Goal: Communication & Community: Answer question/provide support

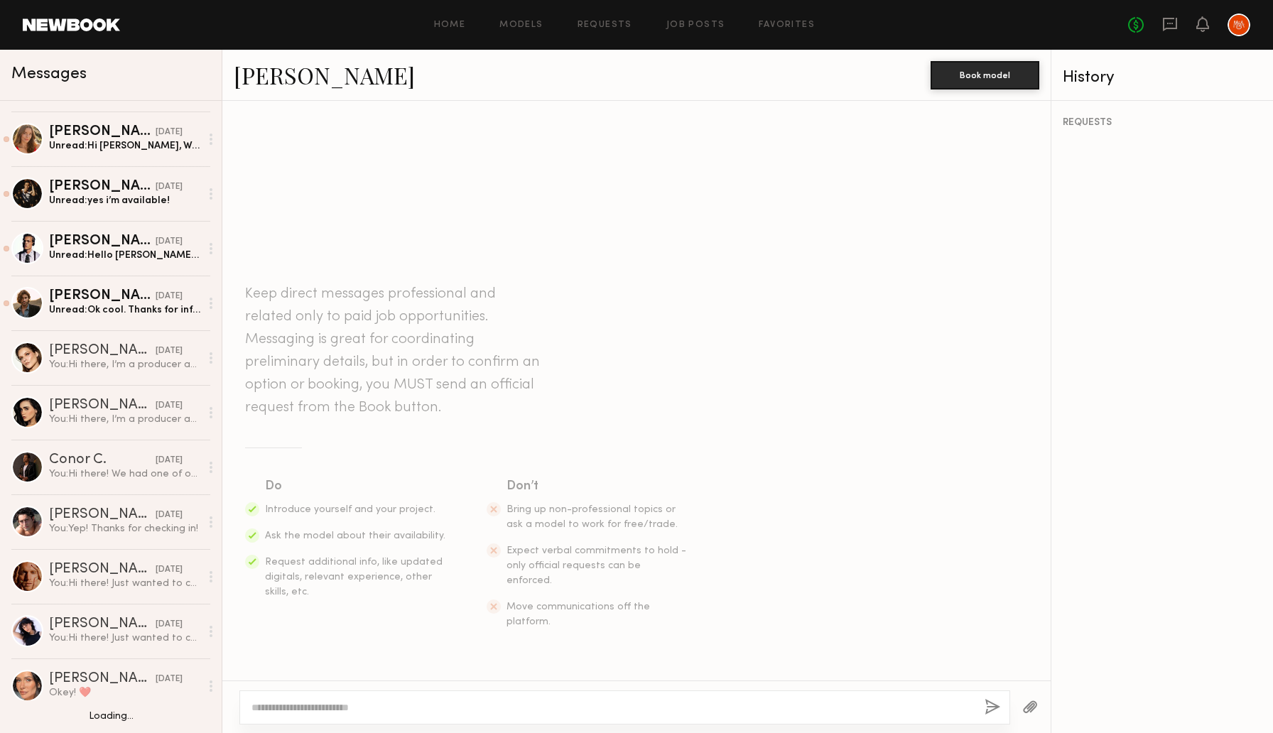
scroll to position [504, 0]
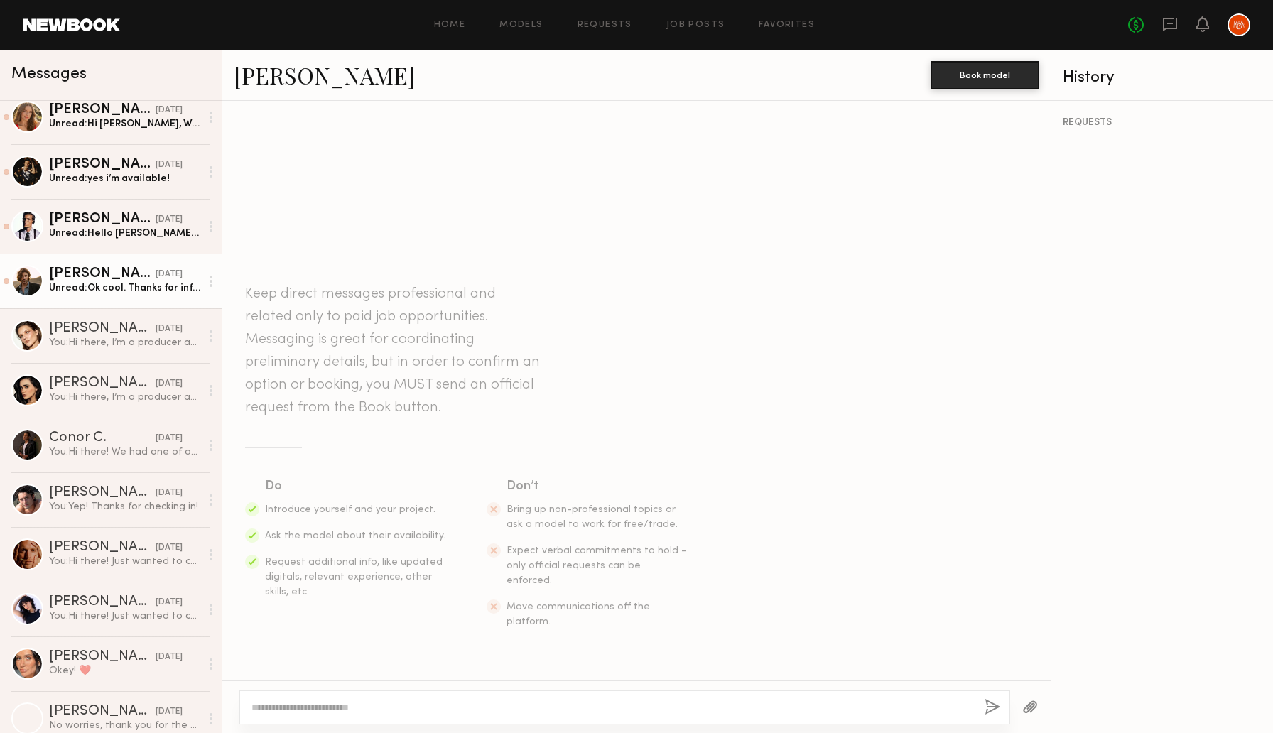
click at [95, 284] on div "Unread: Ok cool. Thanks for info! My usual day rate is $1200/day, would they be…" at bounding box center [124, 287] width 151 height 13
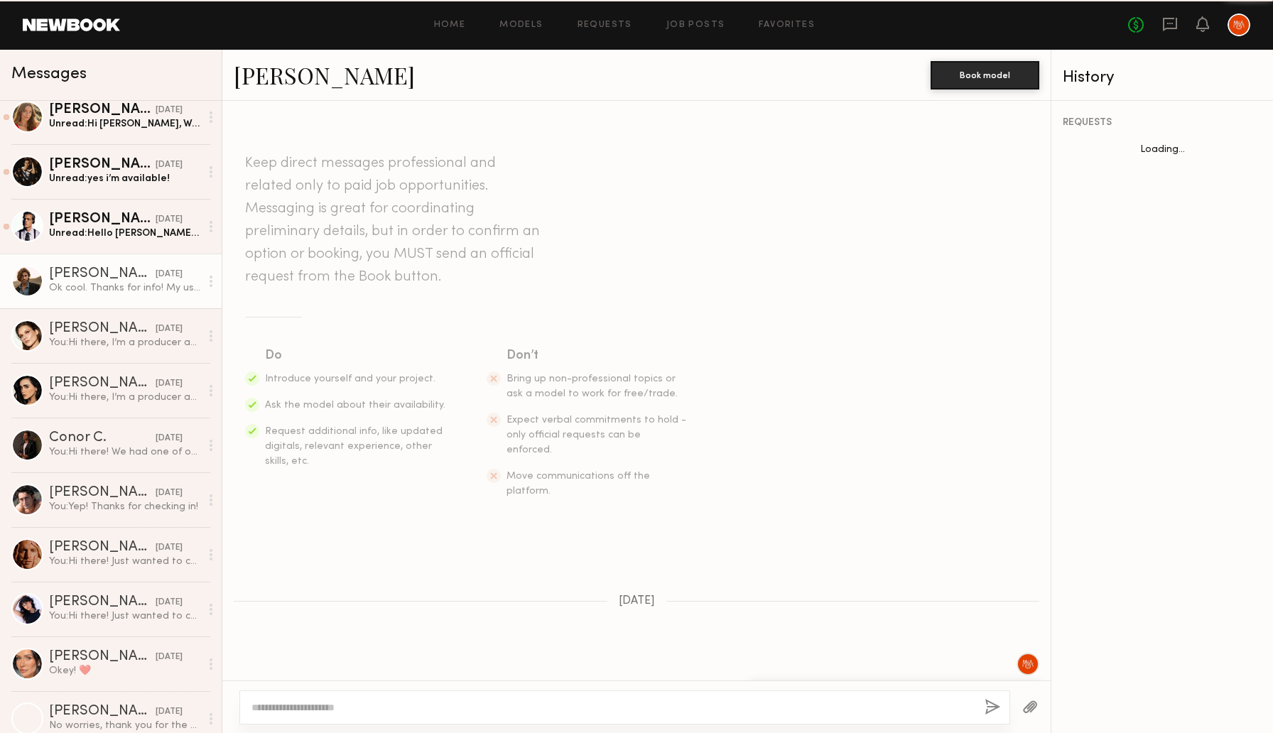
scroll to position [820, 0]
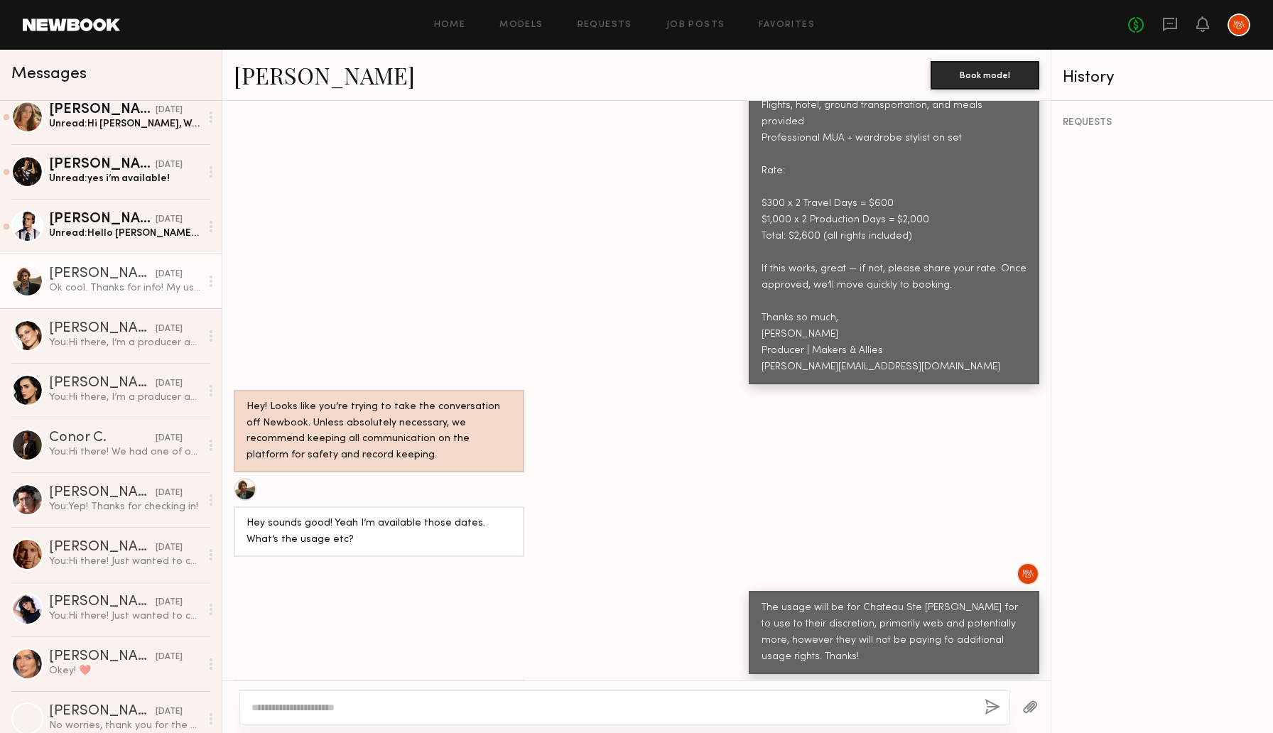
click at [267, 76] on link "Sam M." at bounding box center [324, 75] width 181 height 31
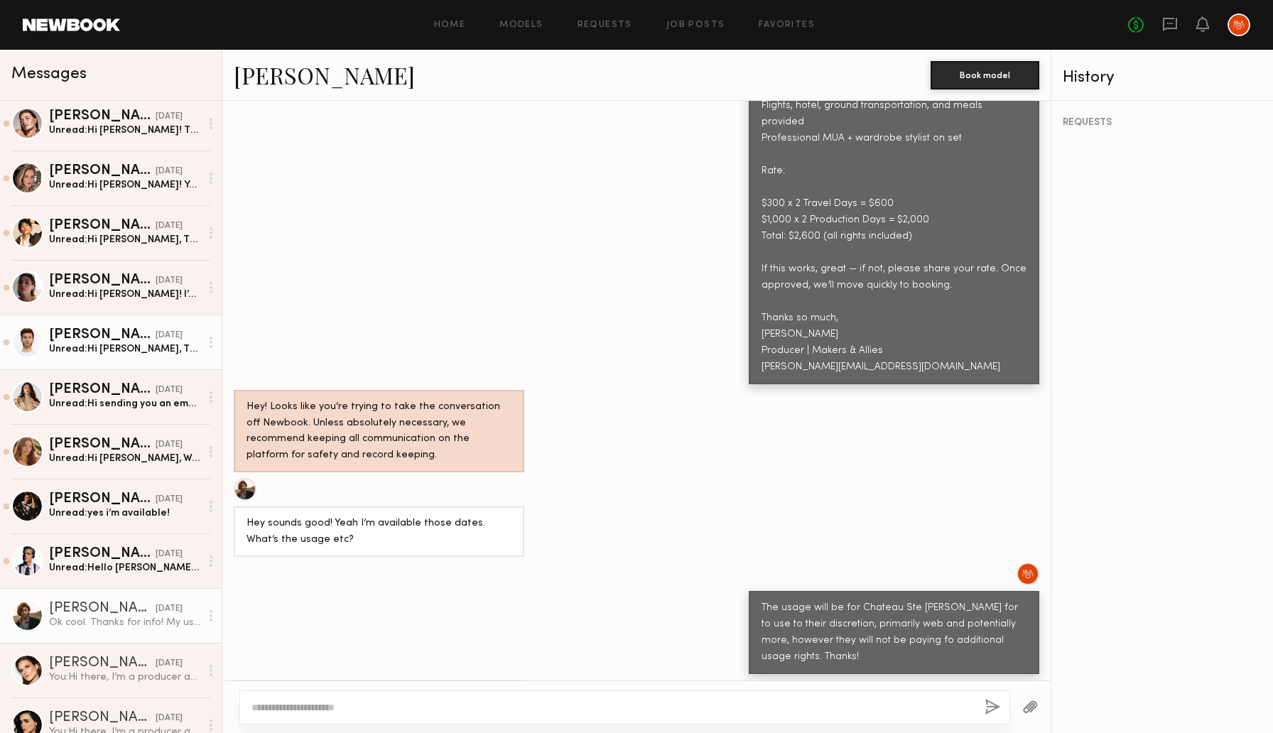
scroll to position [170, 0]
click at [87, 345] on div "Unread: Hi Rachel, Thank you for reaching out! I’m really excited about this op…" at bounding box center [124, 348] width 151 height 13
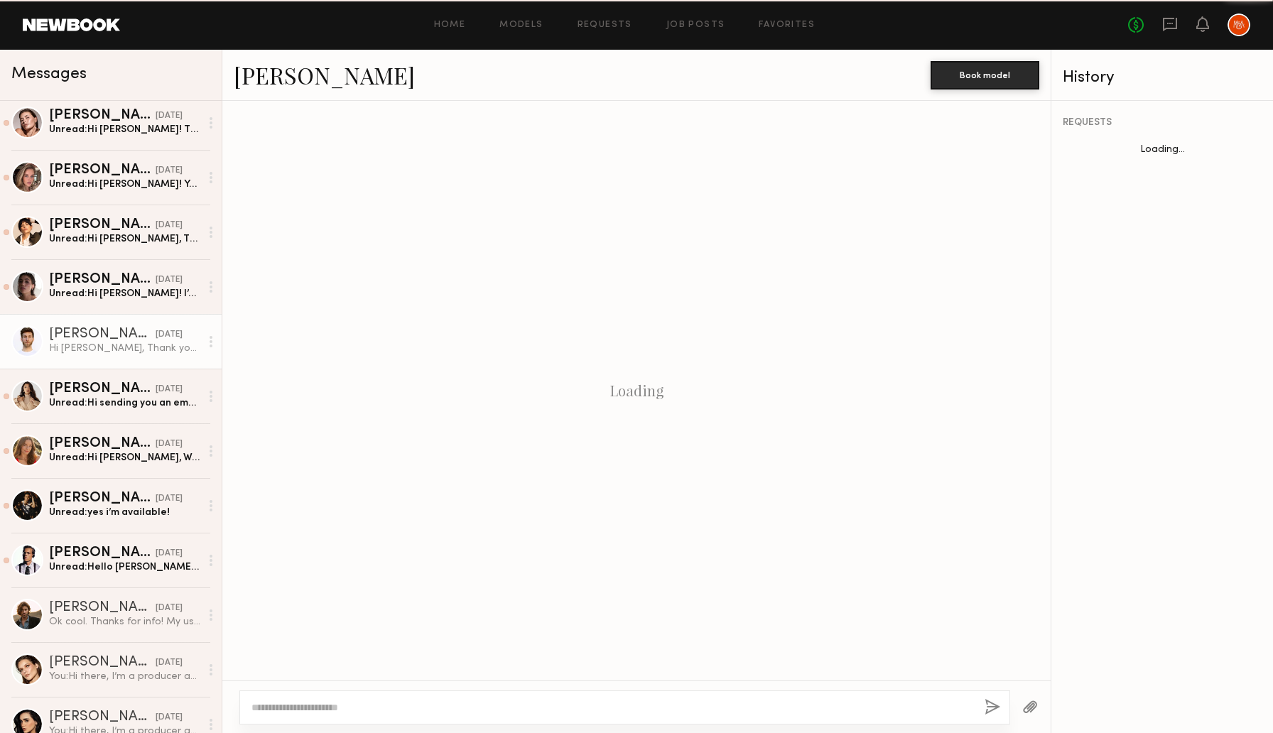
scroll to position [815, 0]
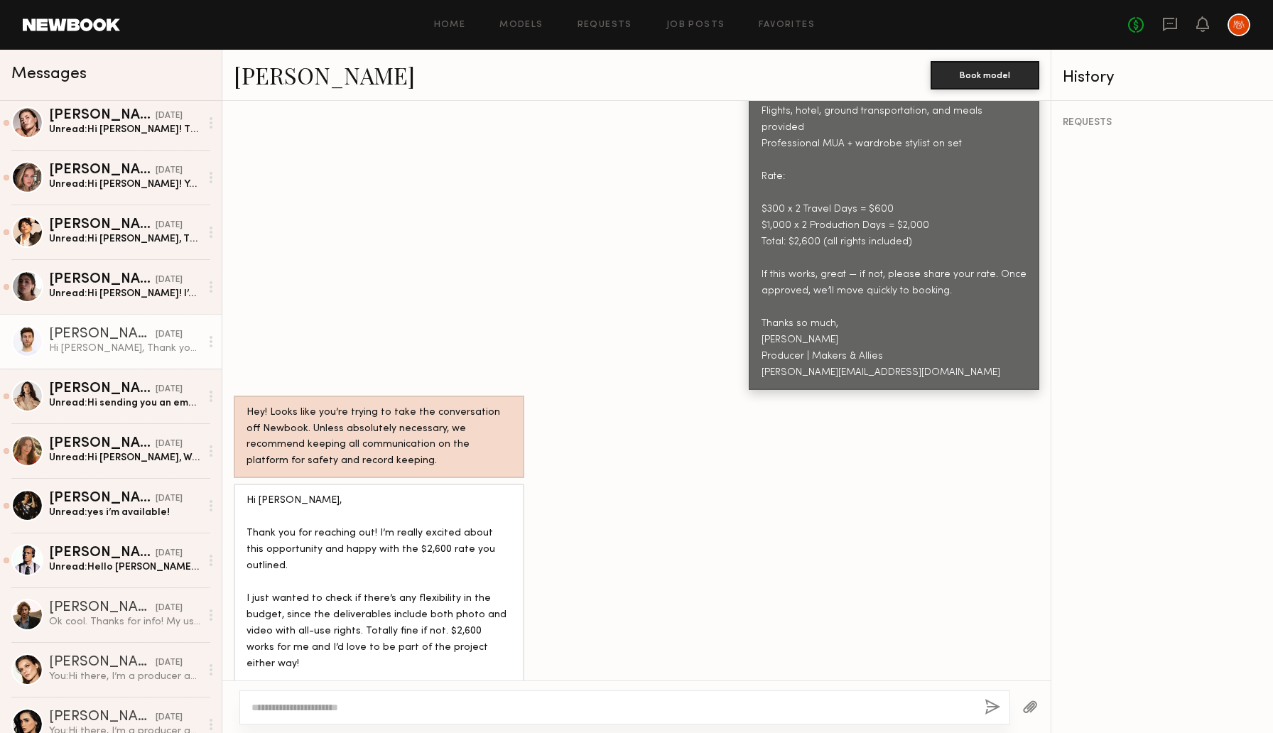
click at [212, 337] on div at bounding box center [210, 341] width 21 height 28
click at [182, 361] on div "Mark unread" at bounding box center [169, 370] width 103 height 32
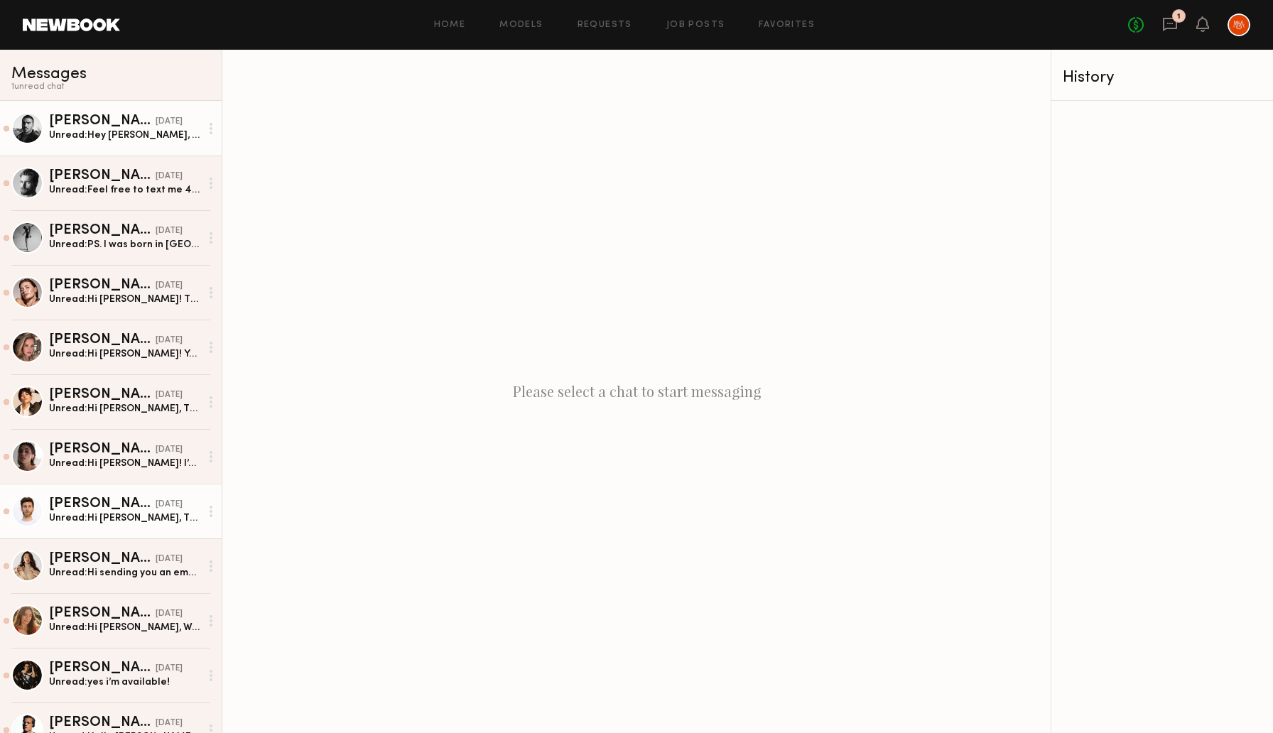
click at [129, 135] on div "Unread: Hey Rachel, kindly following up. Thank you :)" at bounding box center [124, 135] width 151 height 13
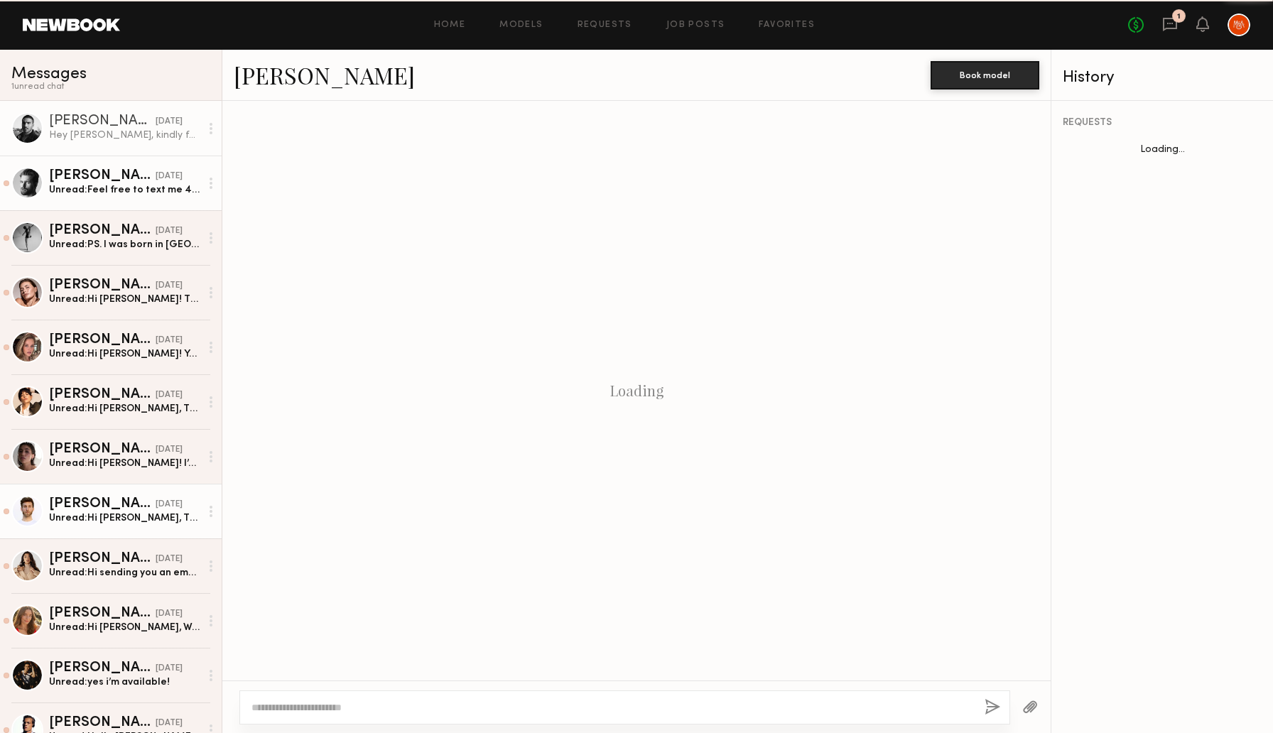
scroll to position [1019, 0]
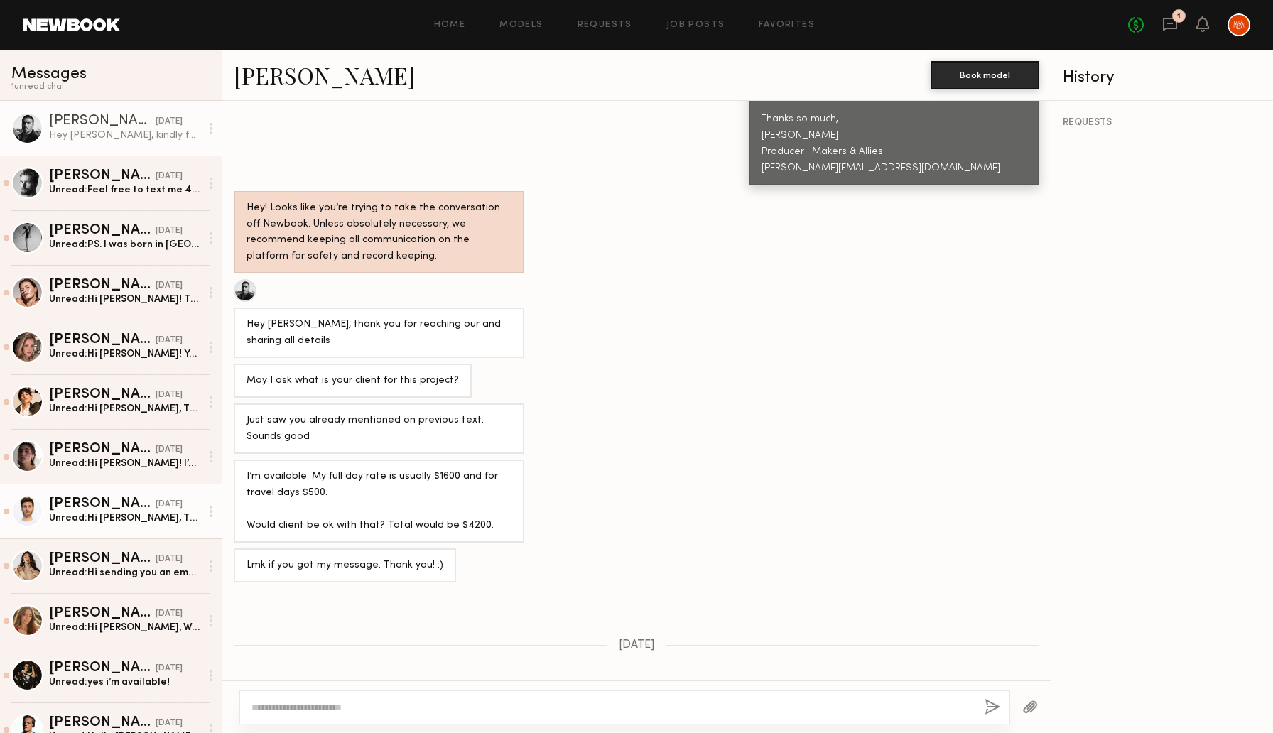
click at [415, 703] on textarea at bounding box center [612, 707] width 722 height 14
type textarea "**********"
click at [994, 711] on button "button" at bounding box center [992, 708] width 16 height 18
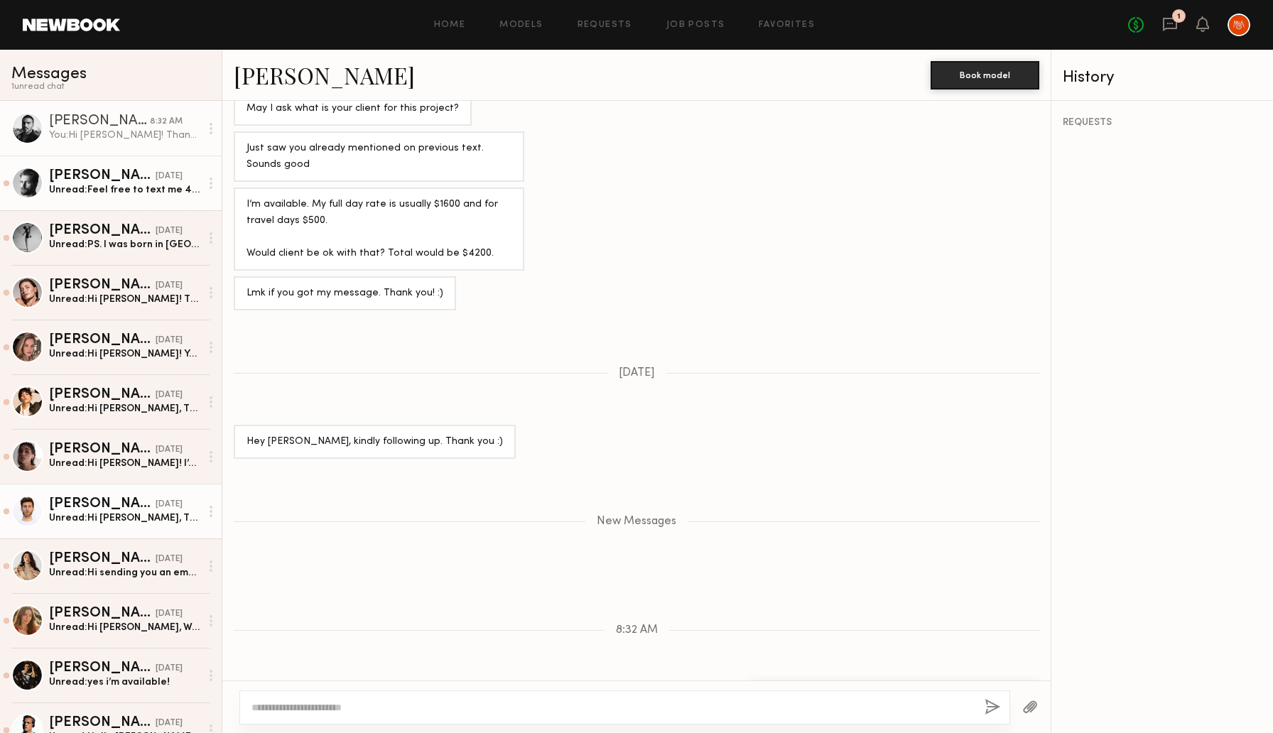
click at [156, 180] on div "09/06/2025" at bounding box center [169, 176] width 27 height 13
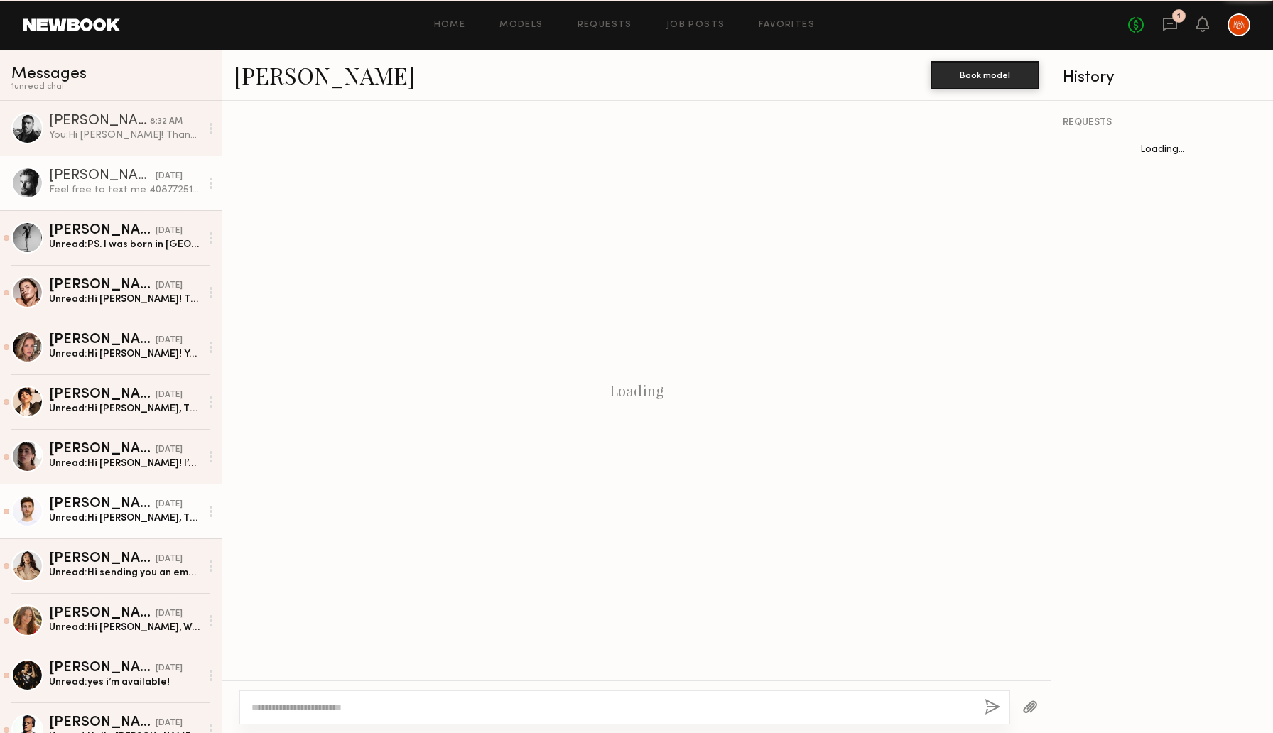
scroll to position [851, 0]
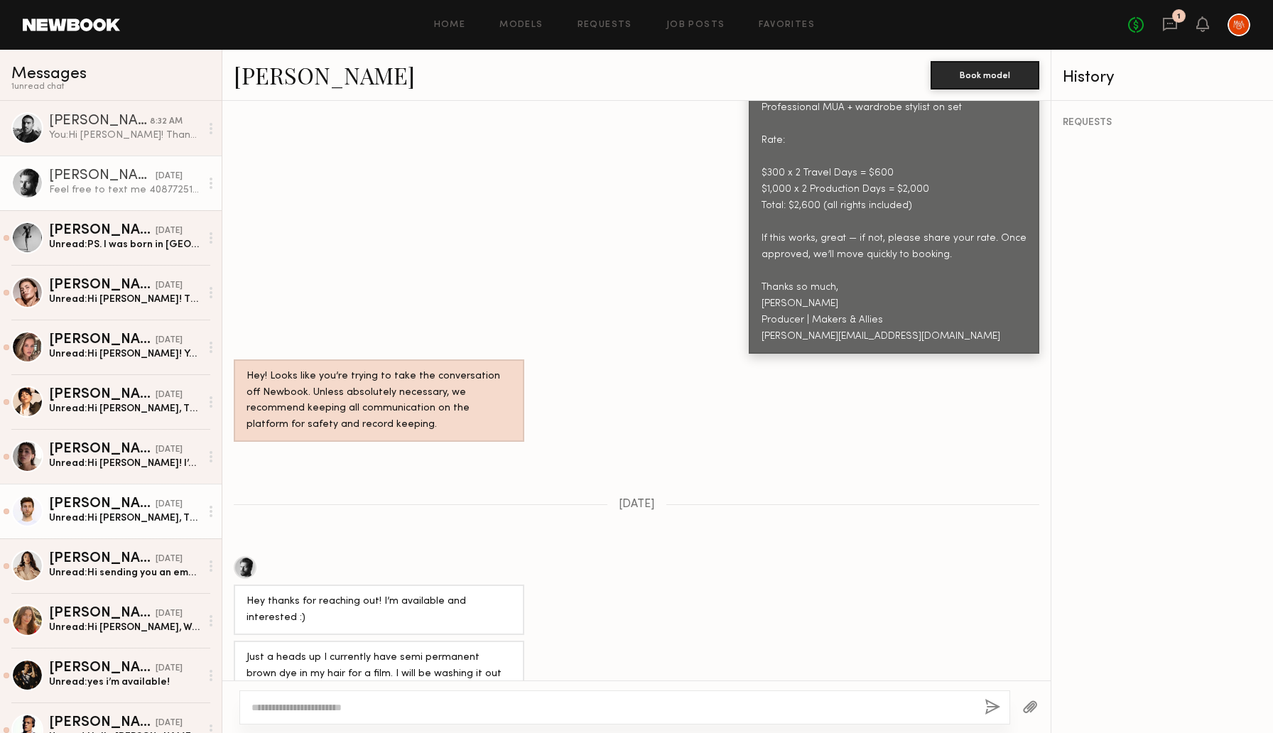
click at [236, 77] on link "Rhett W." at bounding box center [324, 75] width 181 height 31
click at [322, 705] on textarea at bounding box center [612, 707] width 722 height 14
type textarea "**********"
click at [984, 708] on button "button" at bounding box center [992, 708] width 16 height 18
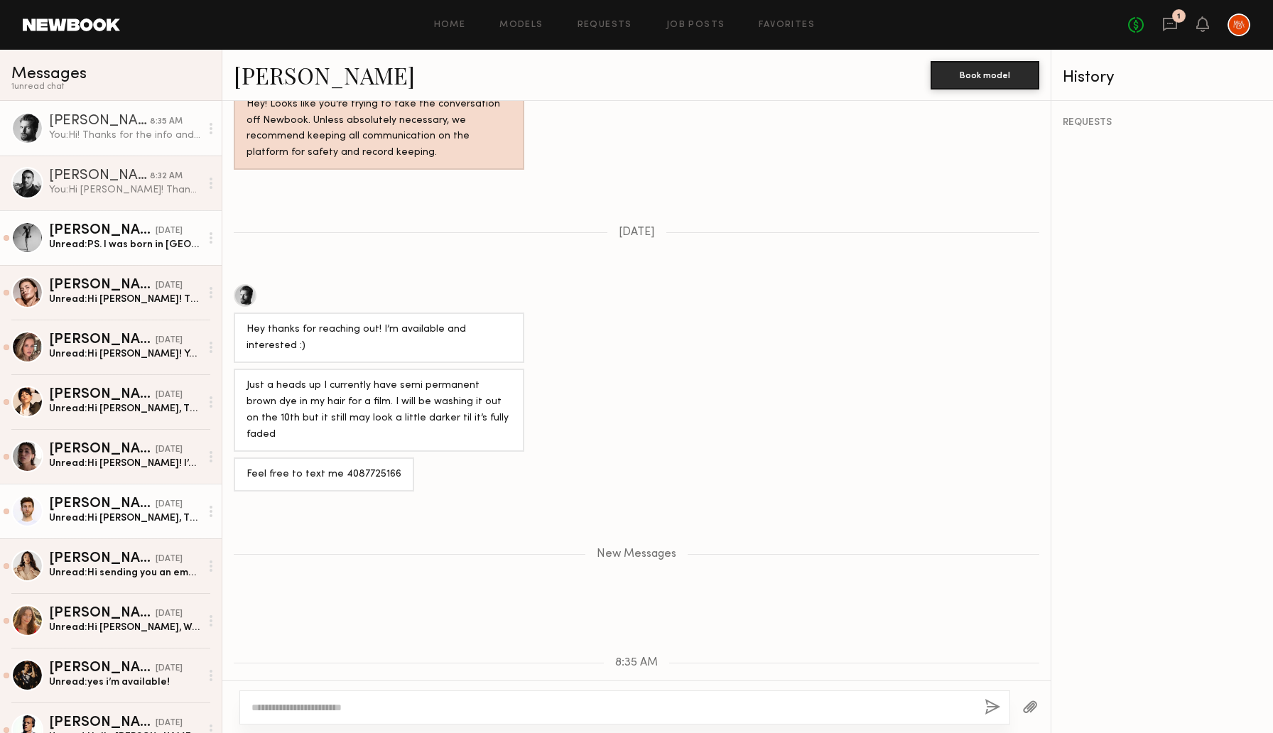
click at [99, 239] on div "Unread: PS. I was born in Seattle, this would be great!" at bounding box center [124, 244] width 151 height 13
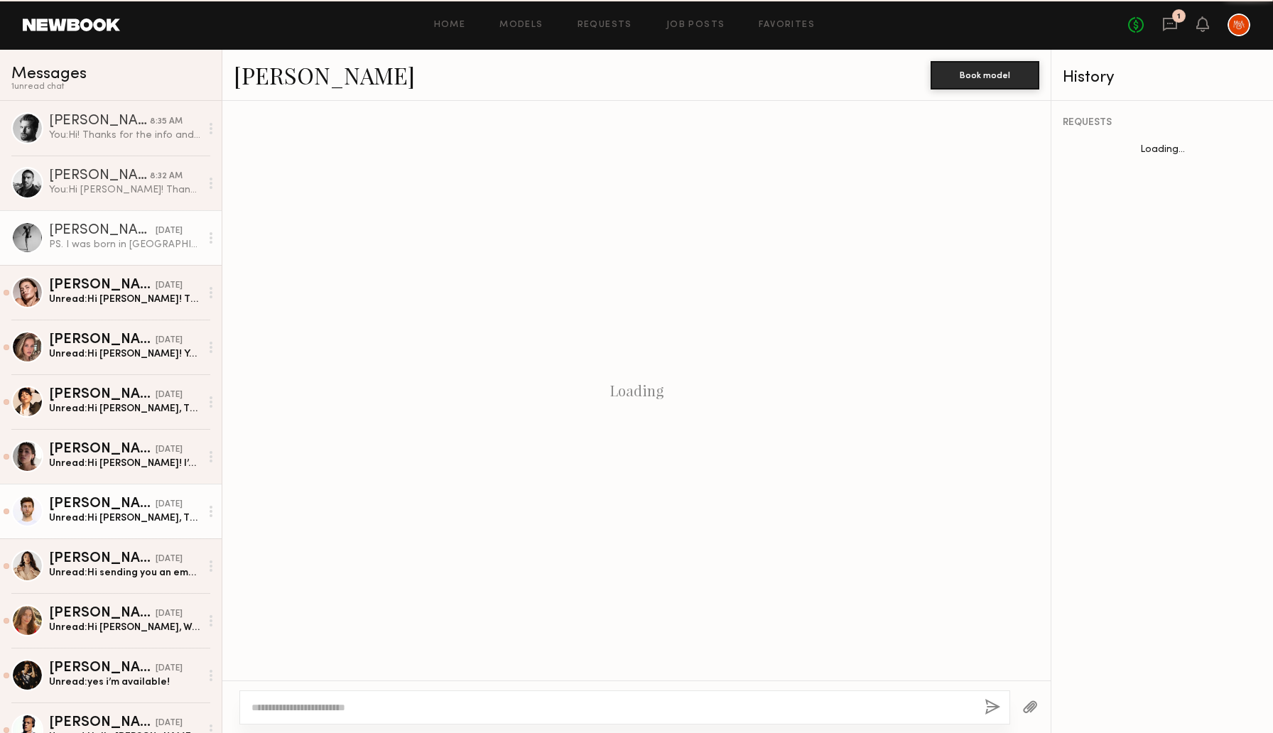
scroll to position [795, 0]
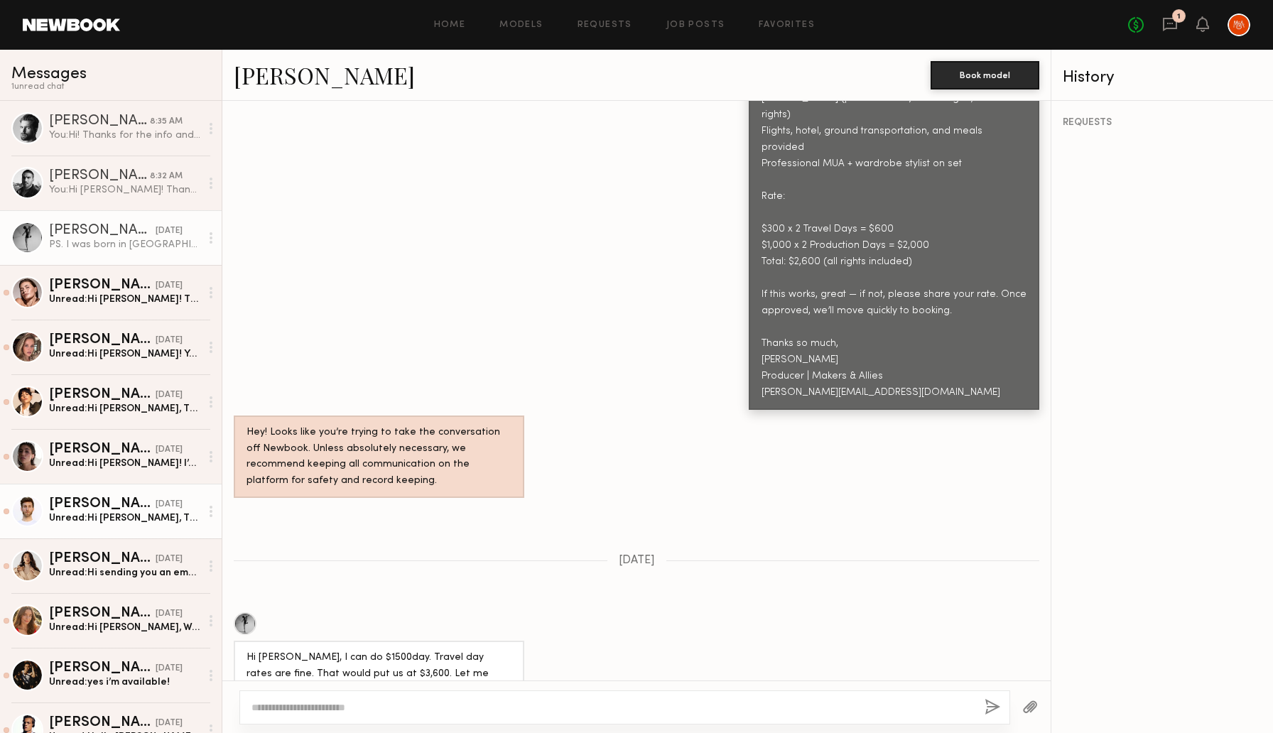
click at [259, 81] on link "Garret G." at bounding box center [324, 75] width 181 height 31
click at [100, 204] on link "Lucas P. 8:32 AM You: Hi Lucas! Thanks for following up with me! I'll take this…" at bounding box center [111, 183] width 222 height 55
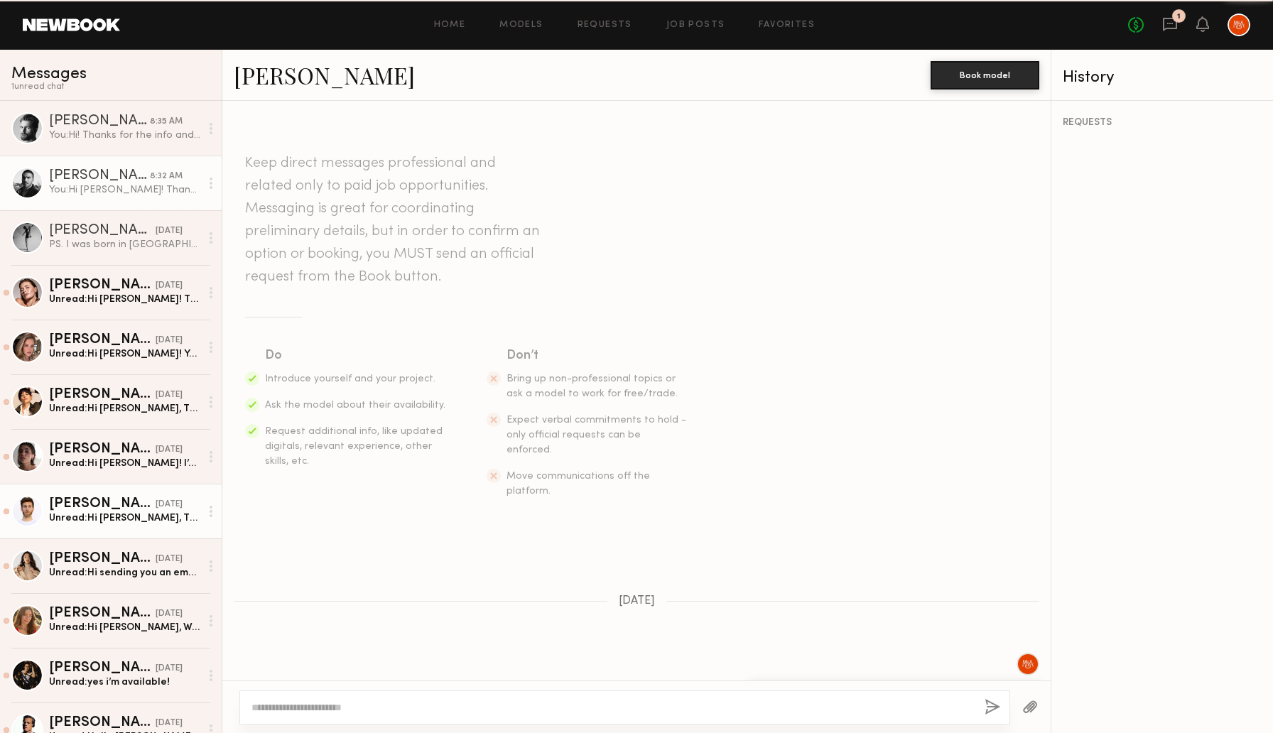
scroll to position [1183, 0]
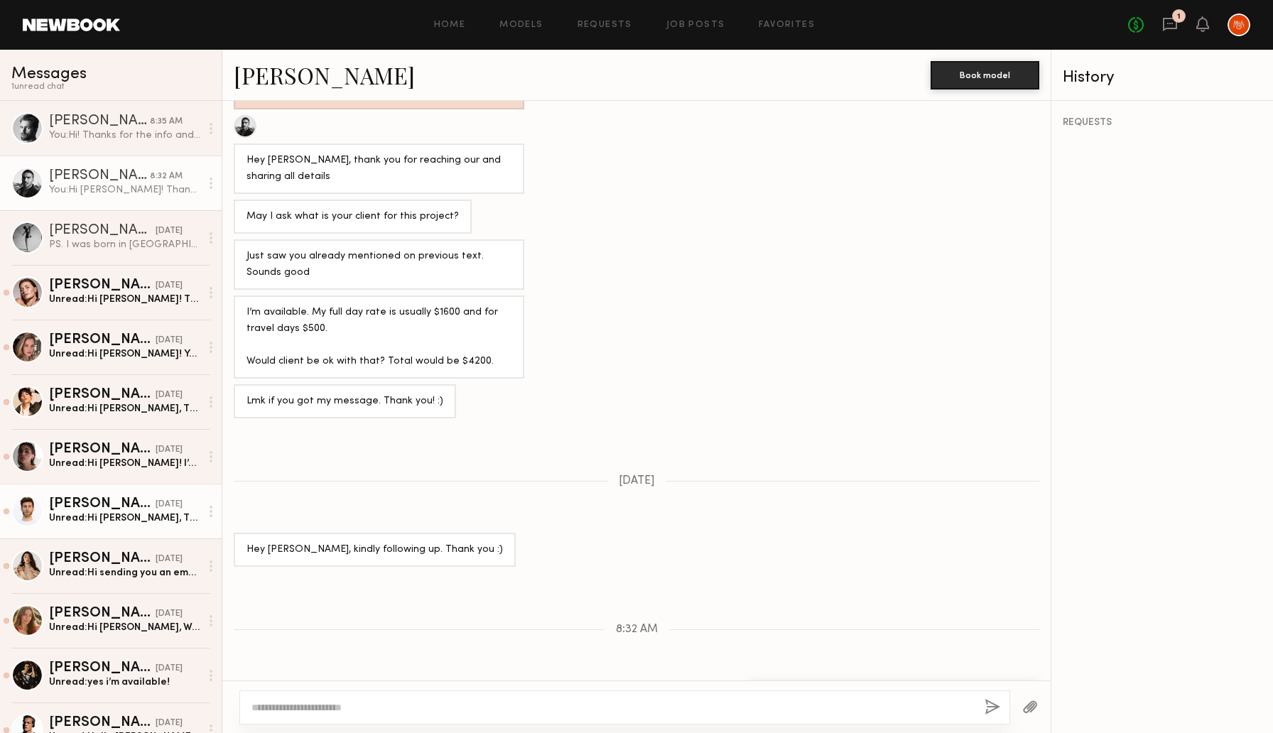
drag, startPoint x: 804, startPoint y: 634, endPoint x: 911, endPoint y: 667, distance: 112.3
click at [911, 681] on div "Hi Lucas! Thanks for following up with me! I'll take this to the client and get…" at bounding box center [894, 706] width 291 height 50
copy div "Thanks for following up with me! I'll take this to the client and get back to y…"
click at [71, 234] on div "Garret G." at bounding box center [102, 231] width 107 height 14
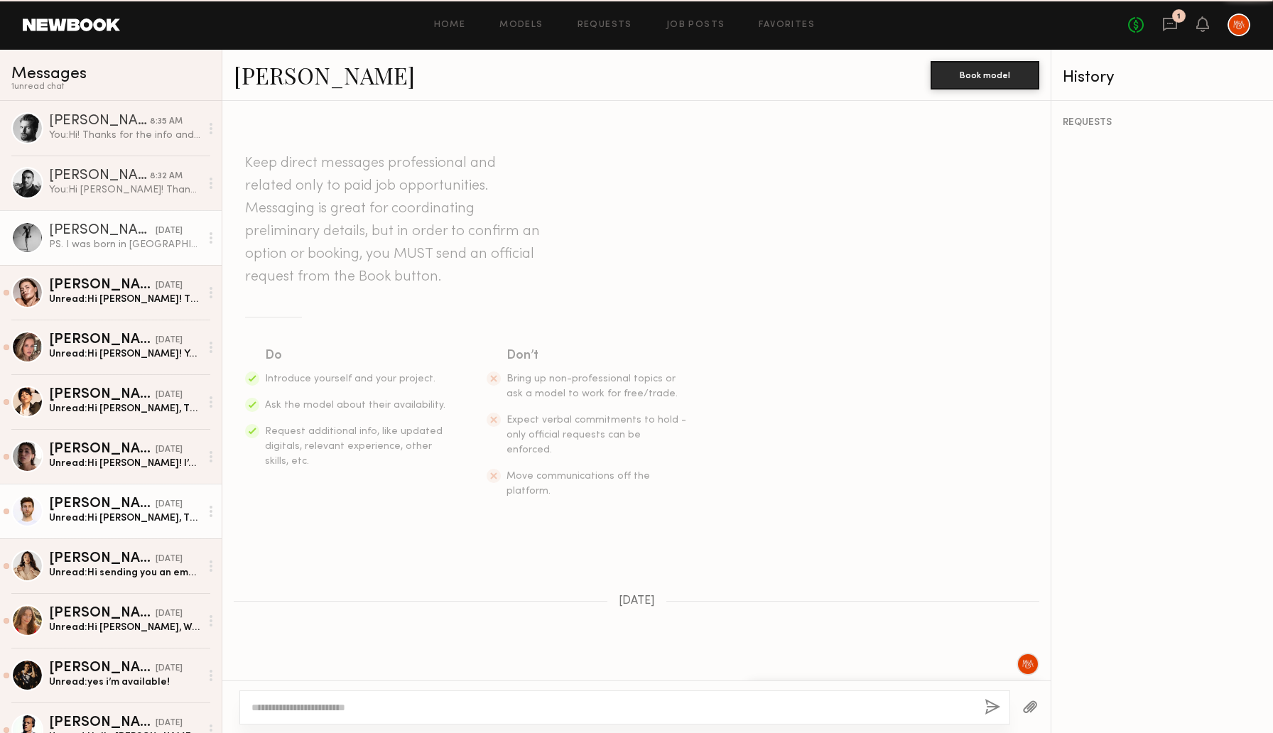
scroll to position [795, 0]
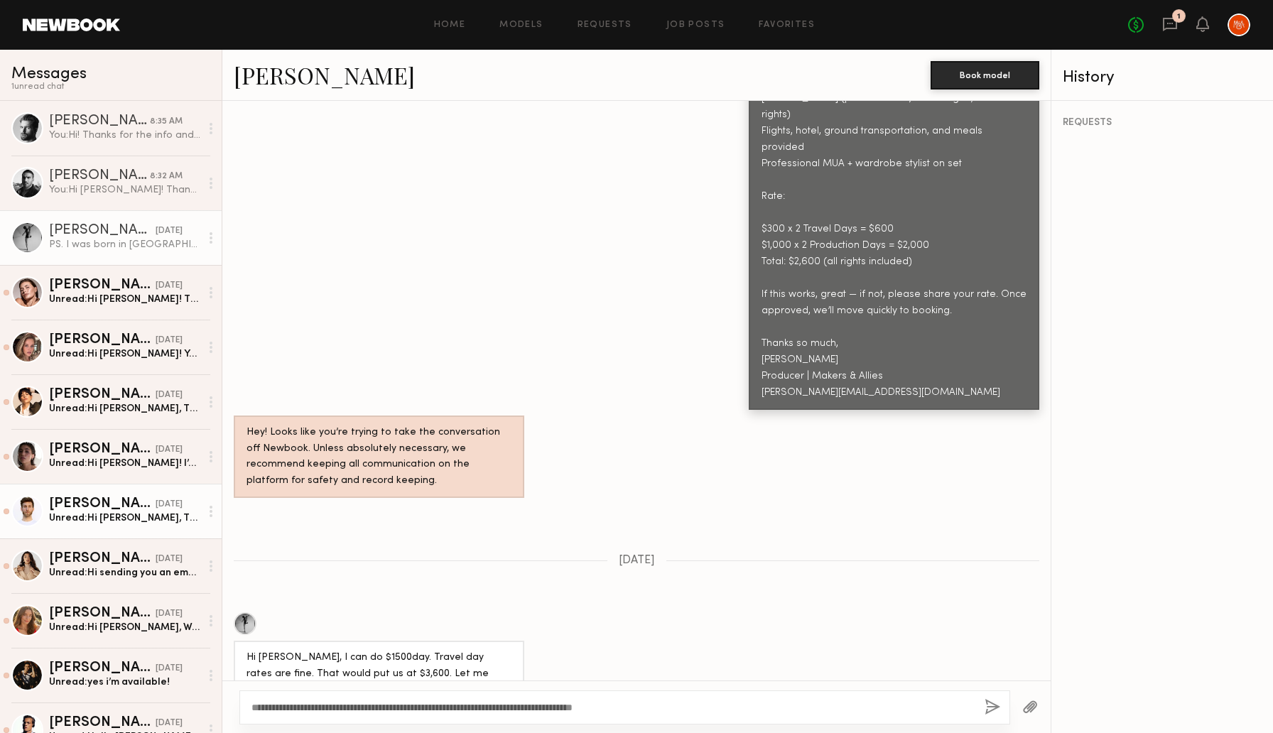
type textarea "**********"
click at [994, 704] on button "button" at bounding box center [992, 708] width 16 height 18
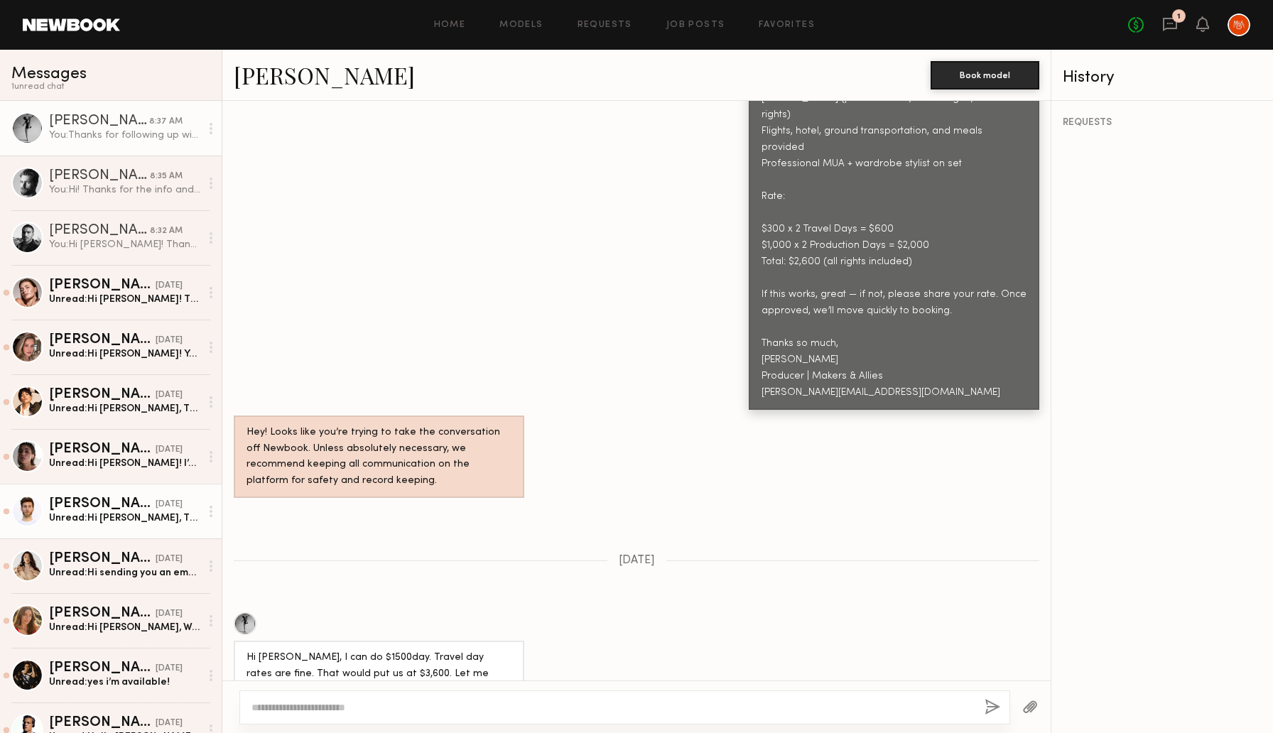
scroll to position [1067, 0]
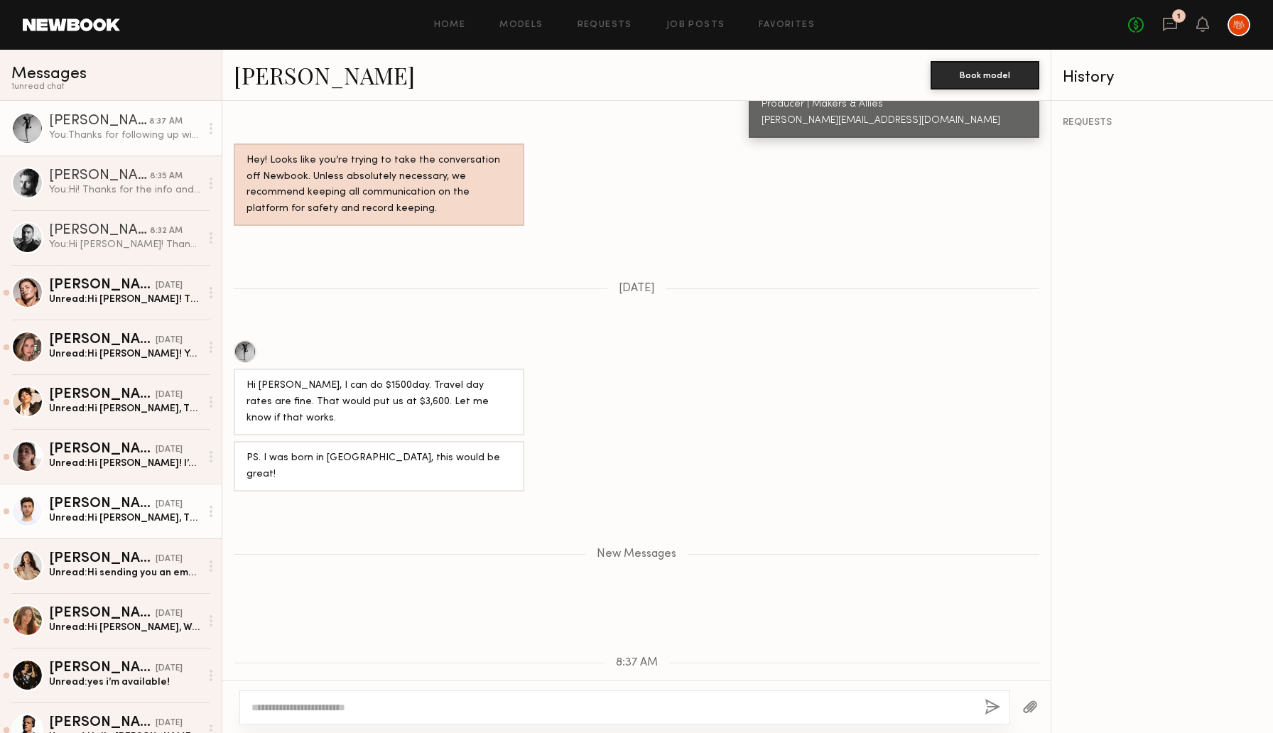
click at [102, 507] on div "Erik R." at bounding box center [102, 504] width 107 height 14
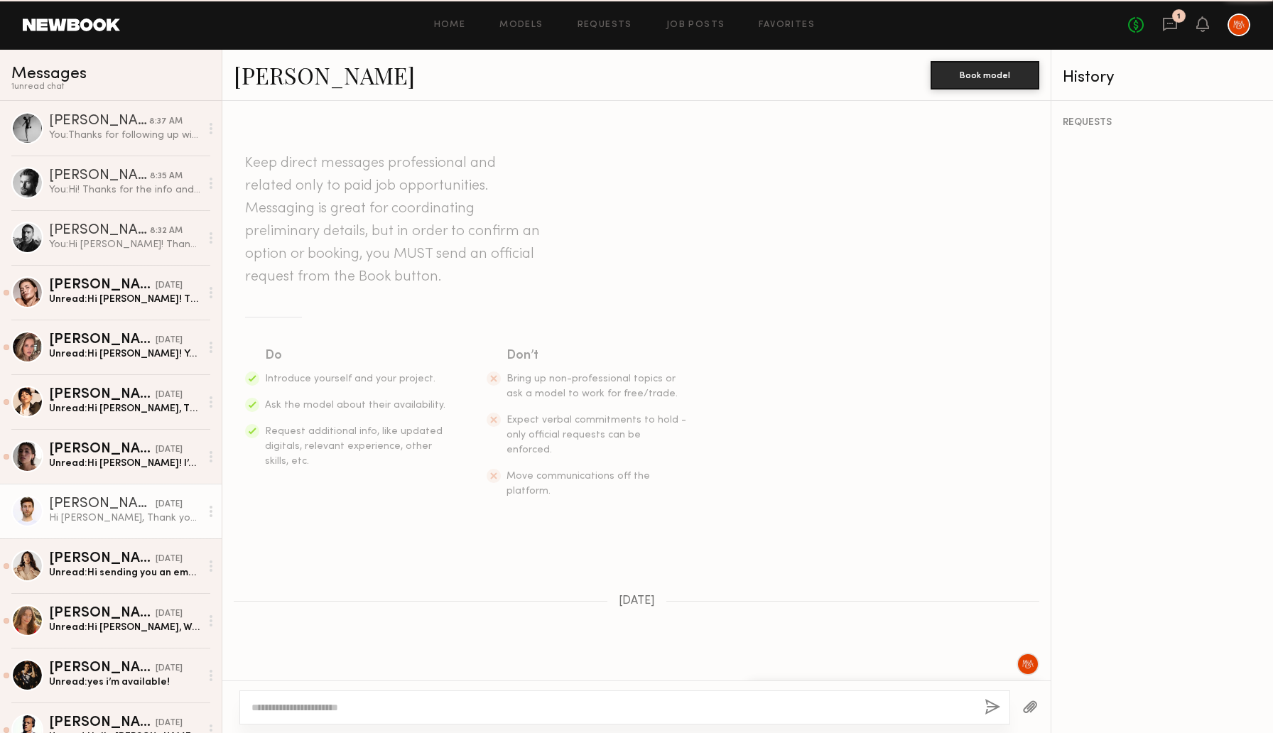
scroll to position [815, 0]
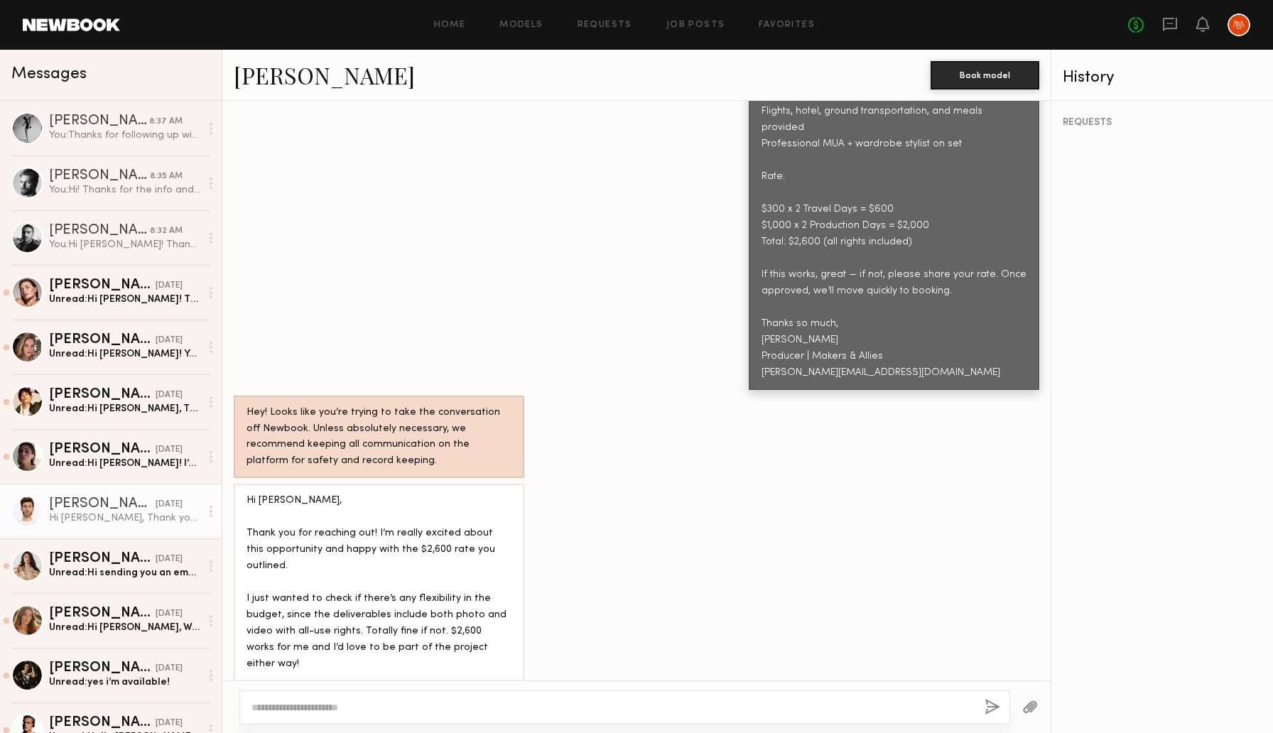
click at [431, 705] on textarea at bounding box center [612, 707] width 722 height 14
type textarea "**********"
click at [992, 710] on button "button" at bounding box center [992, 708] width 16 height 18
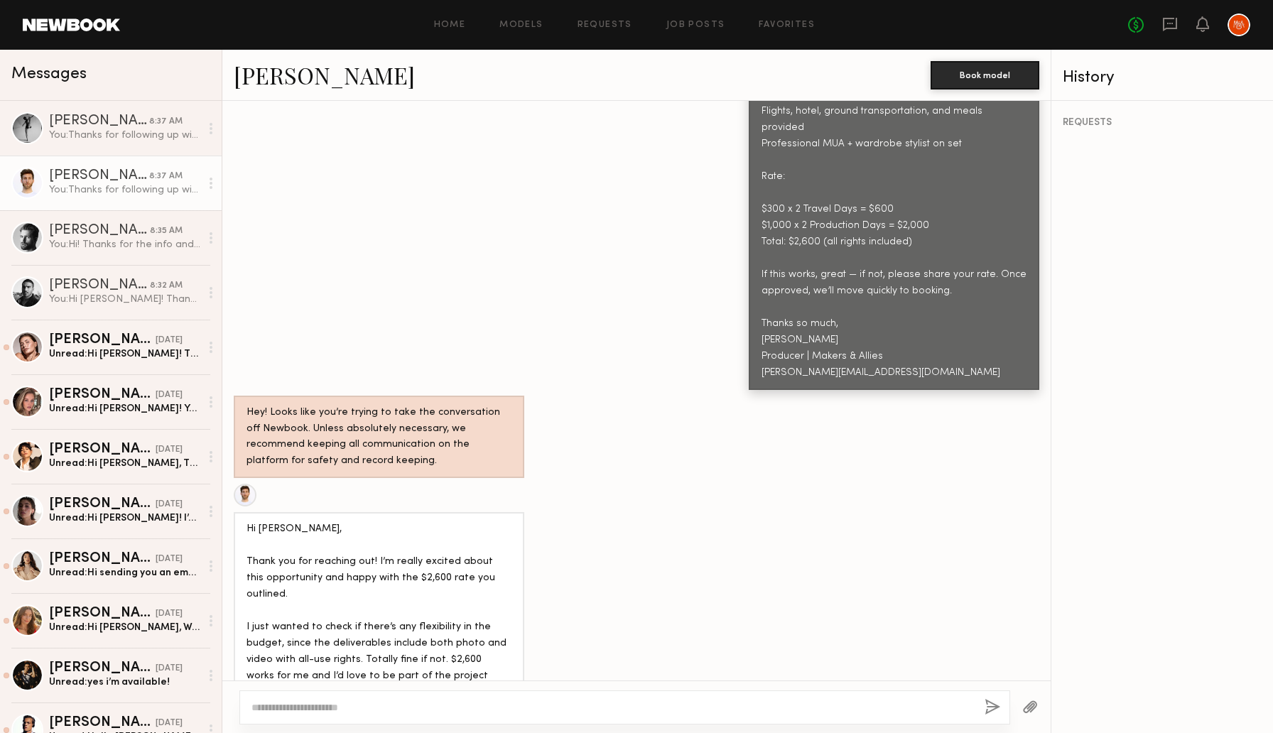
scroll to position [1114, 0]
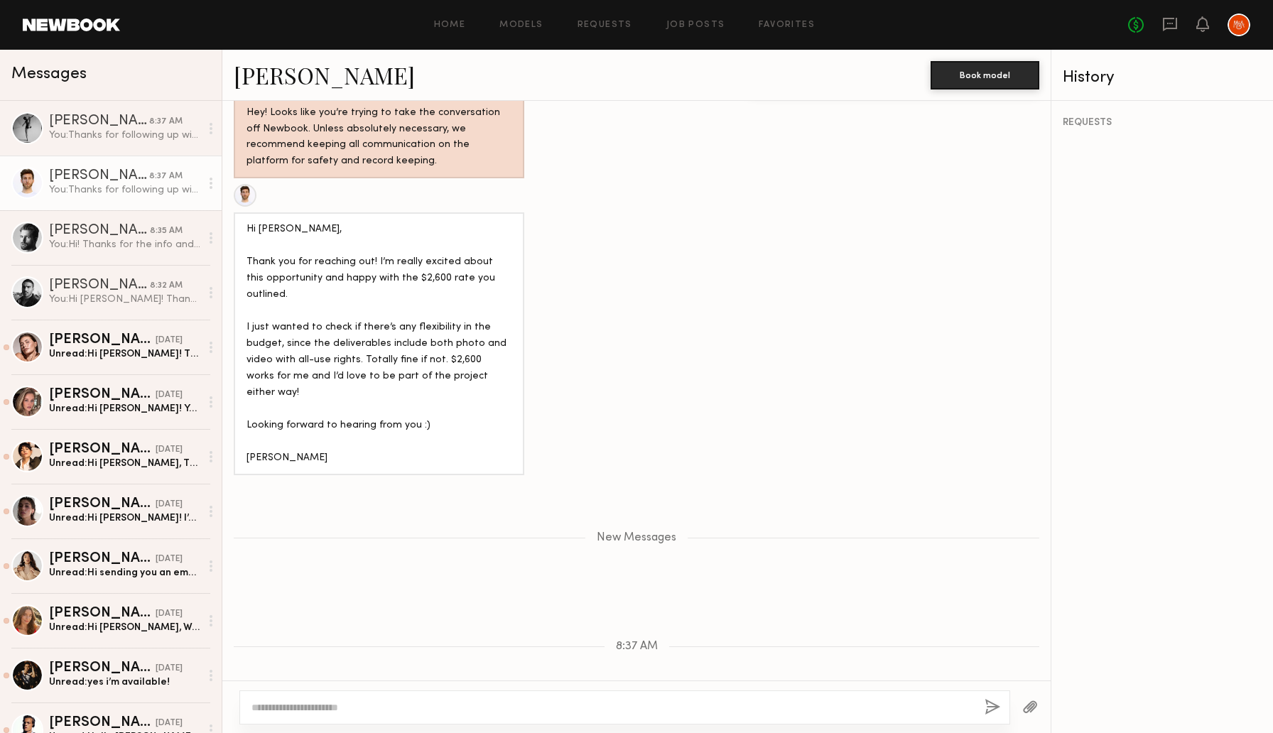
click at [268, 80] on link "Erik R." at bounding box center [324, 75] width 181 height 31
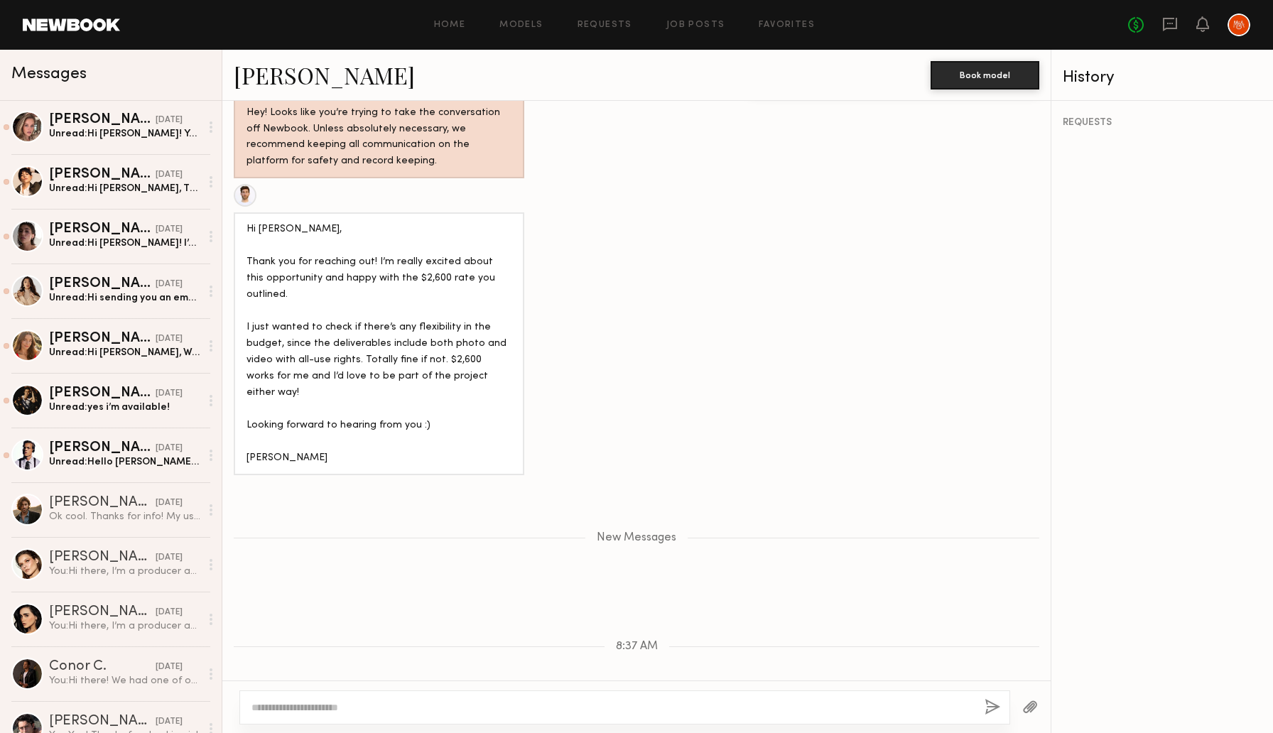
scroll to position [276, 0]
click at [94, 408] on div "Unread: yes i’m available!" at bounding box center [124, 406] width 151 height 13
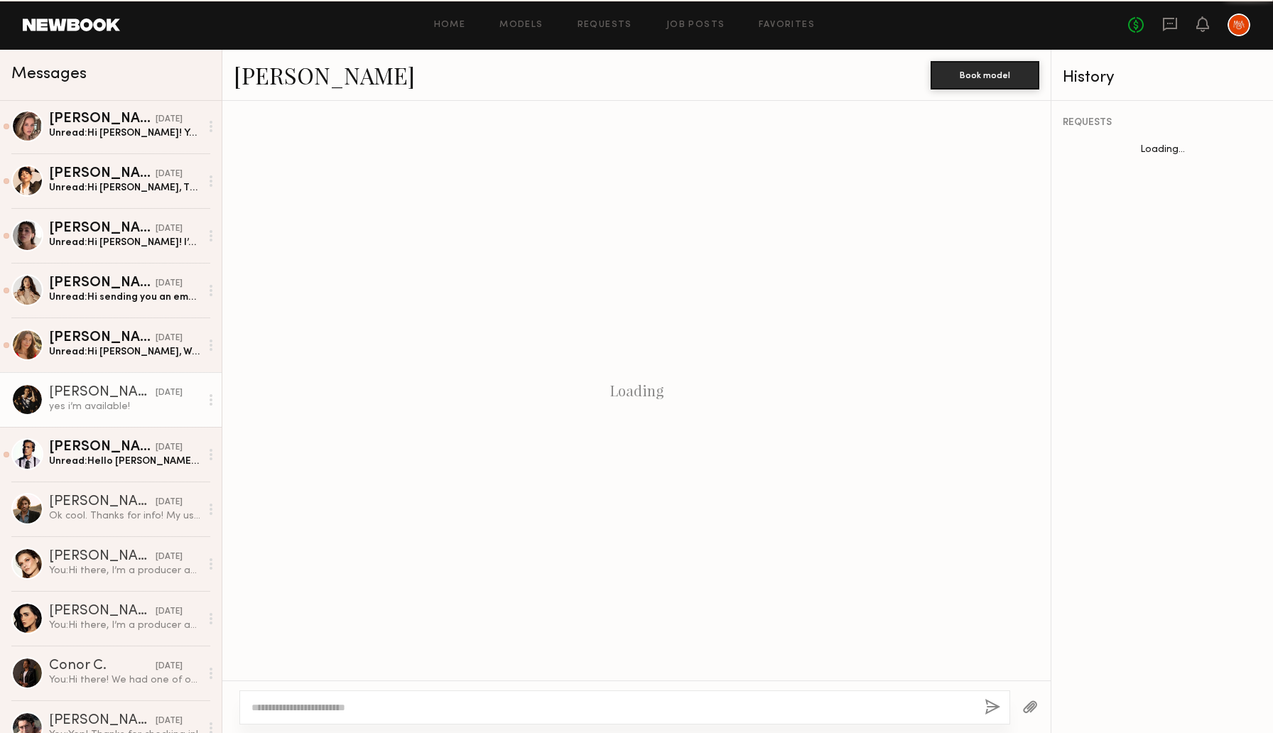
scroll to position [1609, 0]
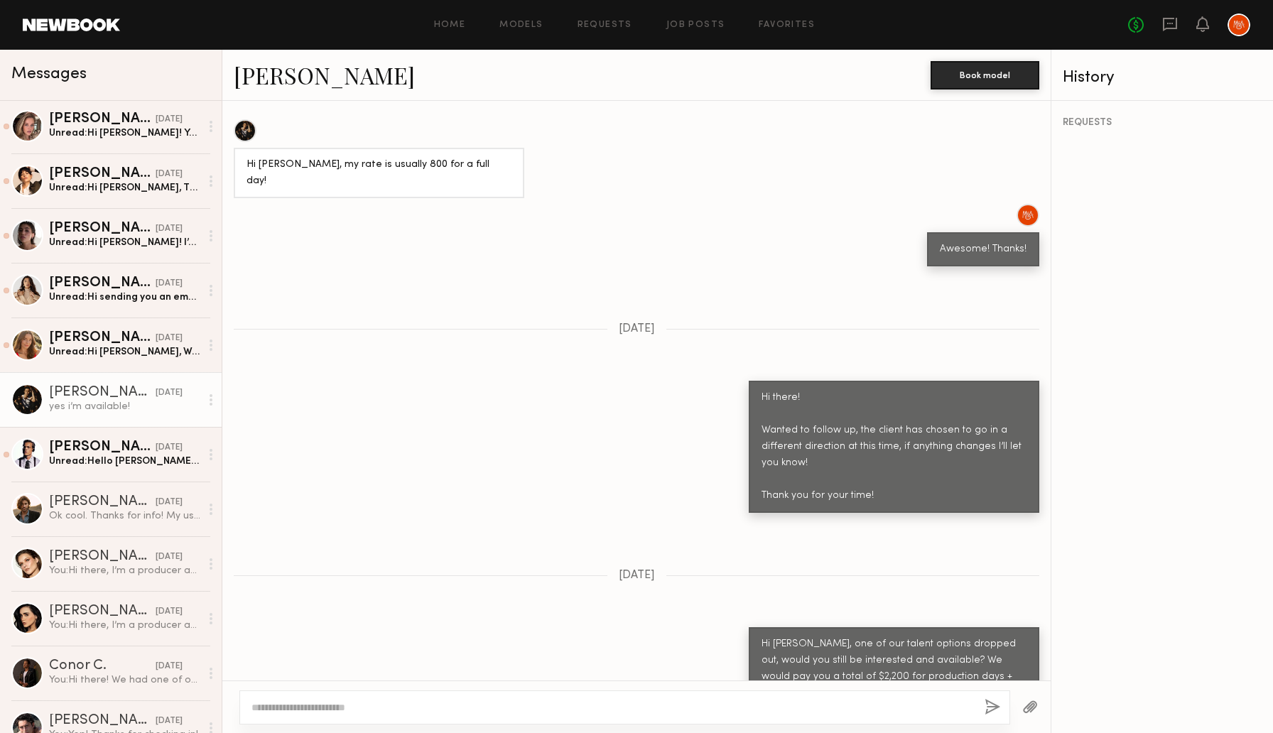
click at [325, 707] on textarea at bounding box center [612, 707] width 722 height 14
click at [673, 710] on textarea "**********" at bounding box center [612, 707] width 722 height 14
type textarea "**********"
click at [994, 705] on button "button" at bounding box center [992, 708] width 16 height 18
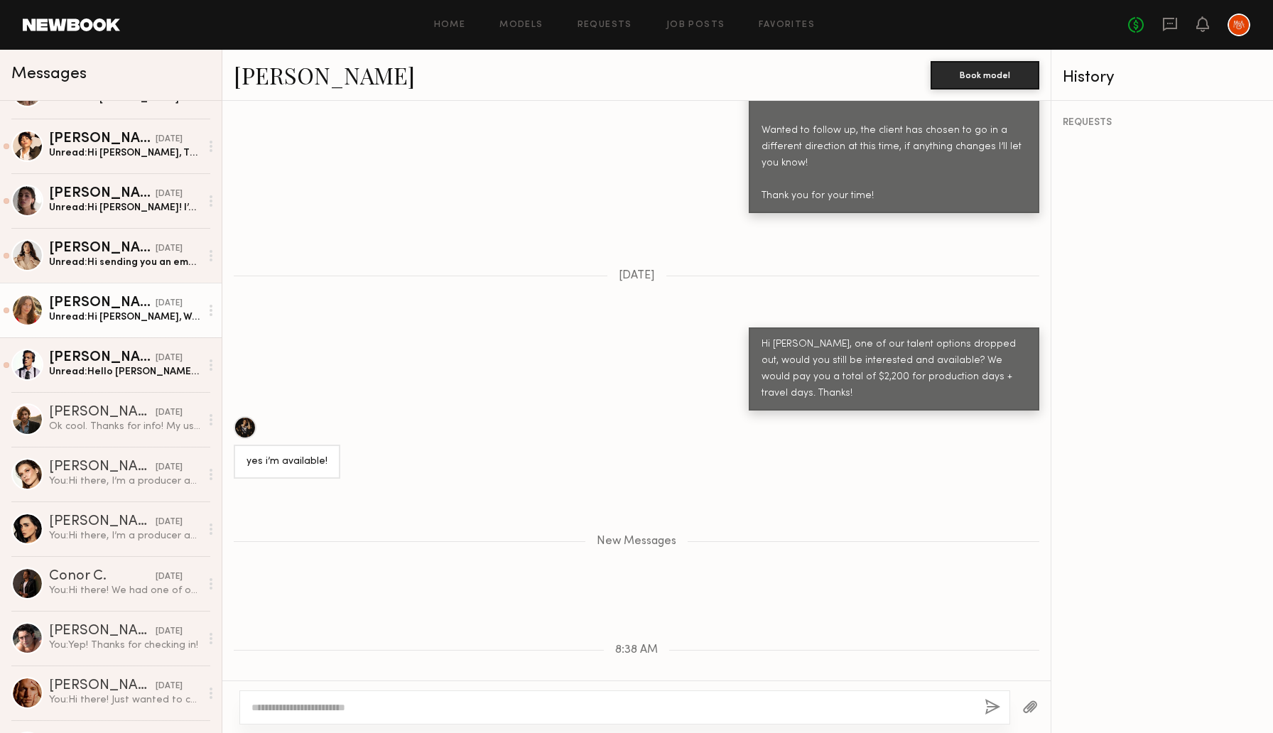
scroll to position [368, 0]
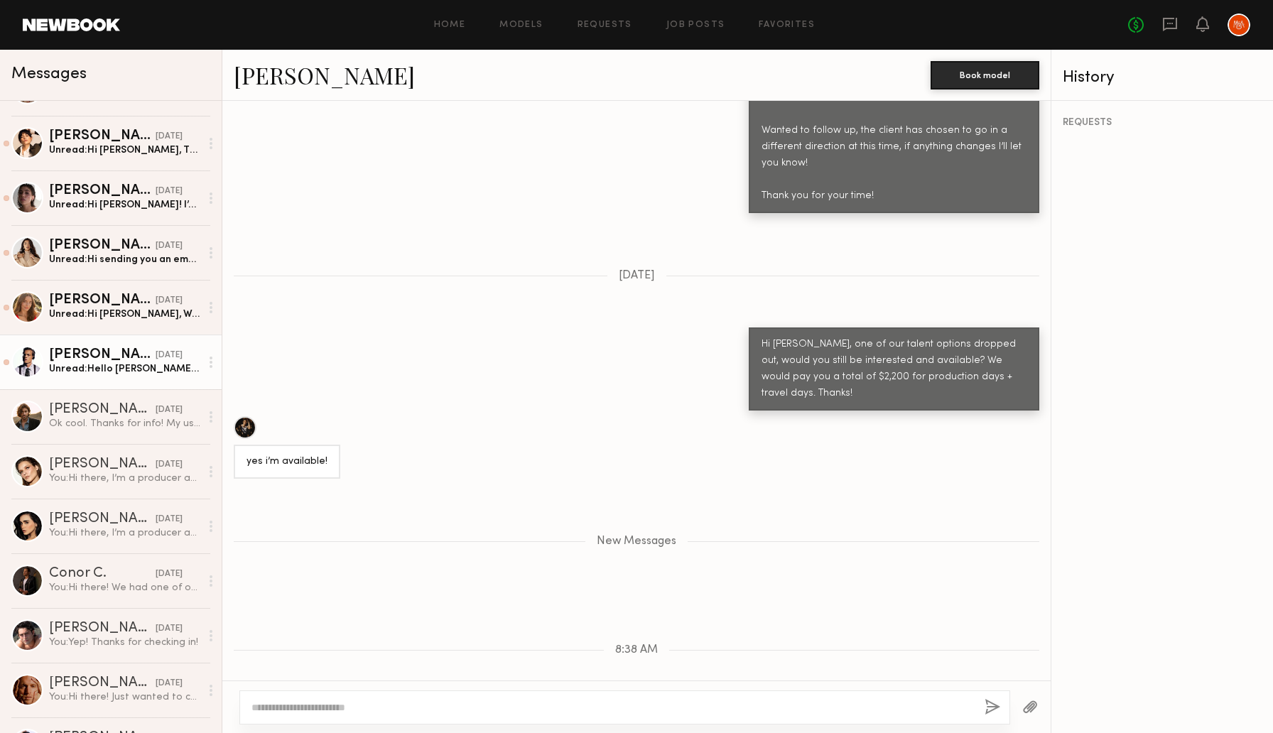
click at [129, 361] on div "Ryan B." at bounding box center [102, 355] width 107 height 14
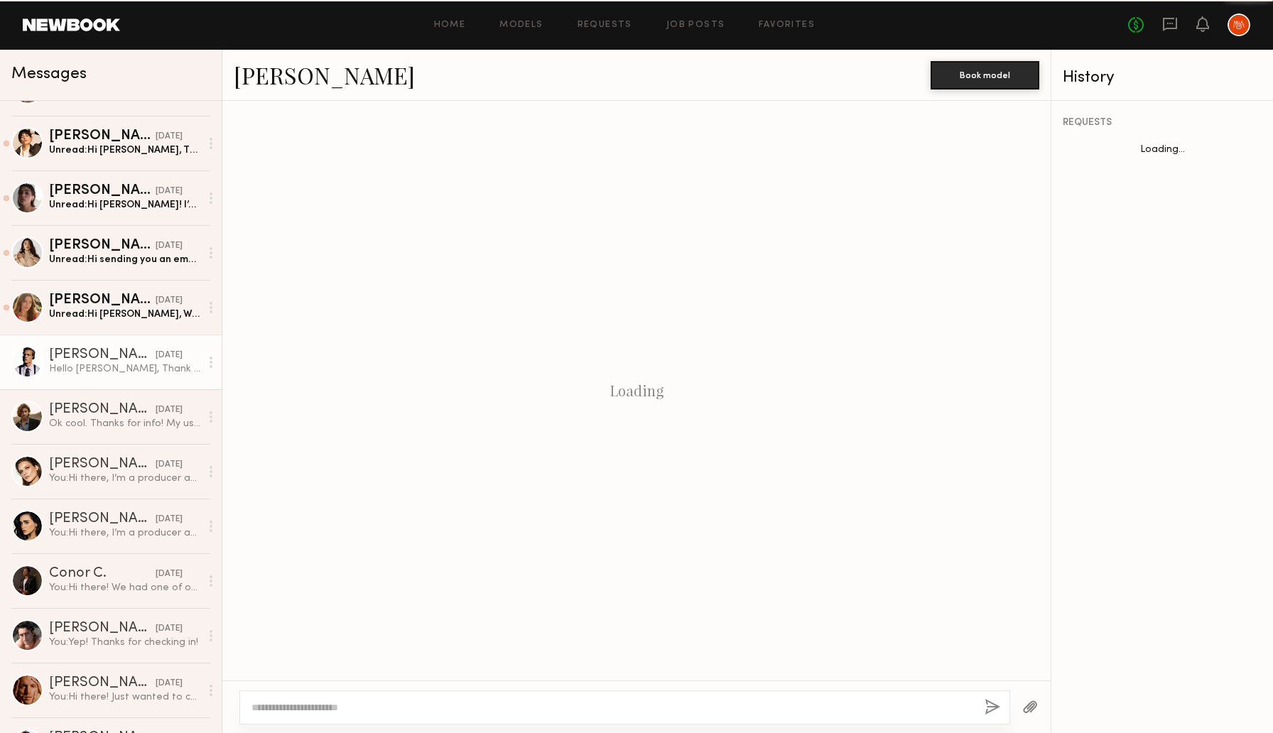
scroll to position [798, 0]
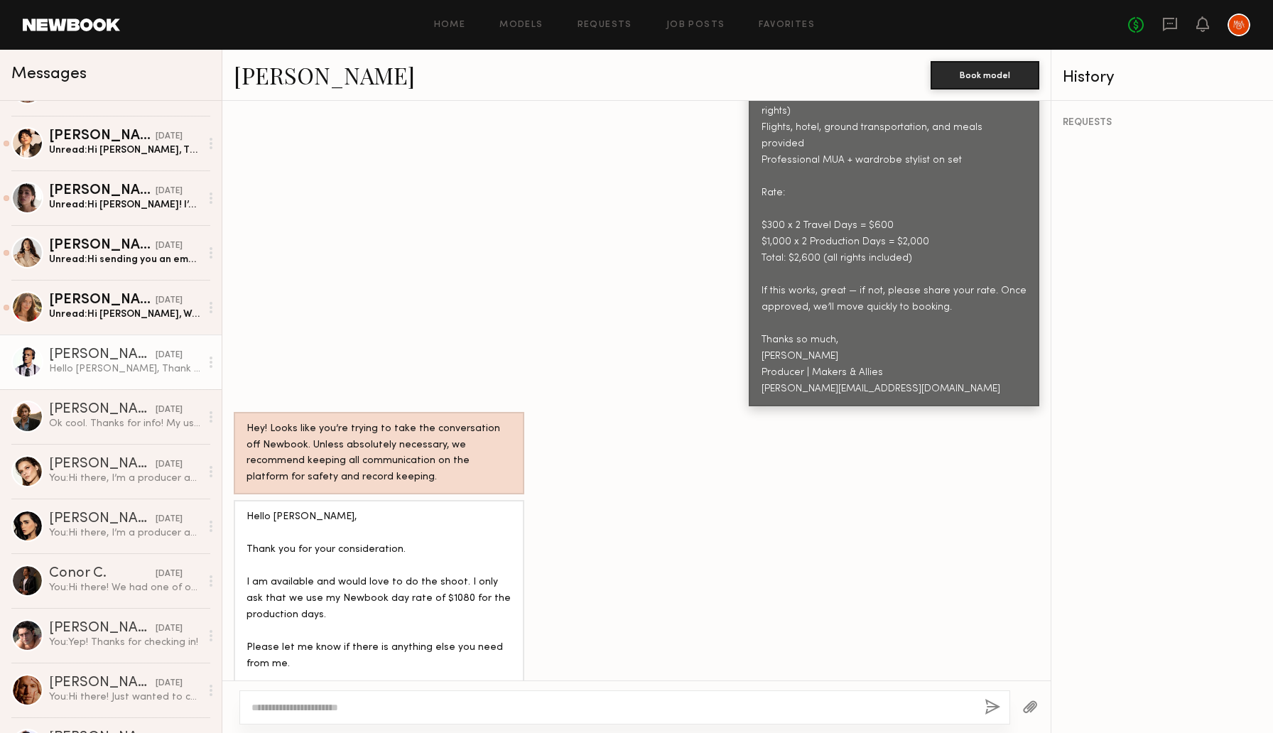
click at [261, 71] on link "Ryan B." at bounding box center [324, 75] width 181 height 31
click at [347, 702] on textarea at bounding box center [612, 707] width 722 height 14
click at [119, 419] on div "Ok cool. Thanks for info! My usual day rate is $1200/day, would they be able to…" at bounding box center [124, 423] width 151 height 13
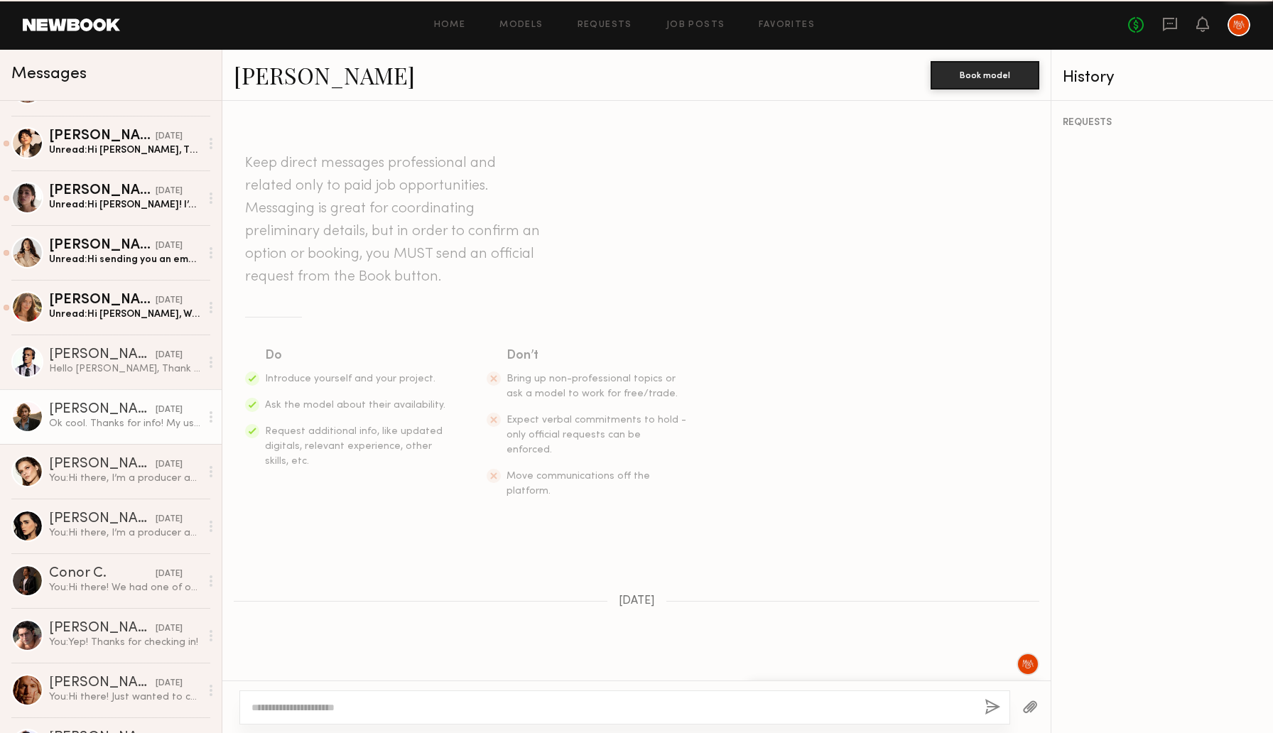
scroll to position [820, 0]
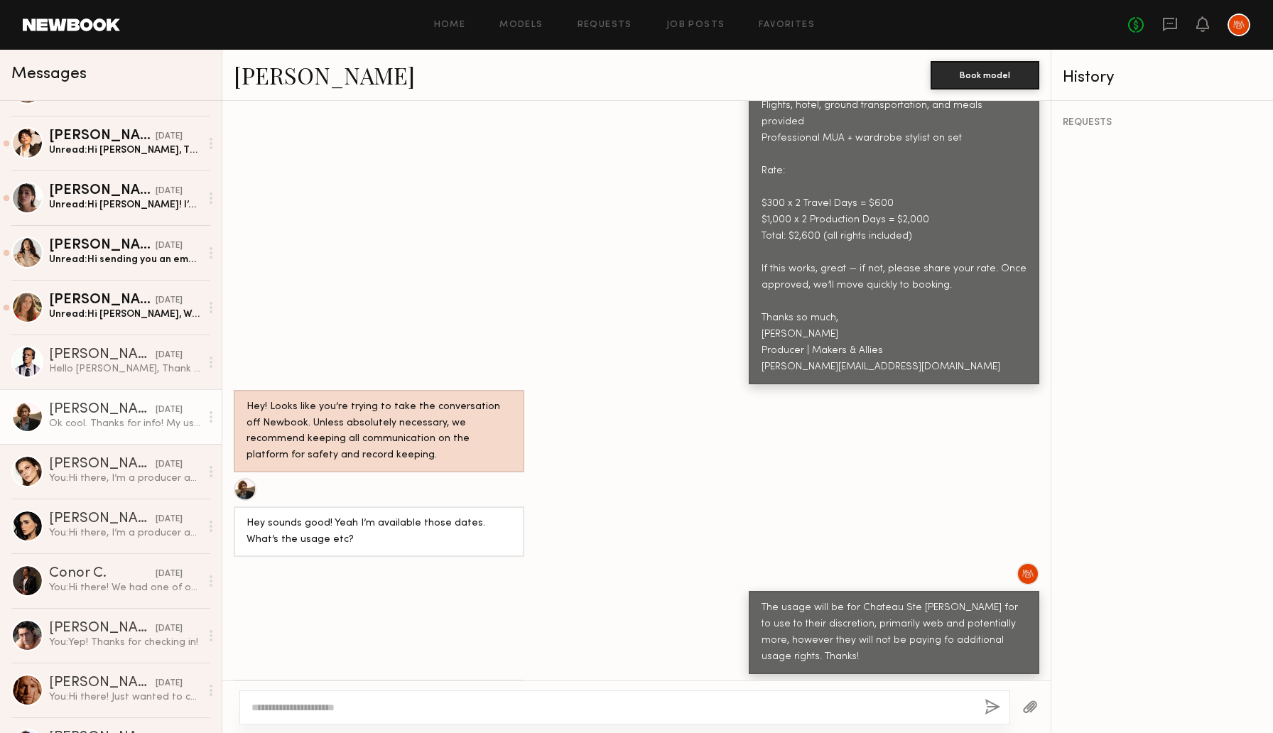
click at [256, 74] on link "Sam M." at bounding box center [324, 75] width 181 height 31
click at [347, 706] on textarea at bounding box center [612, 707] width 722 height 14
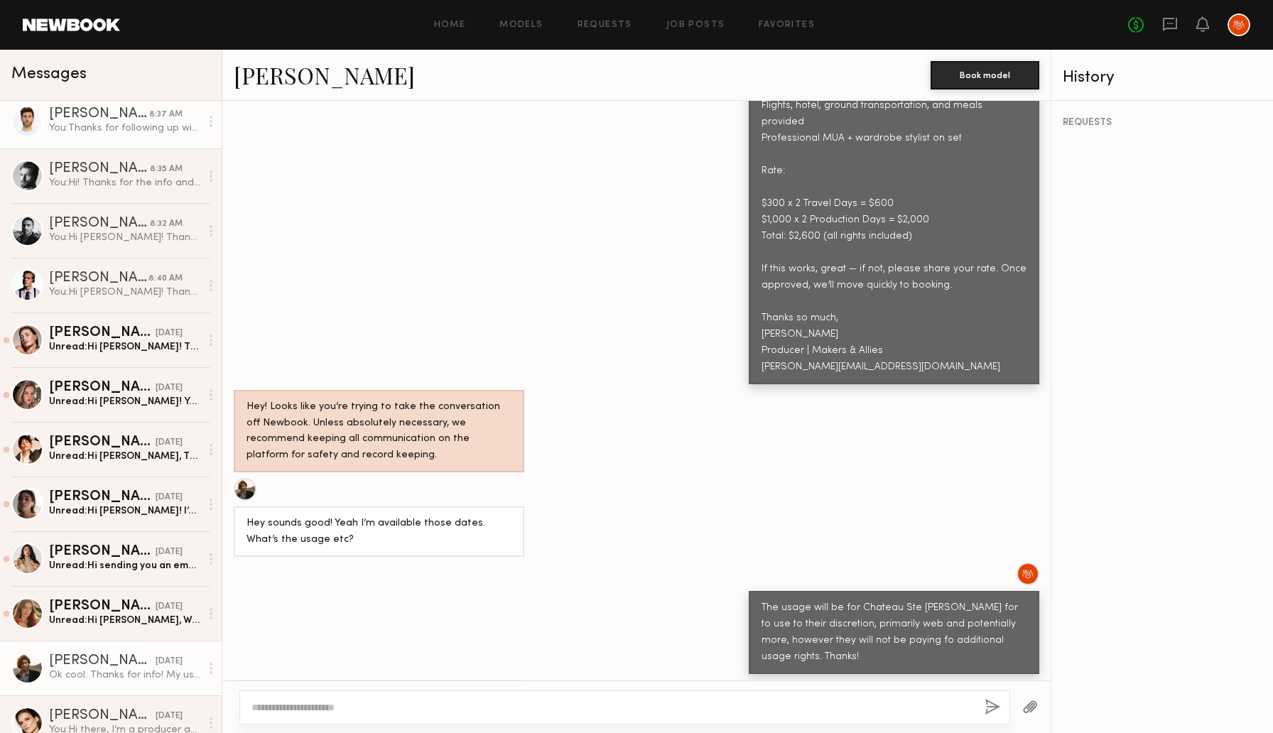
scroll to position [180, 0]
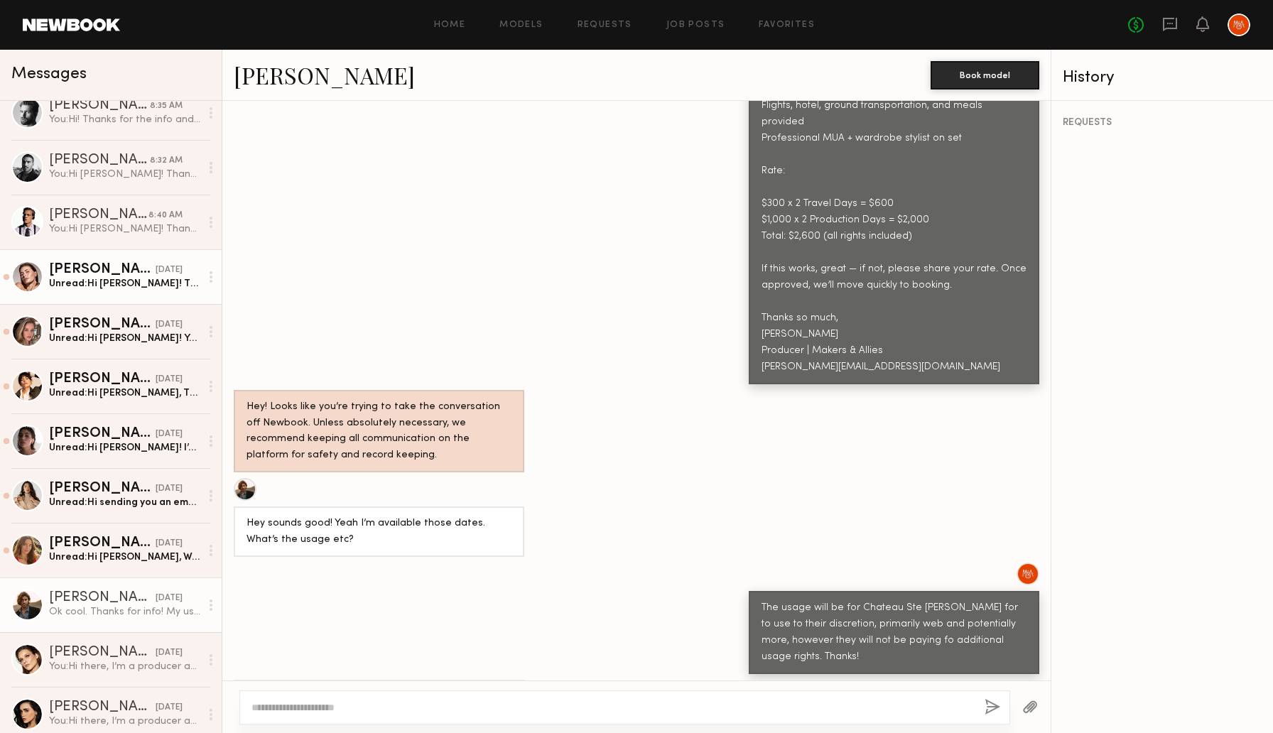
click at [97, 283] on div "Unread: Hi Rachel! Thank you for reaching out. I do currently have availability…" at bounding box center [124, 283] width 151 height 13
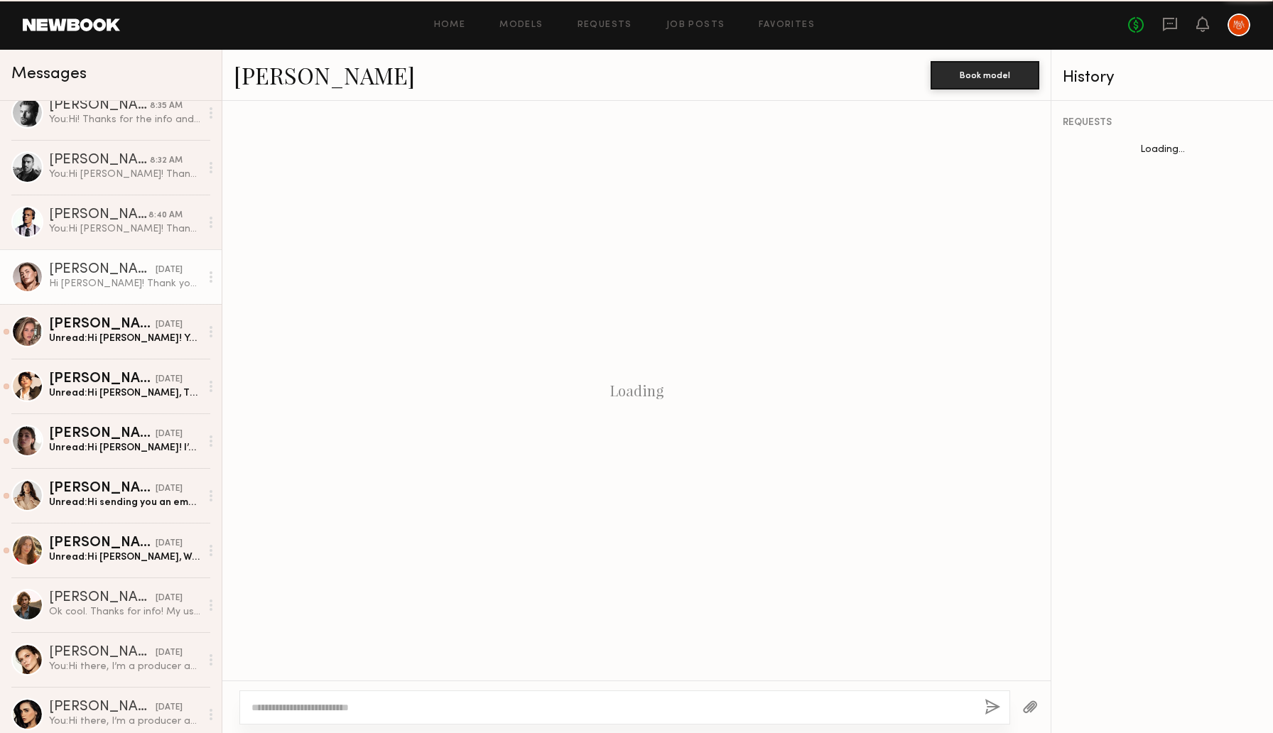
scroll to position [874, 0]
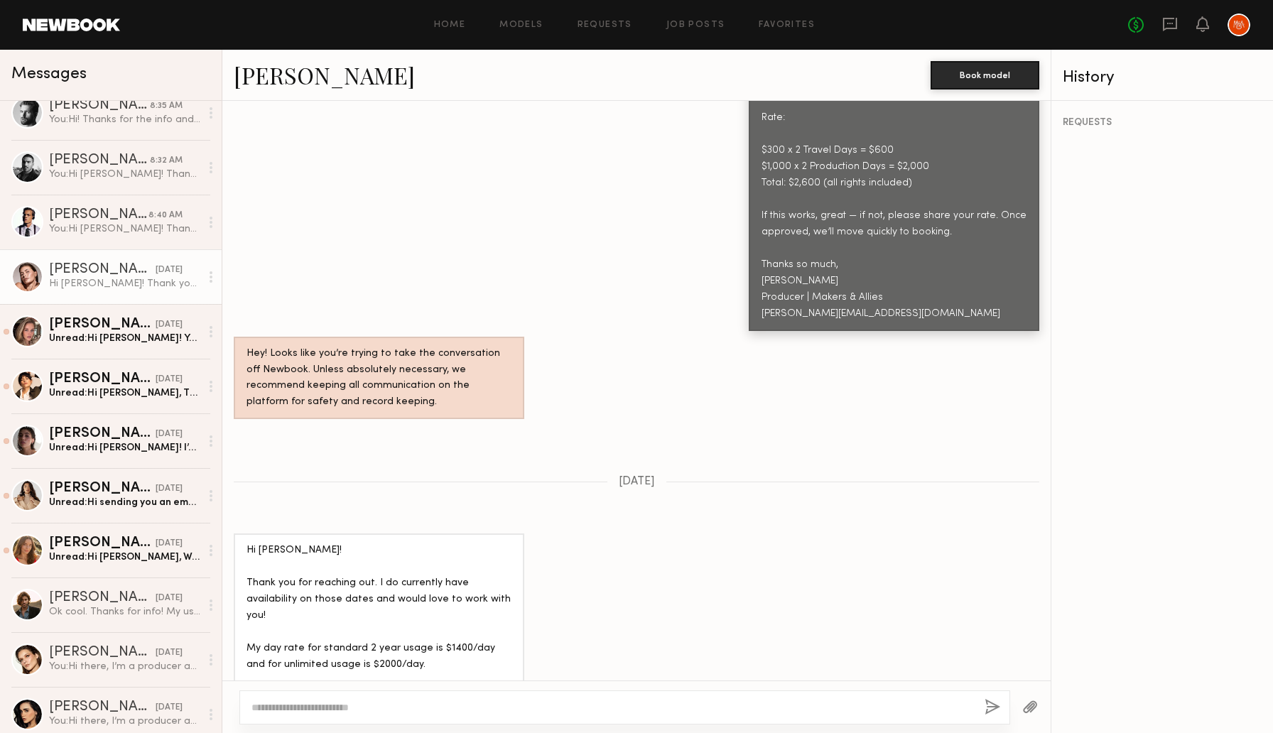
click at [264, 77] on link "Chelsey M." at bounding box center [324, 75] width 181 height 31
click at [386, 707] on textarea at bounding box center [612, 707] width 722 height 14
type textarea "**********"
click at [986, 703] on button "button" at bounding box center [992, 708] width 16 height 18
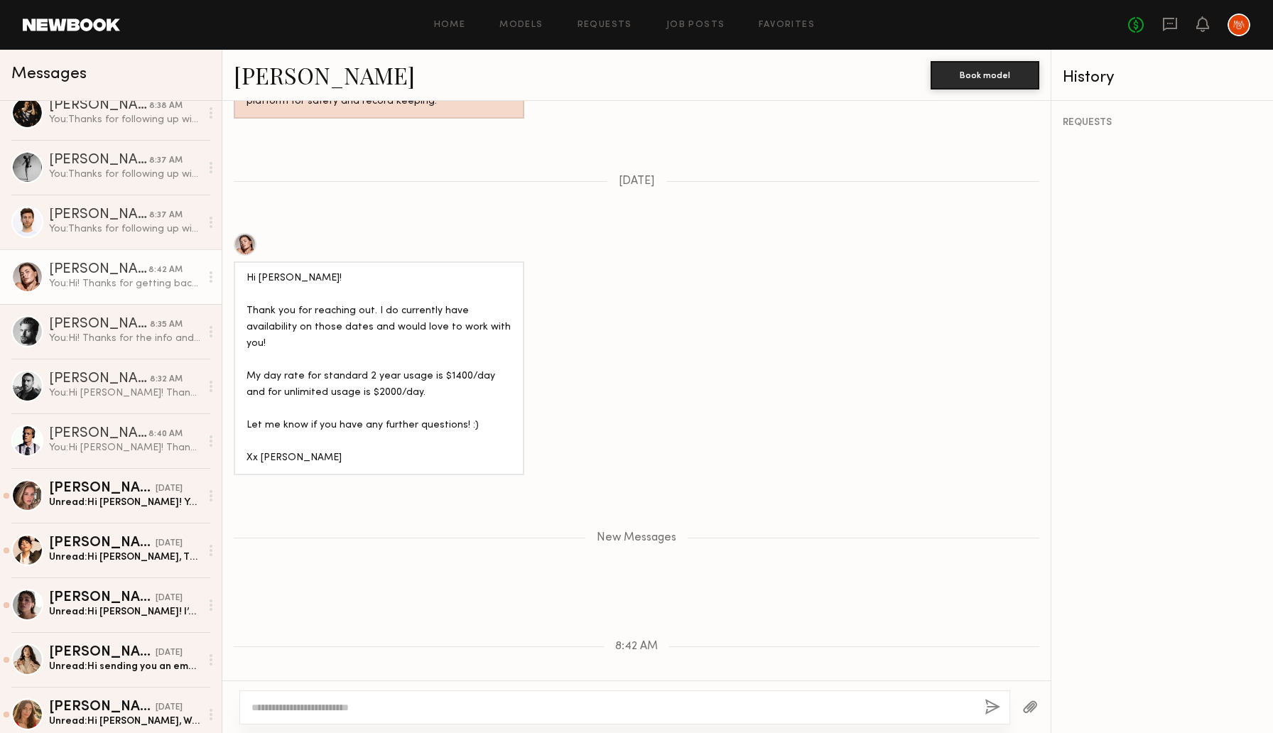
scroll to position [0, 0]
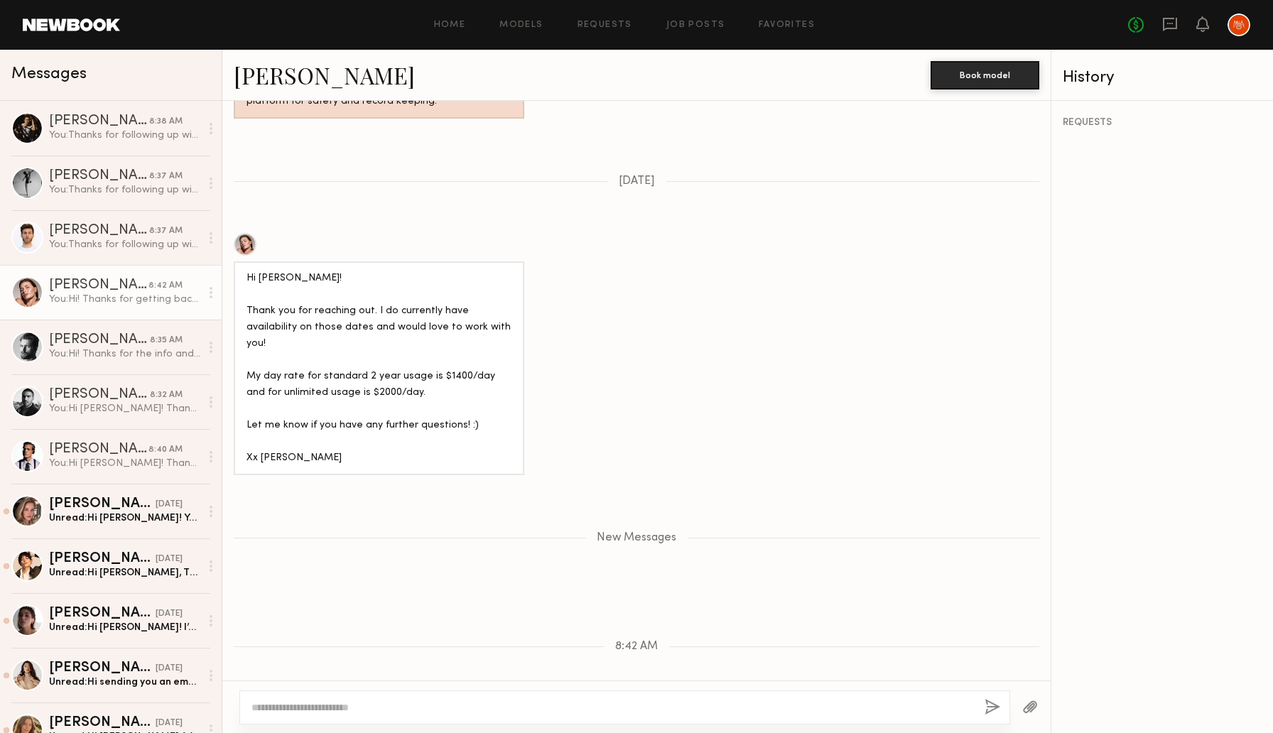
drag, startPoint x: 870, startPoint y: 656, endPoint x: 753, endPoint y: 626, distance: 120.8
click at [753, 698] on div "Hi! Thanks for getting back to me, I'll take this to the client and let you kno…" at bounding box center [894, 723] width 291 height 50
copy div "Hi! Thanks for getting back to me, I'll take this to the client and let you kno…"
click at [120, 506] on div "Masha B." at bounding box center [102, 504] width 107 height 14
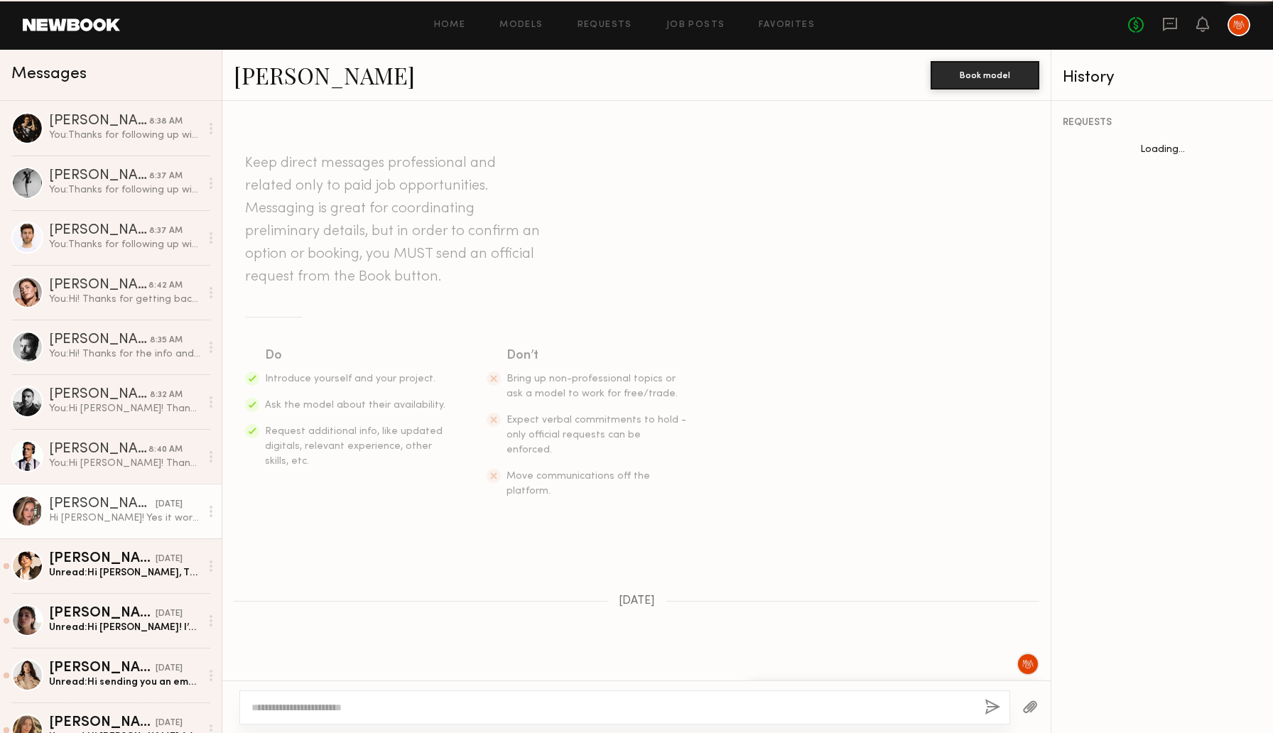
scroll to position [602, 0]
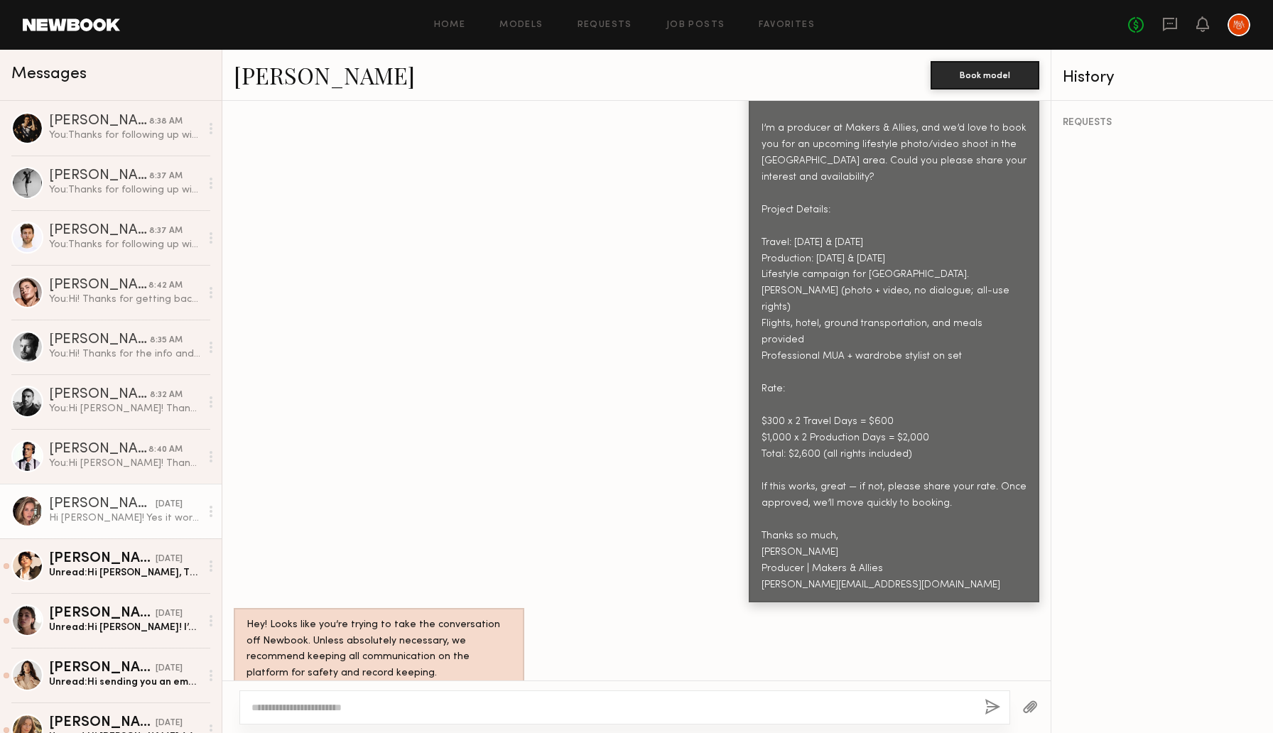
click at [304, 66] on link "Masha B." at bounding box center [324, 75] width 181 height 31
click at [455, 711] on textarea at bounding box center [612, 707] width 722 height 14
paste textarea "**********"
type textarea "**********"
click at [989, 708] on button "button" at bounding box center [992, 708] width 16 height 18
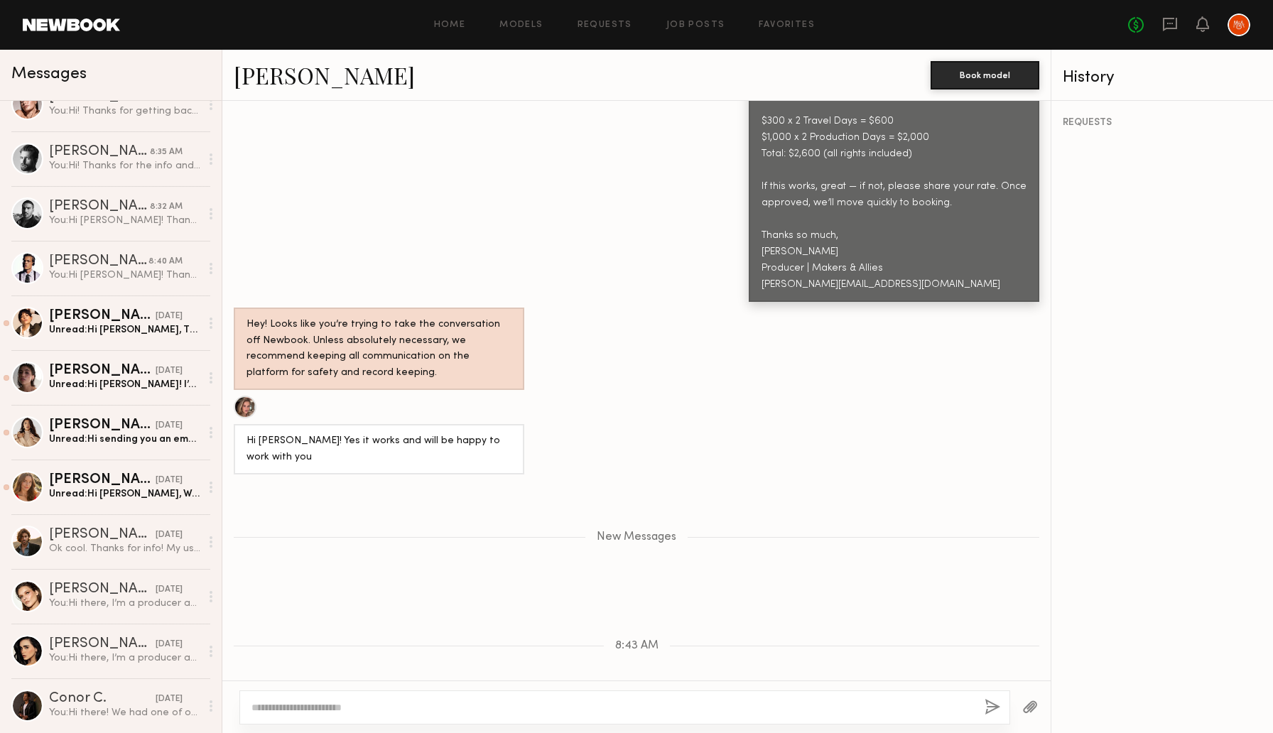
scroll to position [244, 0]
click at [109, 322] on div "Gabriela B." at bounding box center [102, 315] width 107 height 14
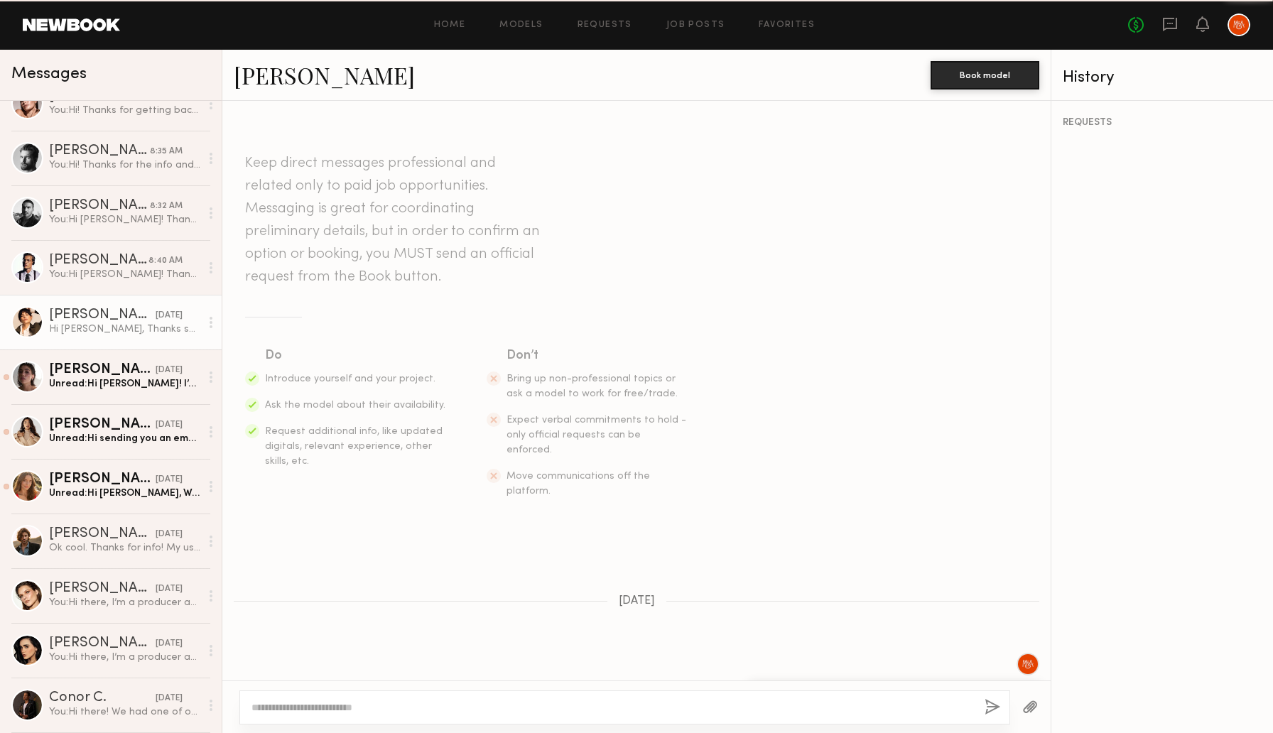
scroll to position [651, 0]
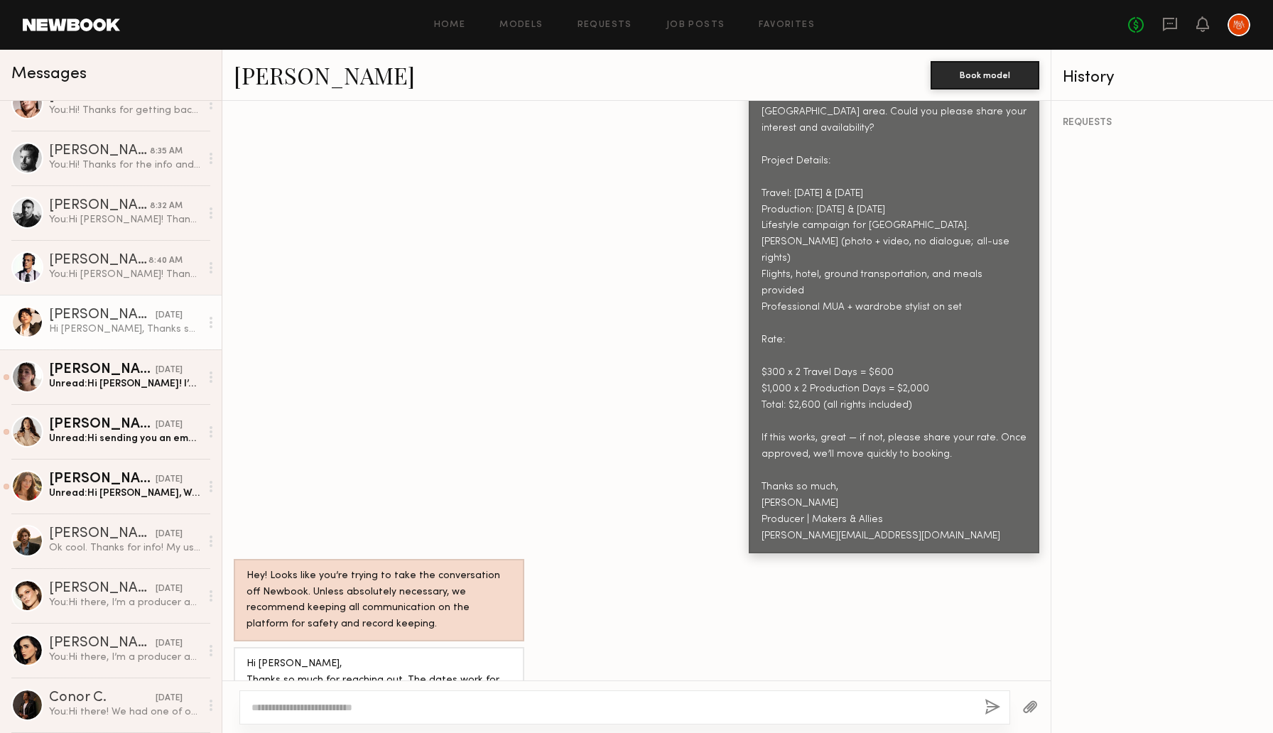
click at [580, 695] on div at bounding box center [624, 707] width 771 height 34
click at [430, 703] on textarea at bounding box center [612, 707] width 722 height 14
paste textarea "**********"
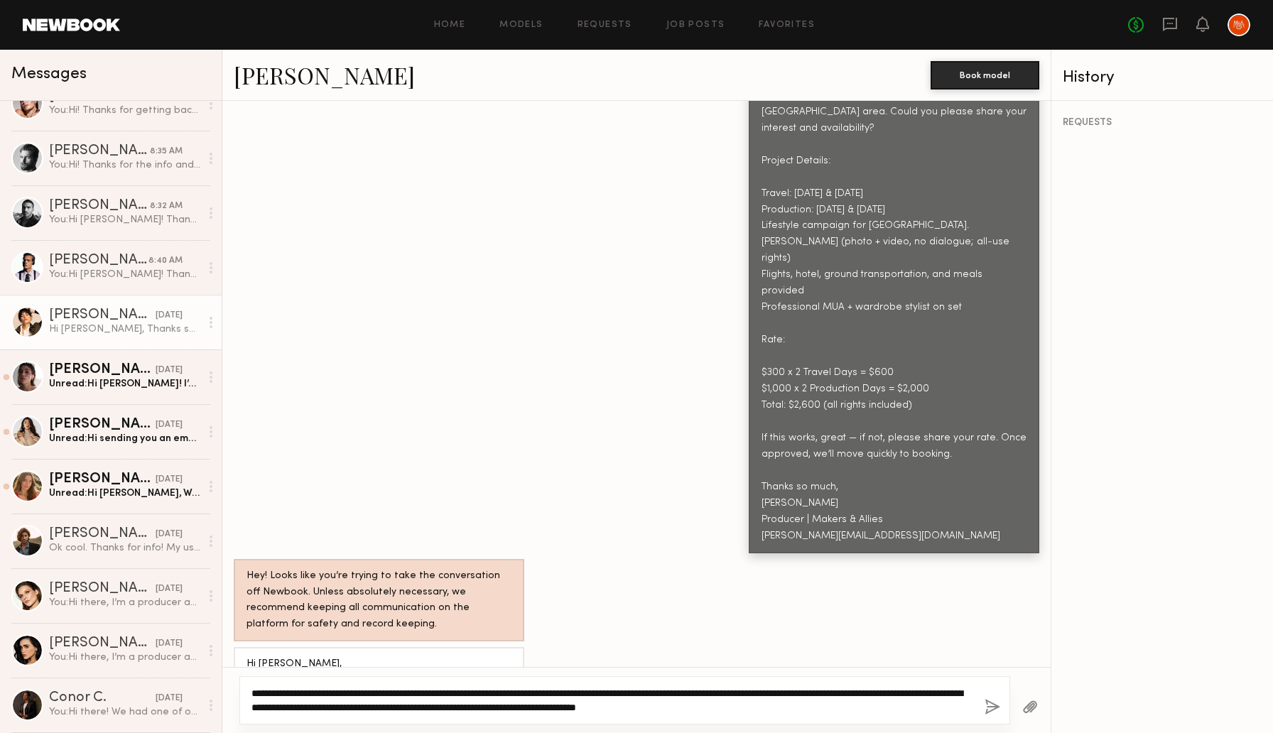
type textarea "**********"
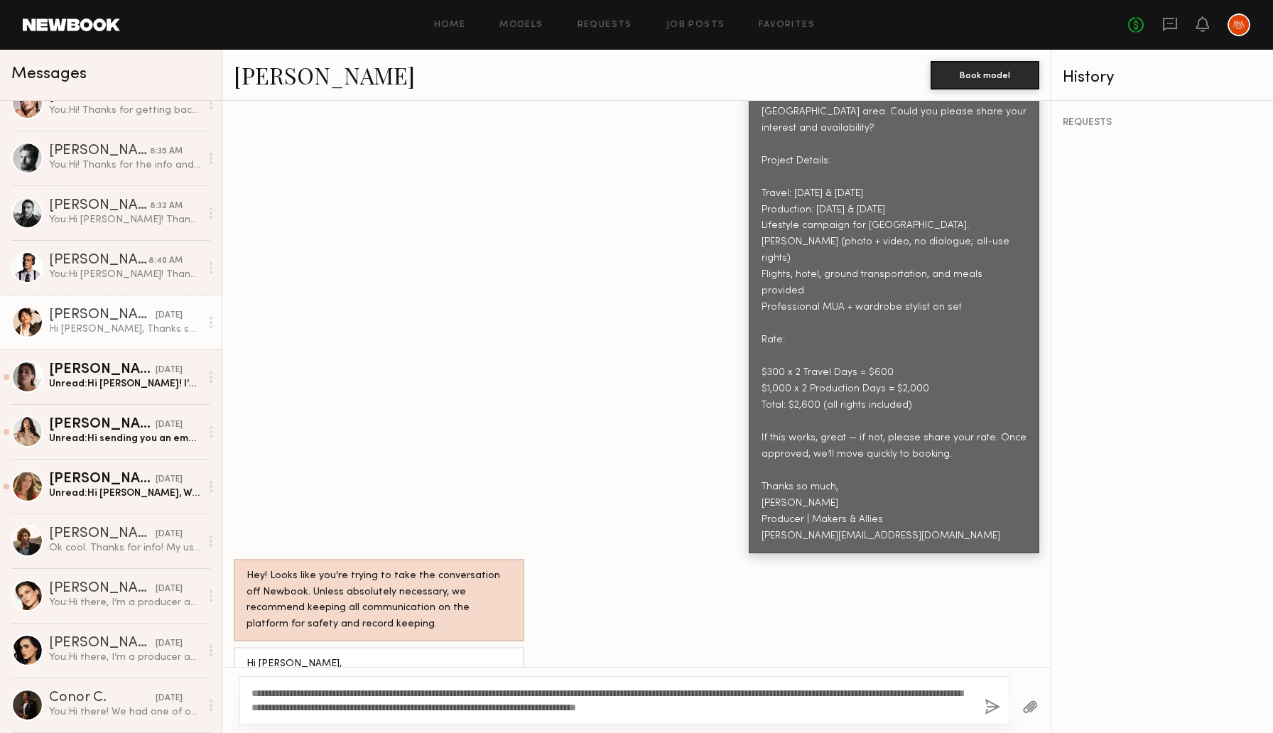
click at [990, 703] on button "button" at bounding box center [992, 708] width 16 height 18
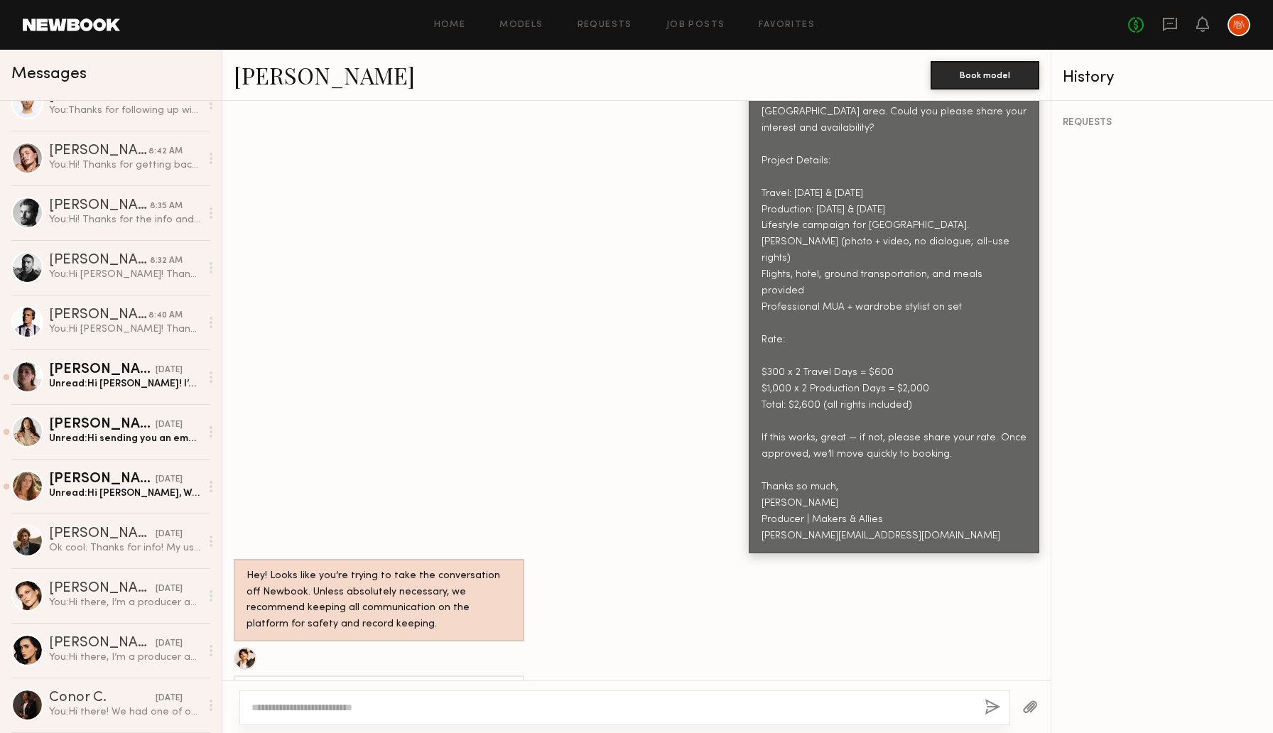
scroll to position [0, 0]
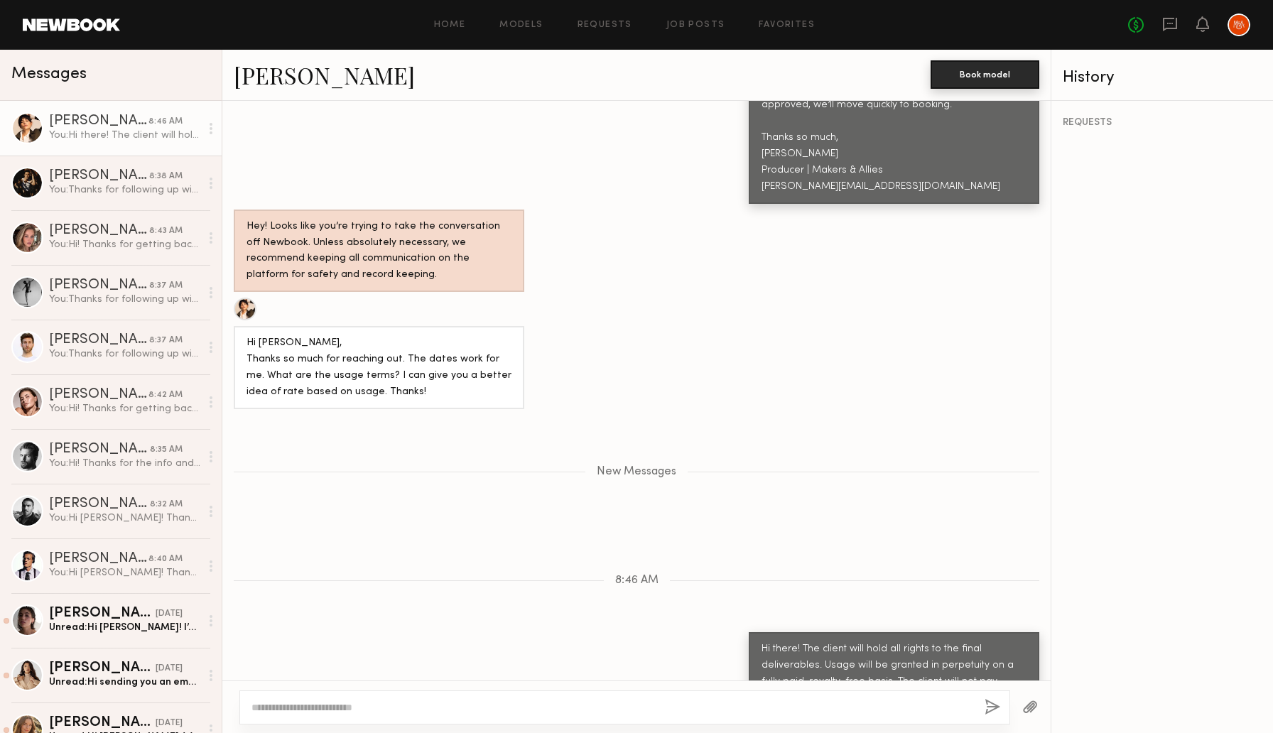
click at [950, 80] on button "Book model" at bounding box center [984, 74] width 109 height 28
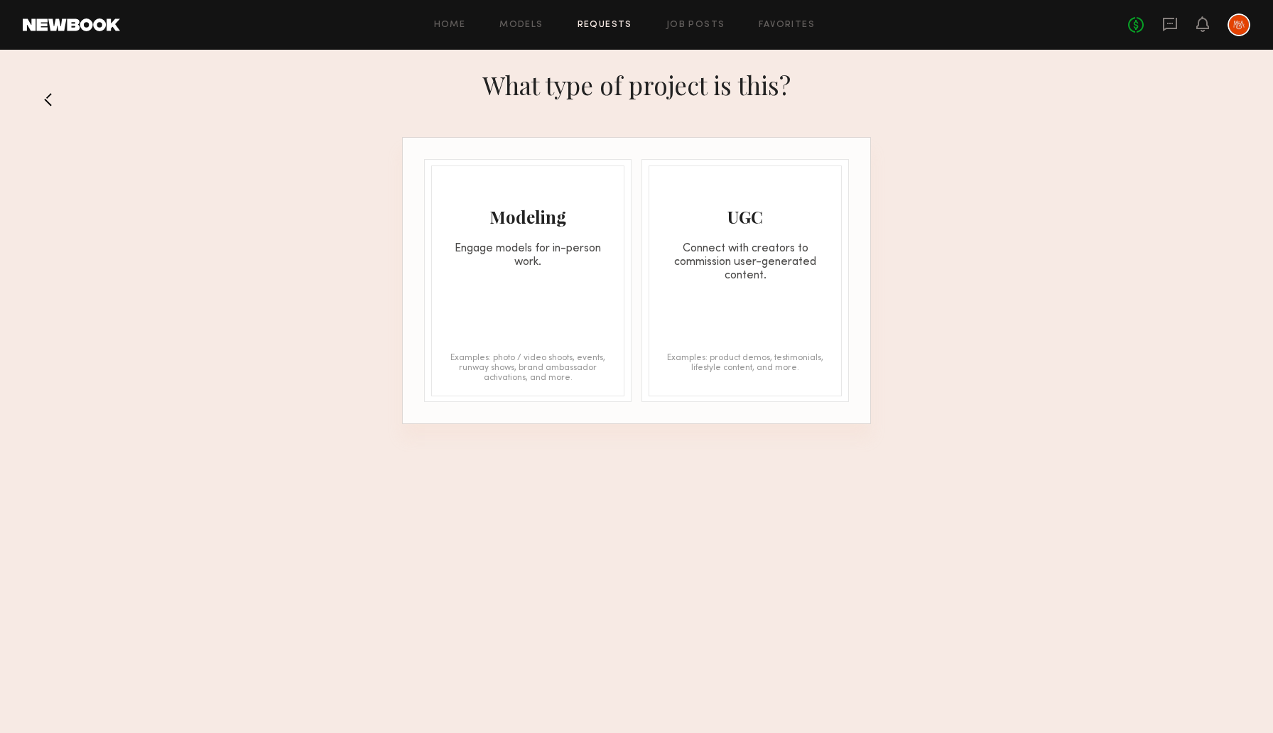
click at [49, 99] on button at bounding box center [54, 99] width 23 height 23
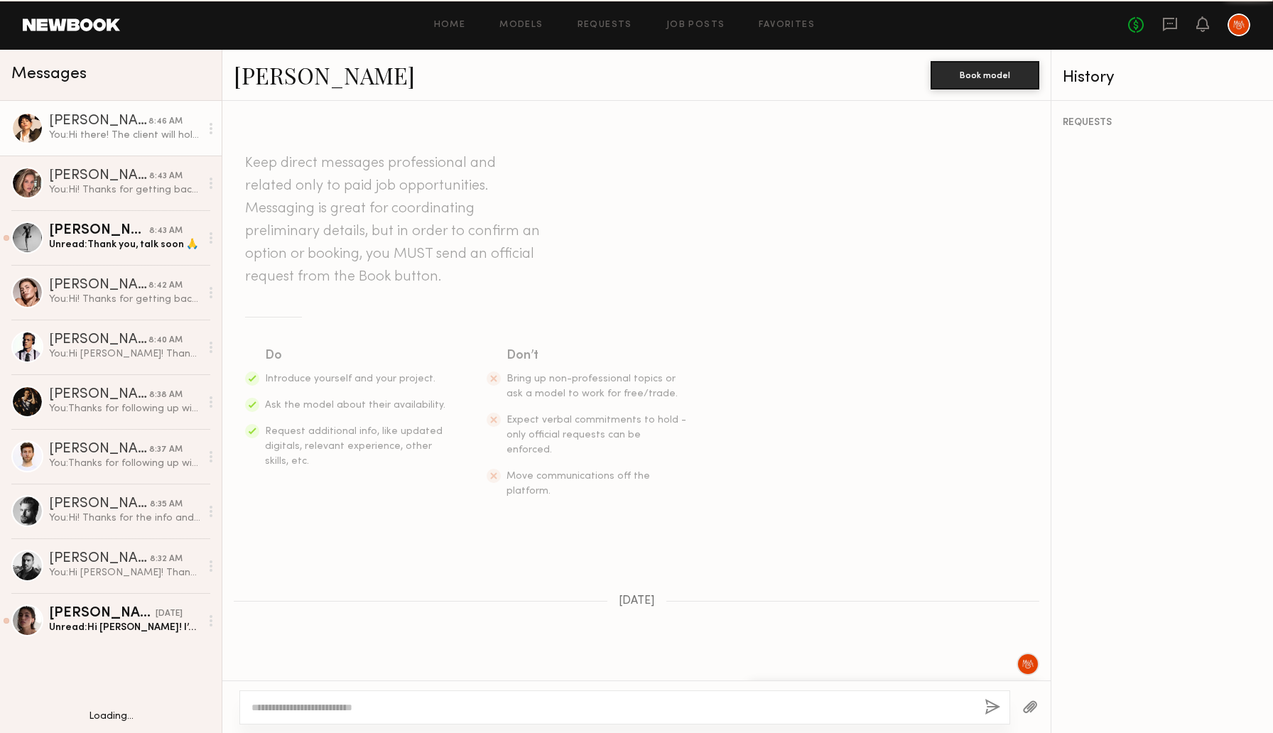
scroll to position [893, 0]
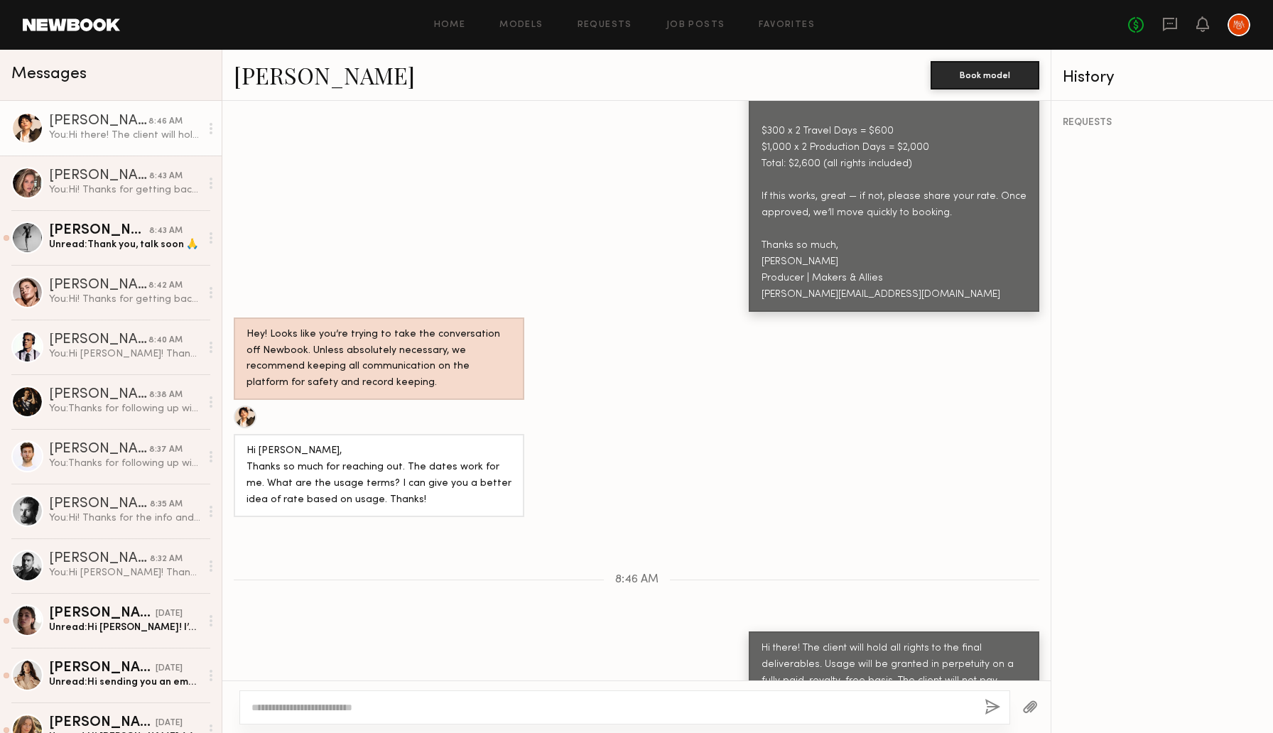
click at [288, 71] on link "Gabriela B." at bounding box center [324, 75] width 181 height 31
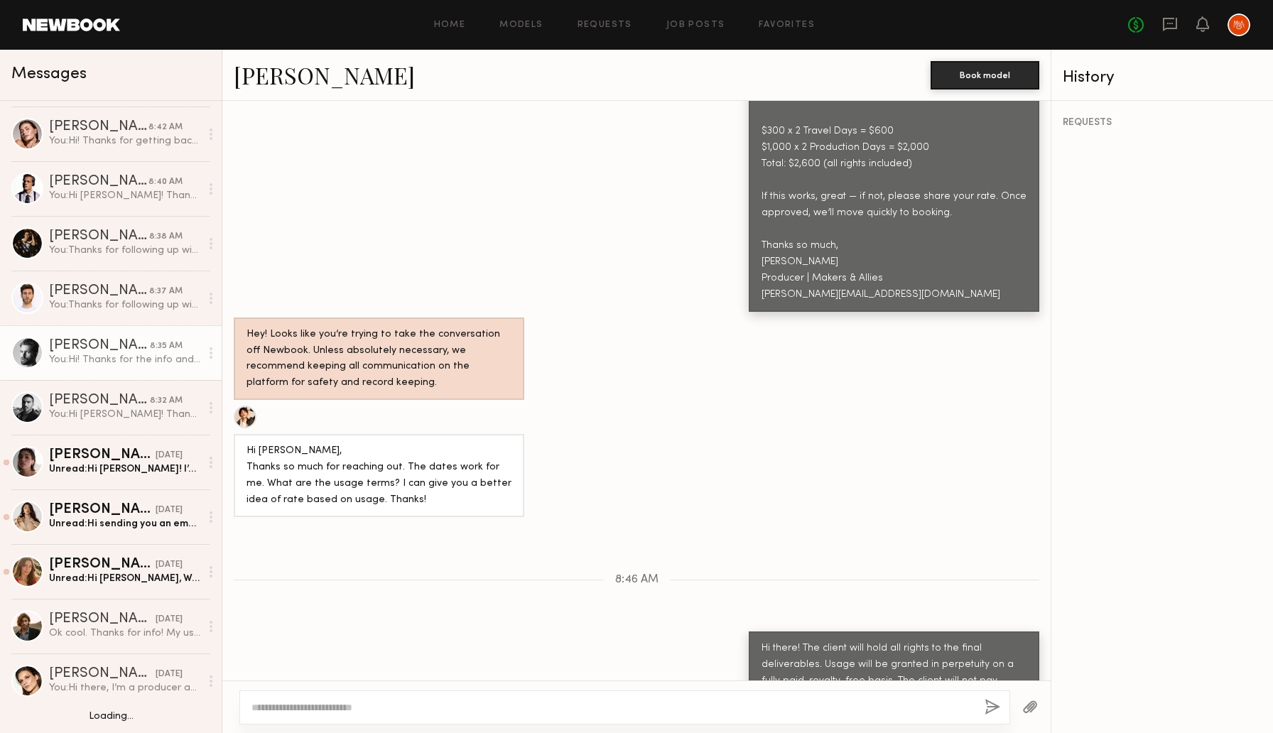
scroll to position [179, 0]
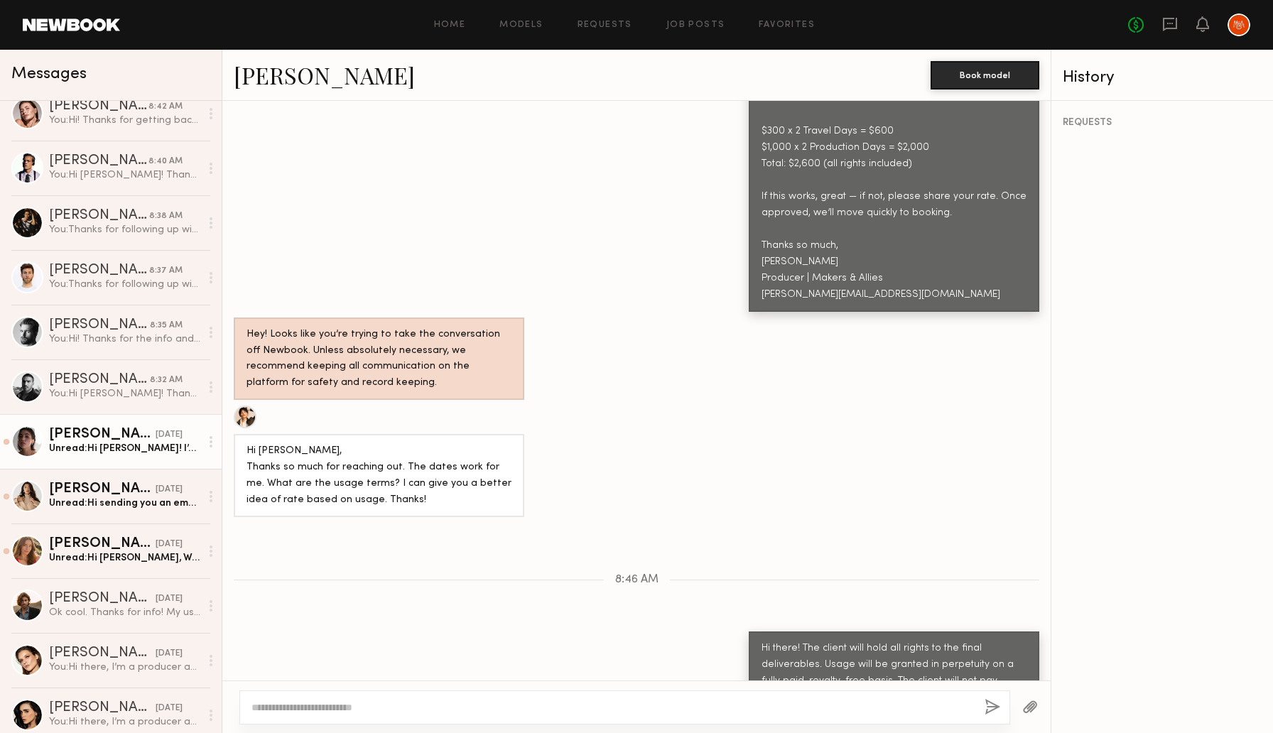
click at [89, 453] on div "Unread: Hi Rachel! I’d love to be considered for the shoot:) my usual day rate …" at bounding box center [124, 448] width 151 height 13
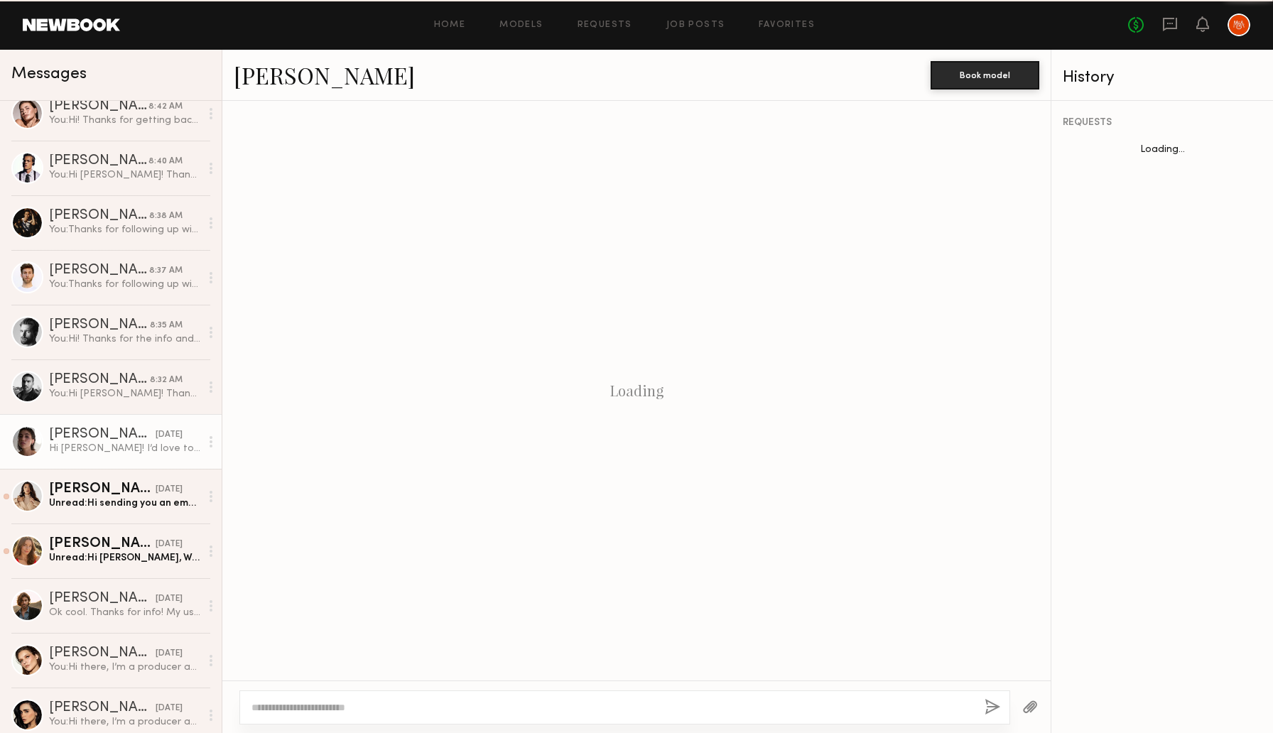
scroll to position [619, 0]
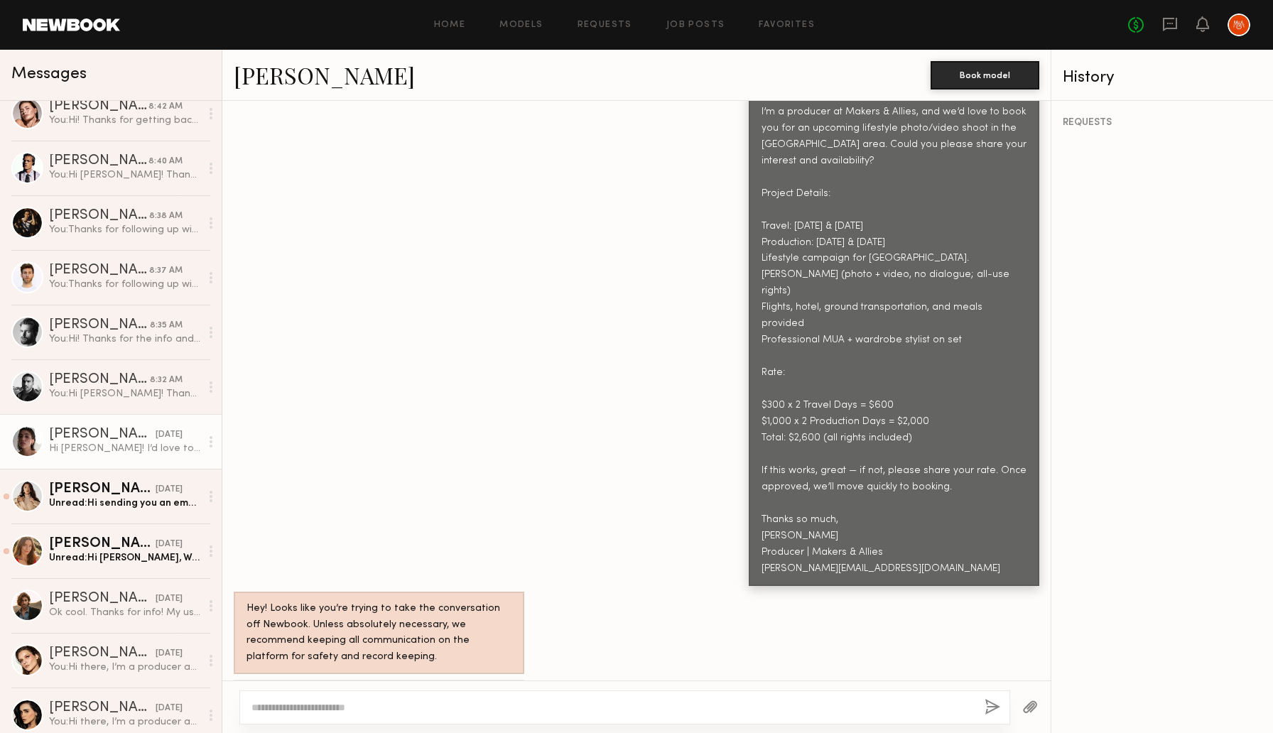
click at [274, 80] on link "Kelsey H." at bounding box center [324, 75] width 181 height 31
click at [298, 699] on div at bounding box center [624, 707] width 771 height 34
click at [291, 708] on textarea at bounding box center [612, 707] width 722 height 14
type textarea "**********"
click at [994, 707] on button "button" at bounding box center [992, 708] width 16 height 18
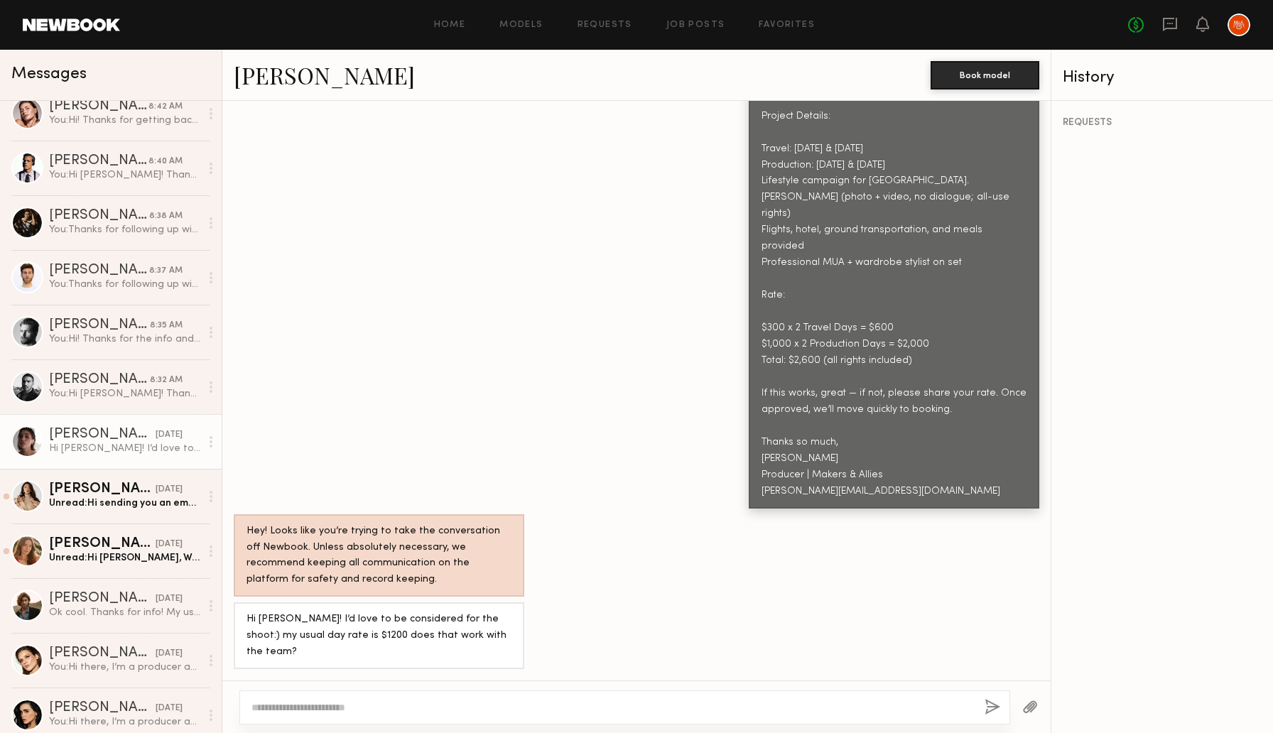
scroll to position [0, 0]
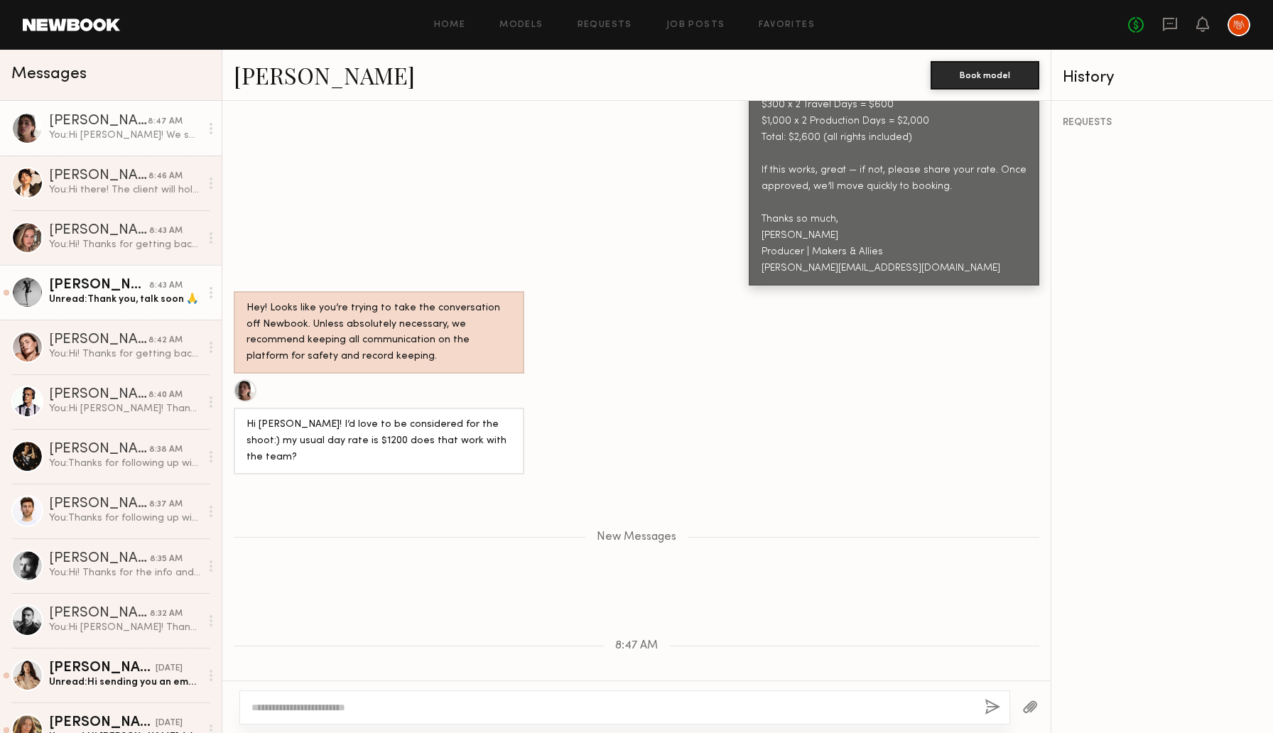
click at [119, 303] on div "Unread: Thank you, talk soon 🙏" at bounding box center [124, 299] width 151 height 13
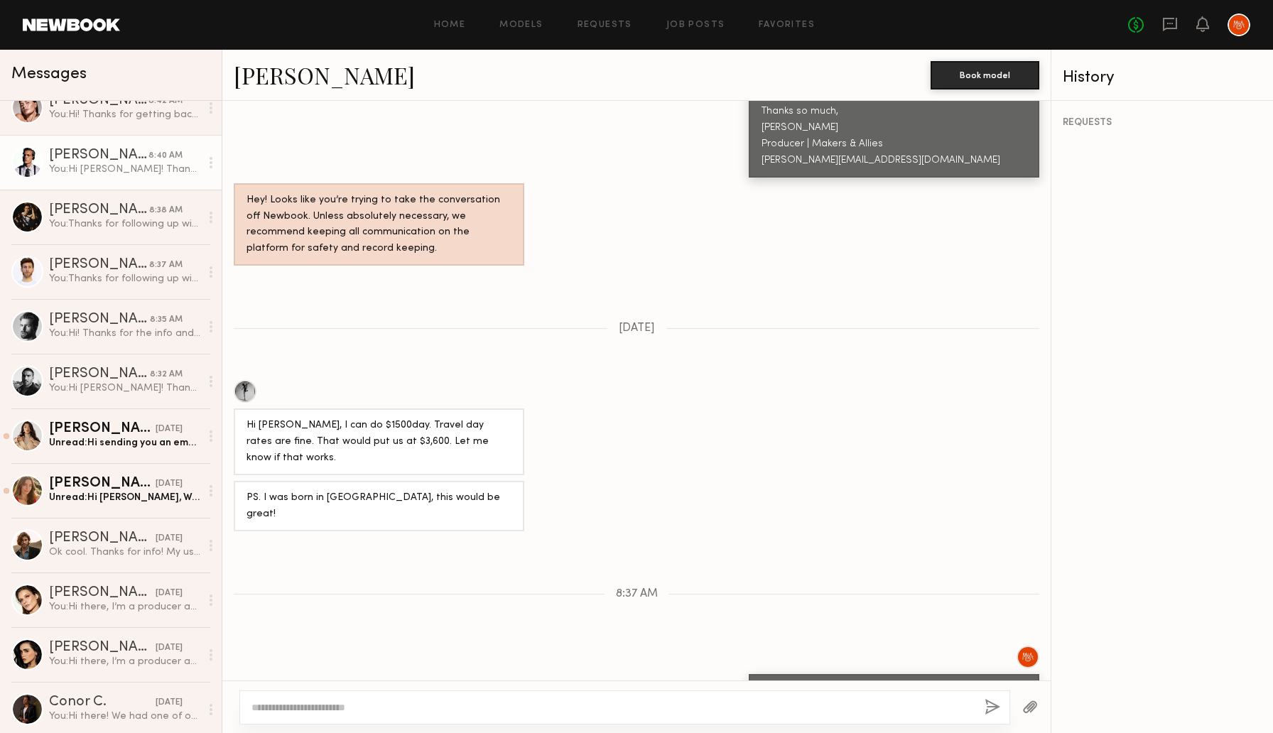
scroll to position [240, 0]
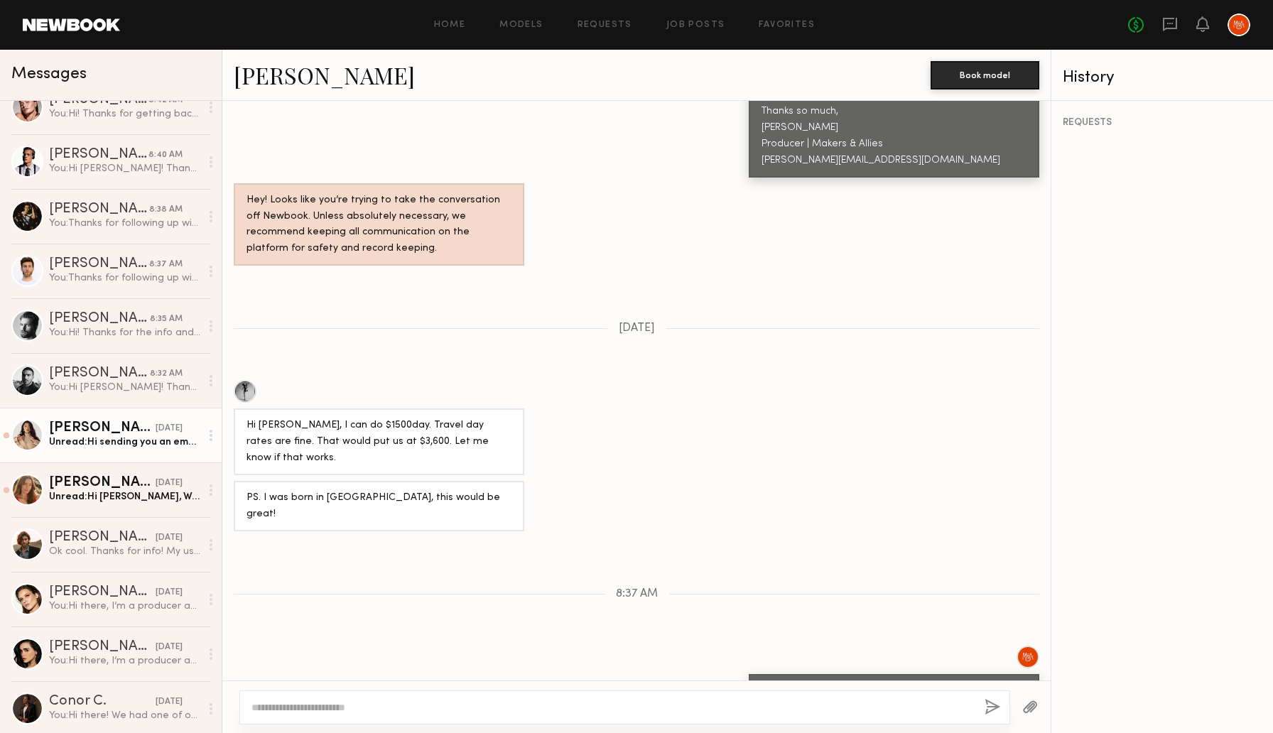
click at [111, 441] on div "Unread: Hi sending you an email now!" at bounding box center [124, 441] width 151 height 13
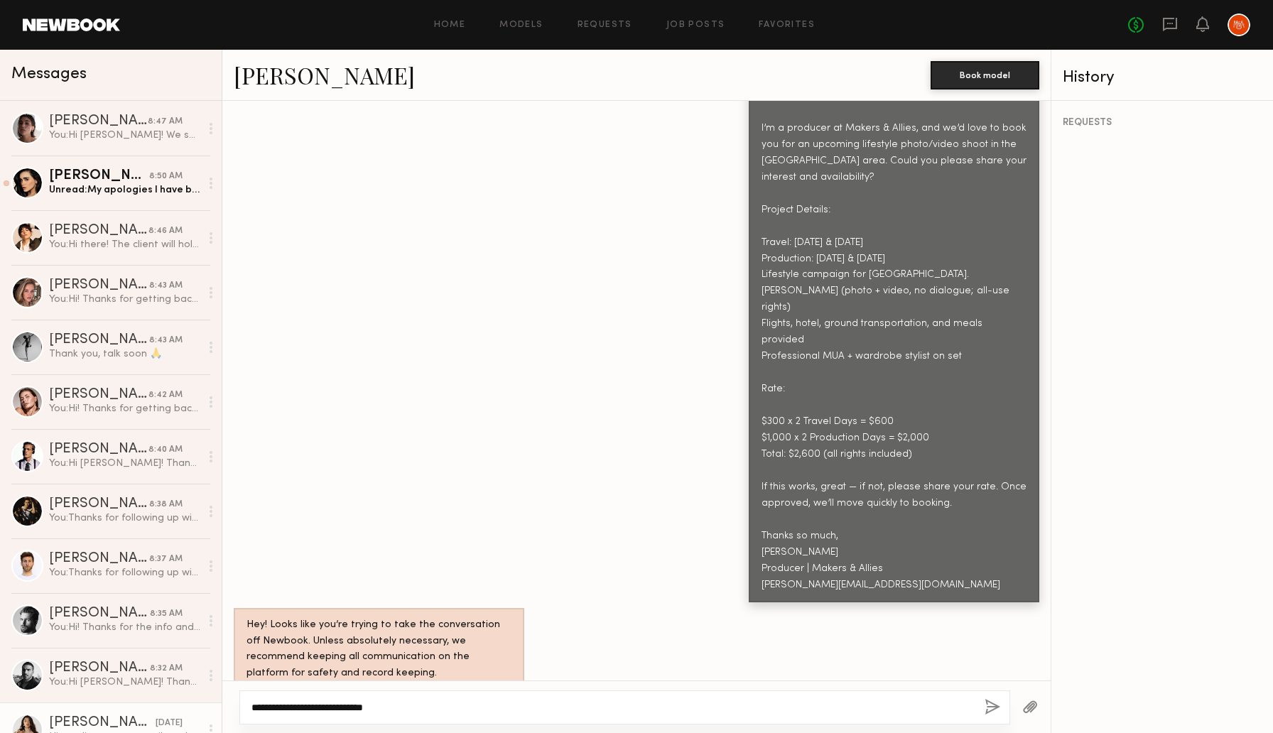
type textarea "**********"
click at [987, 702] on button "button" at bounding box center [992, 708] width 16 height 18
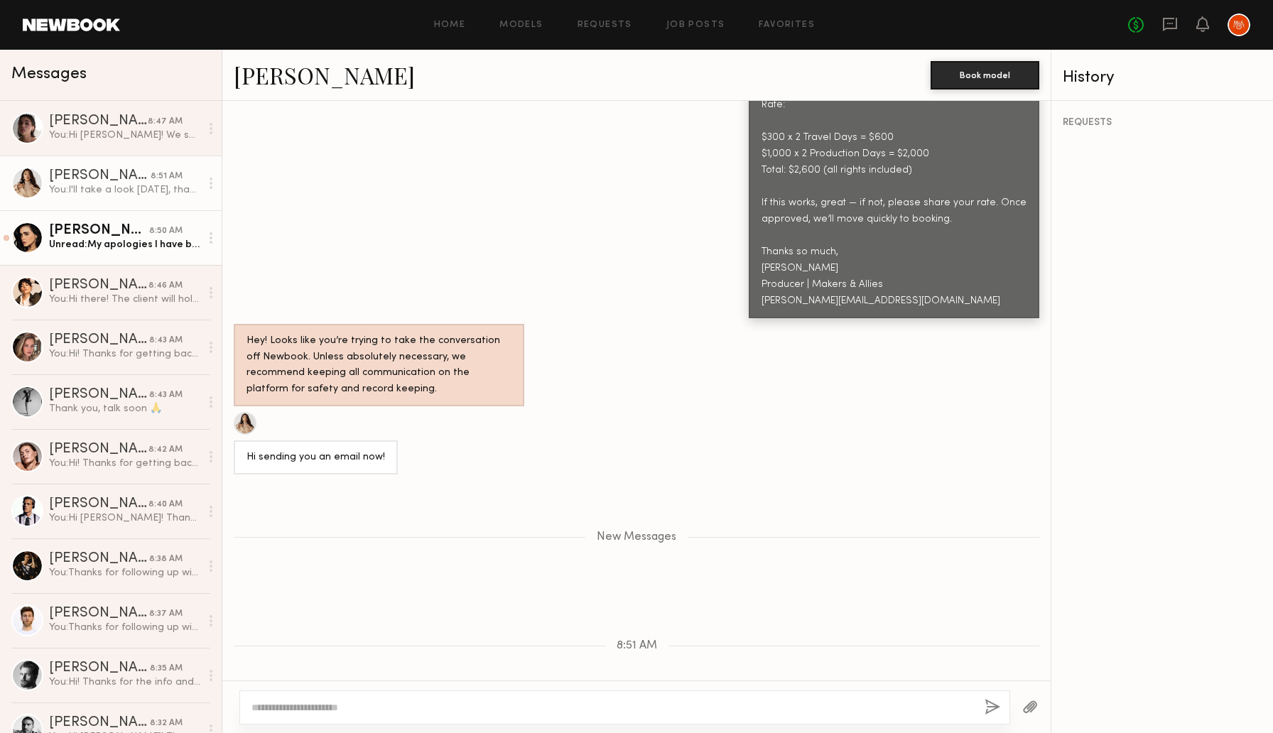
click at [111, 232] on div "Priscilla P." at bounding box center [99, 231] width 100 height 14
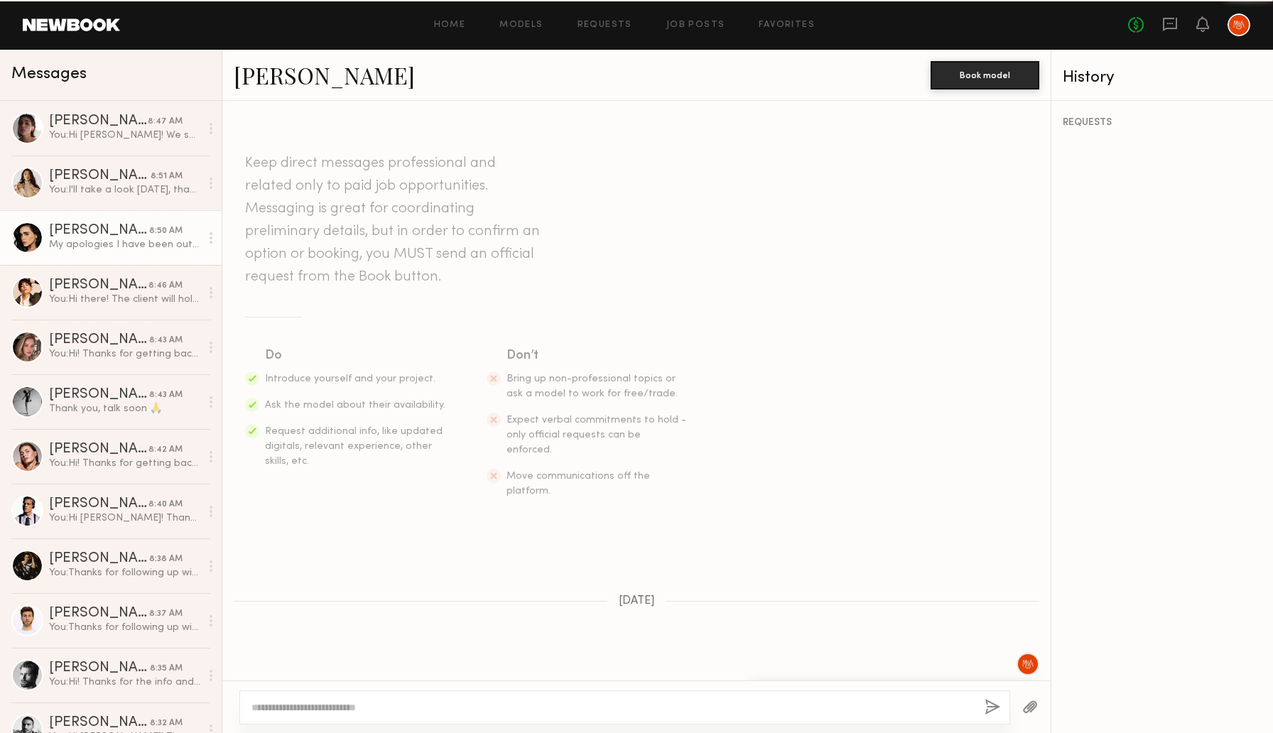
scroll to position [778, 0]
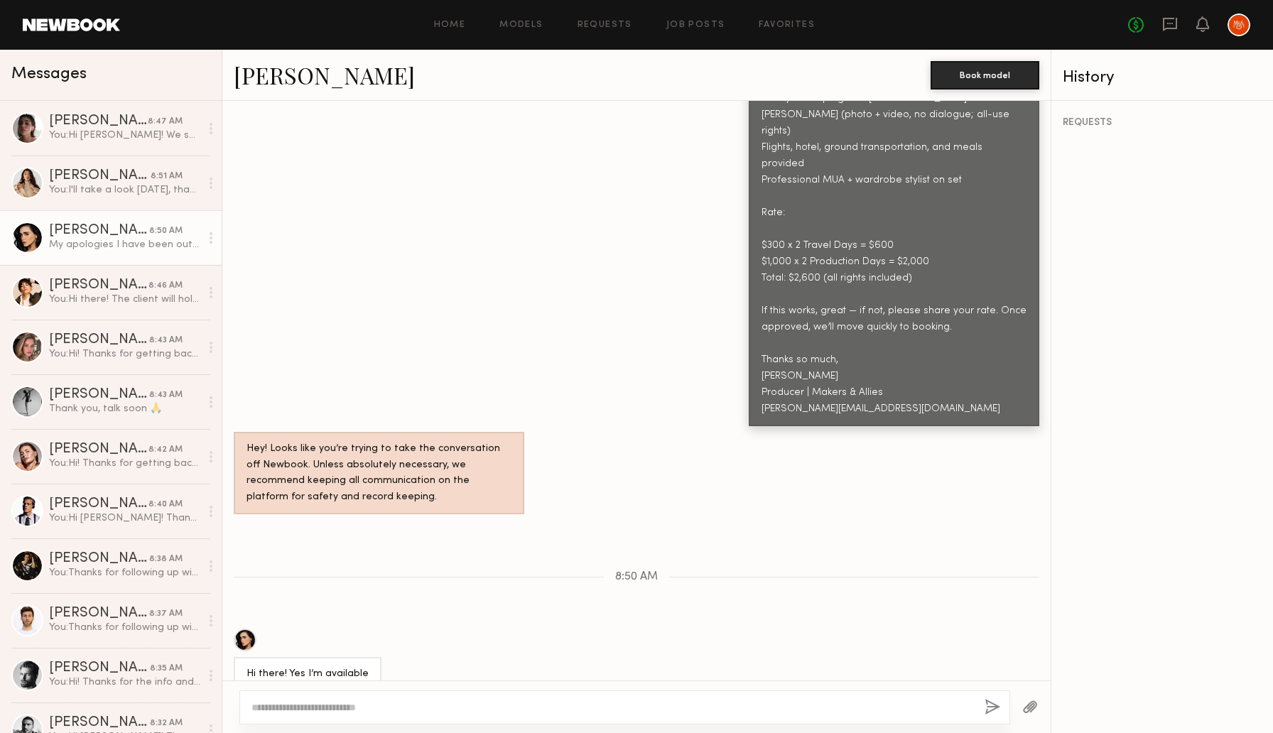
click at [298, 82] on link "Priscilla P." at bounding box center [324, 75] width 181 height 31
click at [489, 732] on div at bounding box center [636, 706] width 828 height 53
click at [482, 710] on textarea at bounding box center [612, 707] width 722 height 14
type textarea "**********"
click at [992, 709] on button "button" at bounding box center [992, 708] width 16 height 18
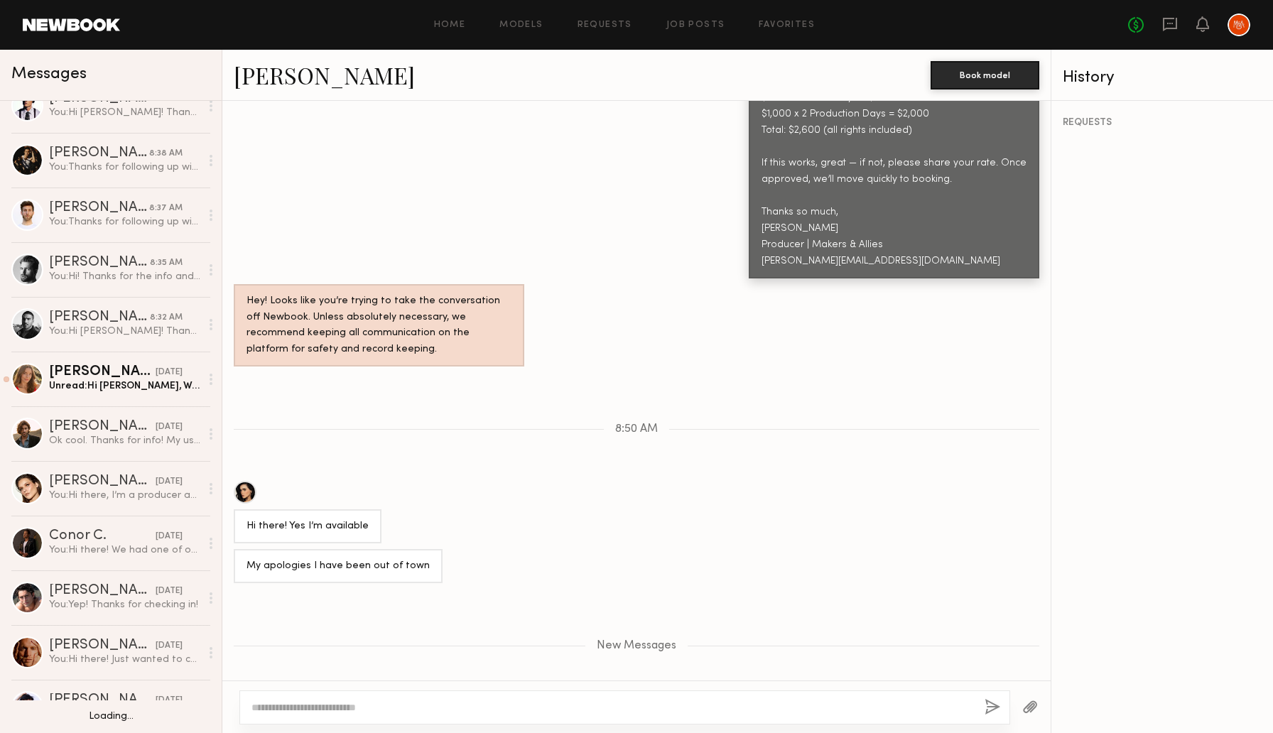
scroll to position [494, 0]
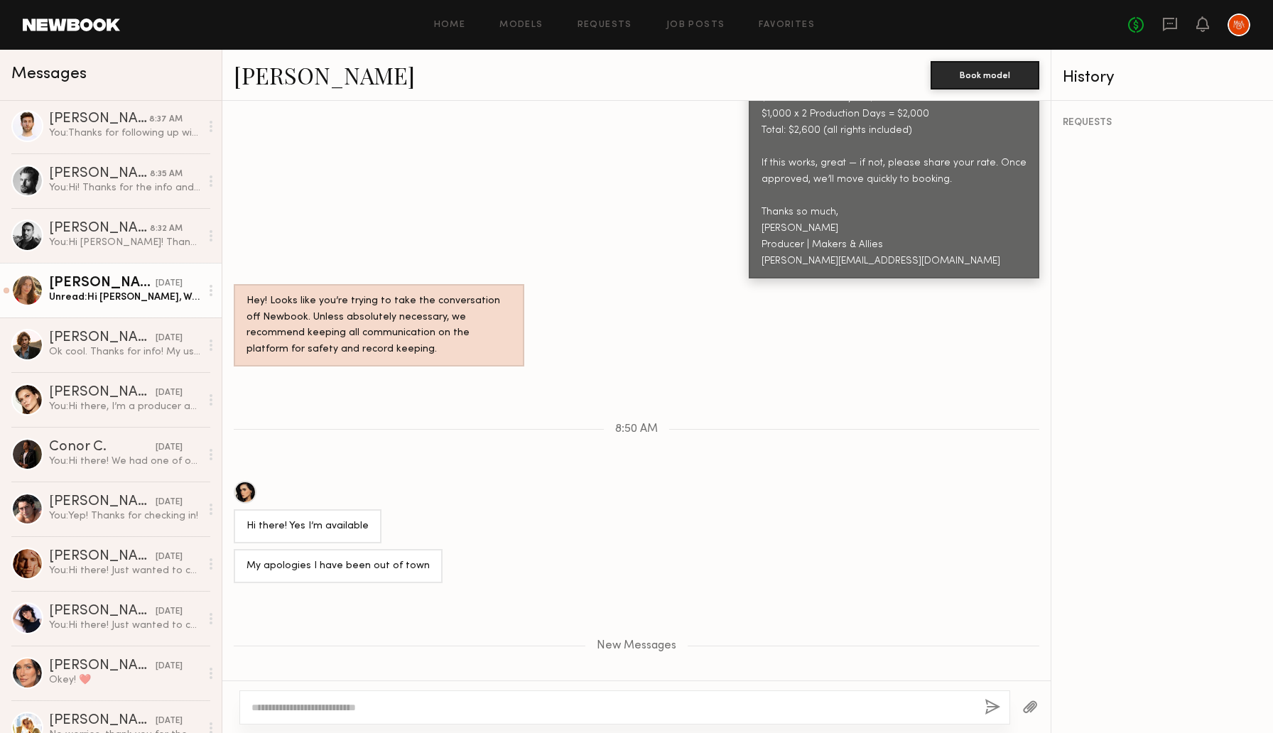
click at [112, 289] on div "Jess M." at bounding box center [102, 283] width 107 height 14
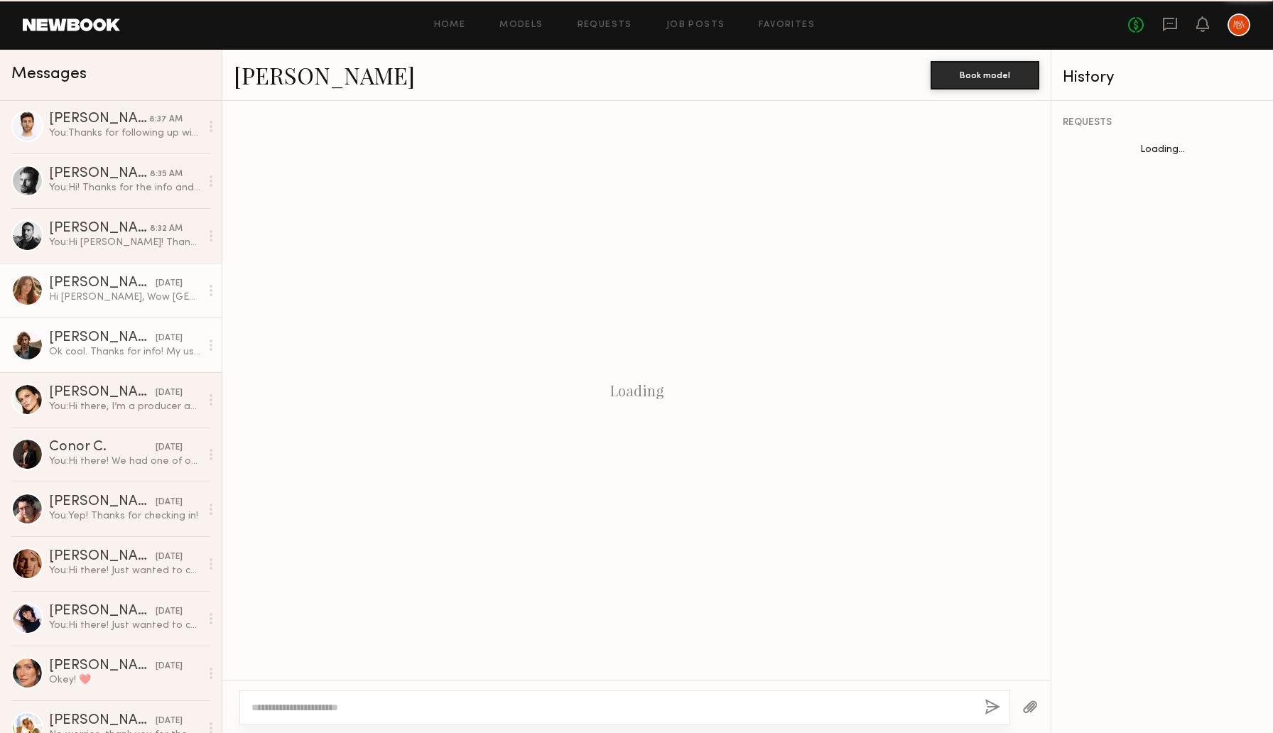
scroll to position [782, 0]
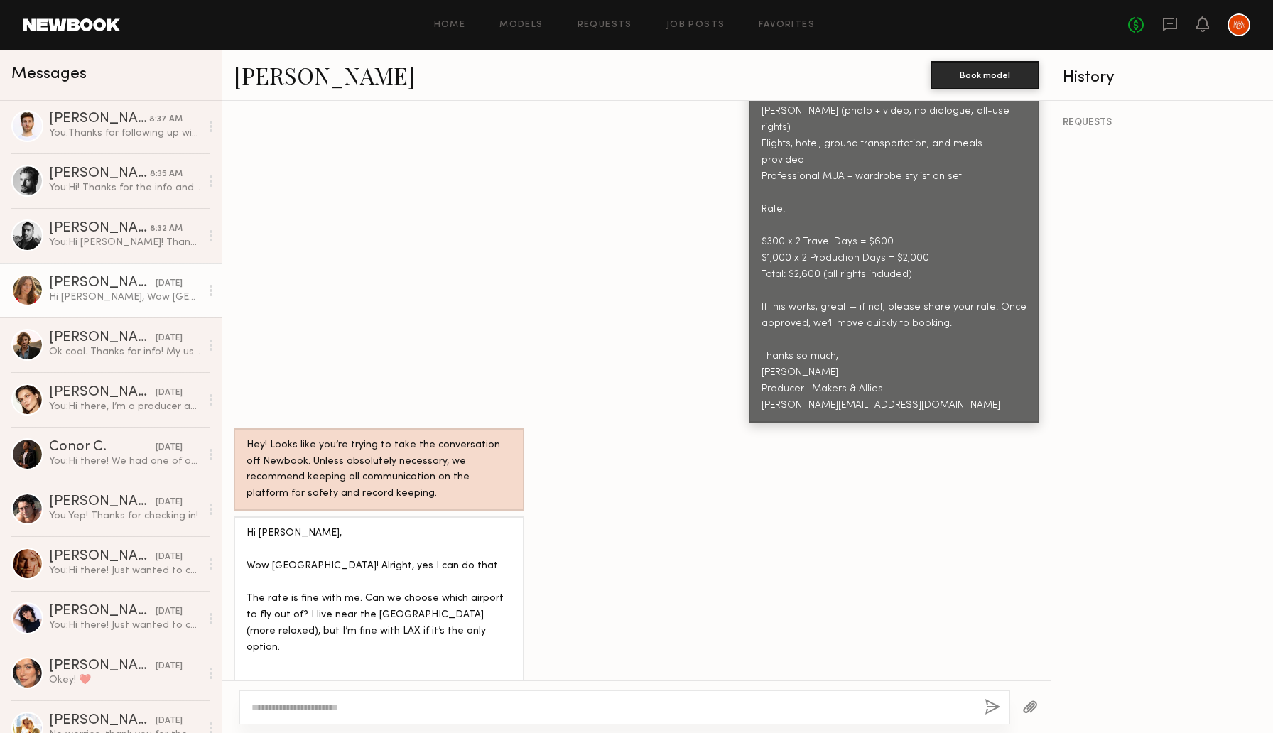
click at [272, 77] on link "Jess M." at bounding box center [324, 75] width 181 height 31
click at [371, 708] on textarea at bounding box center [612, 707] width 722 height 14
type textarea "**********"
click at [1003, 702] on div "**********" at bounding box center [624, 707] width 771 height 34
click at [991, 707] on button "button" at bounding box center [992, 708] width 16 height 18
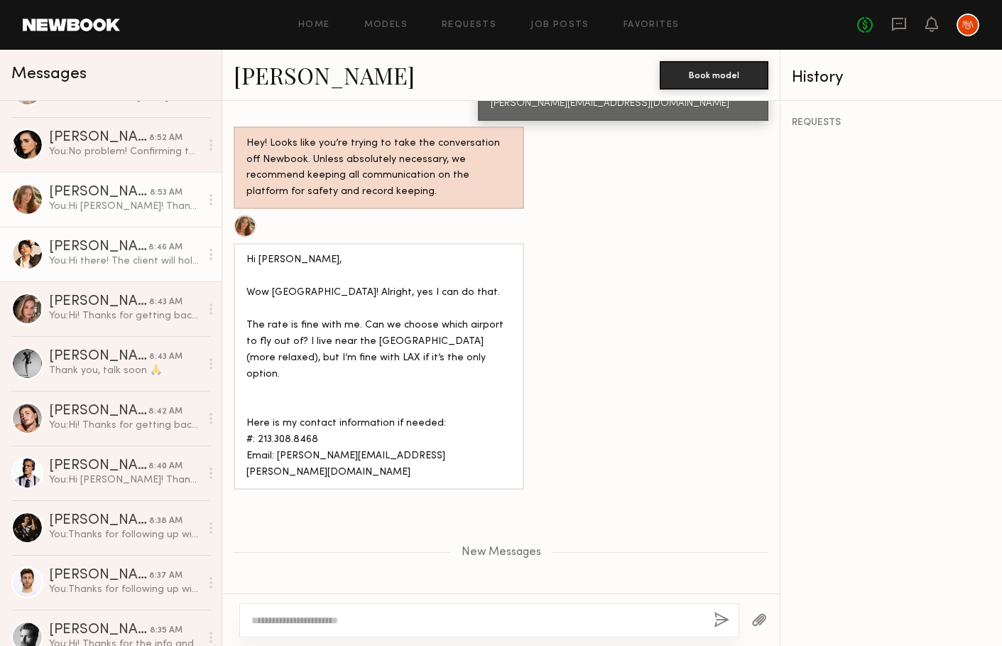
scroll to position [99, 0]
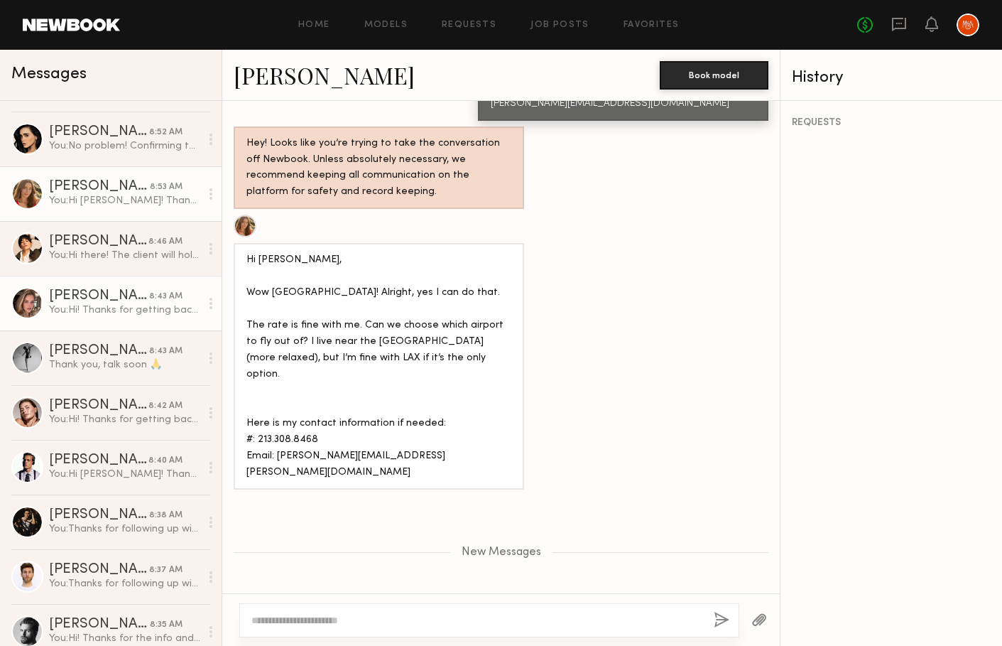
click at [102, 303] on div "Masha B." at bounding box center [99, 296] width 100 height 14
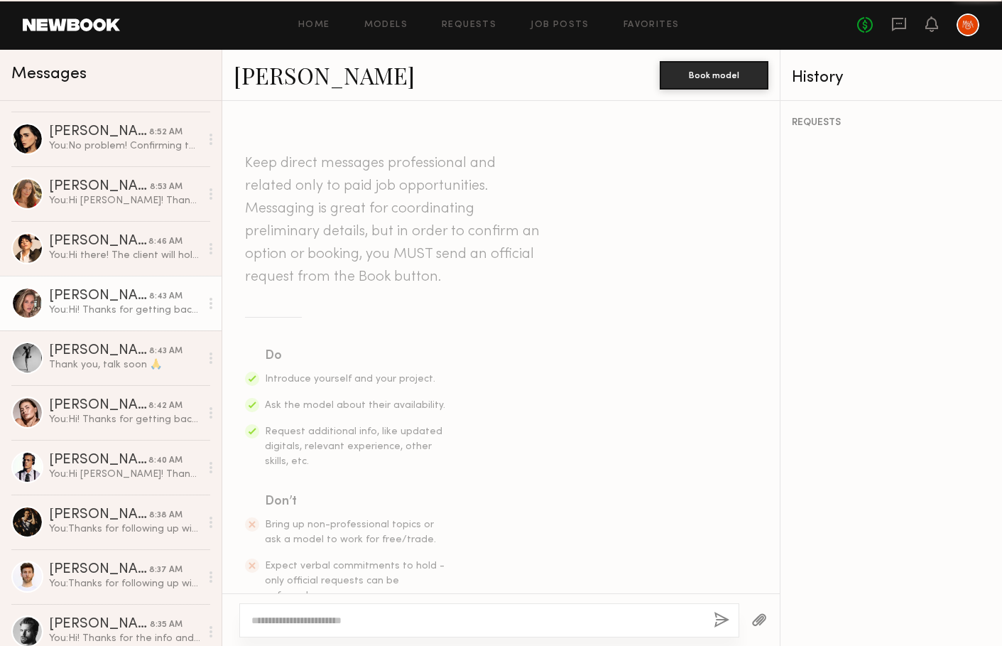
scroll to position [1030, 0]
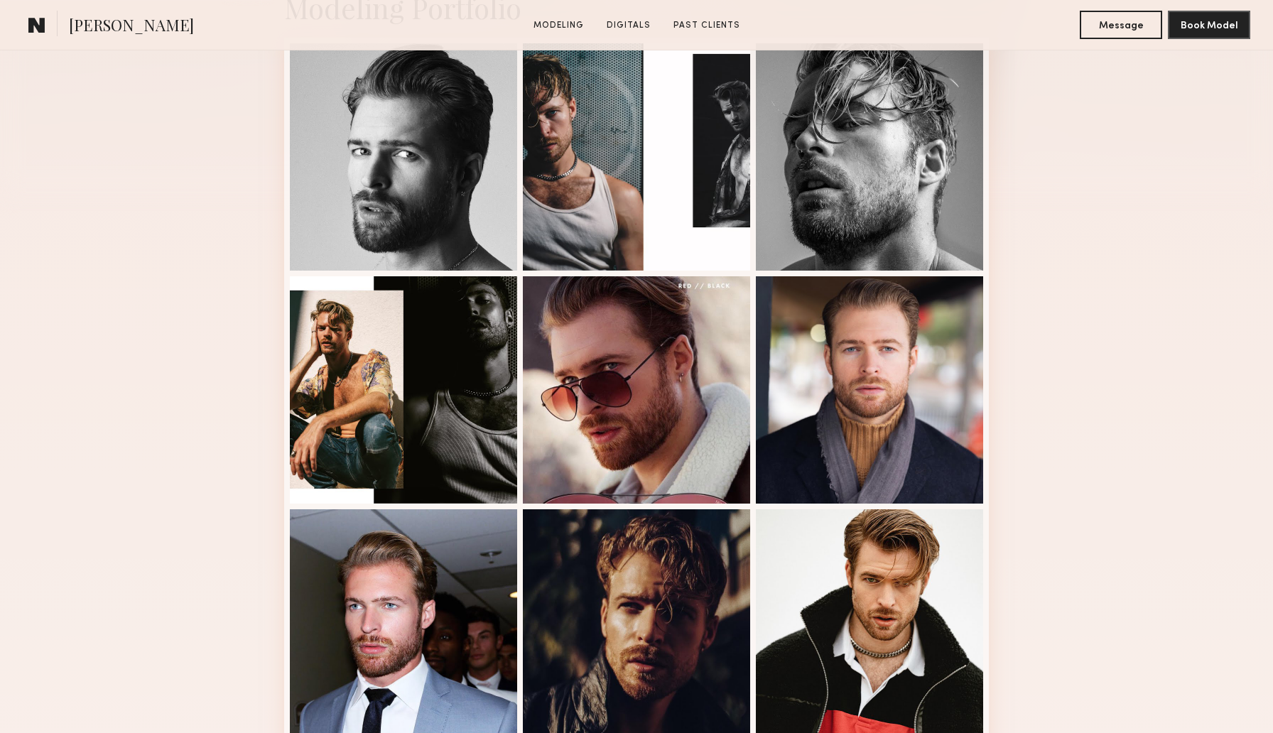
scroll to position [446, 0]
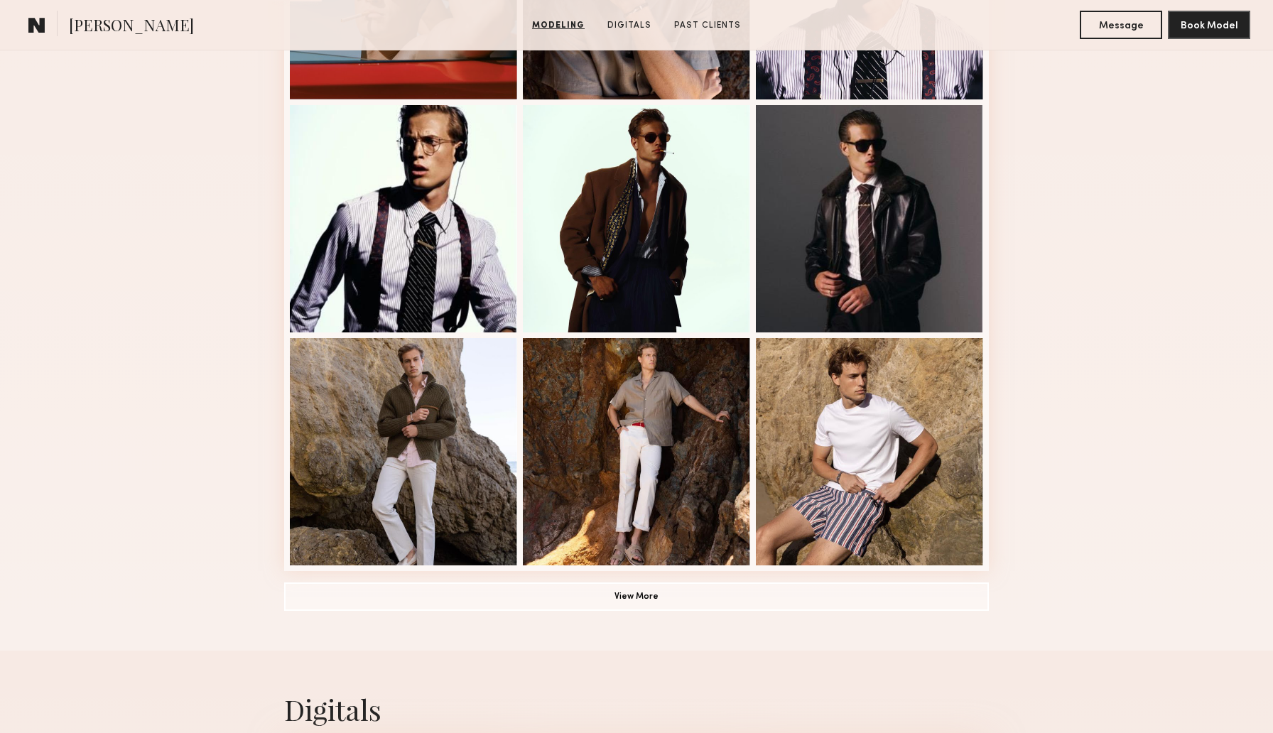
scroll to position [783, 0]
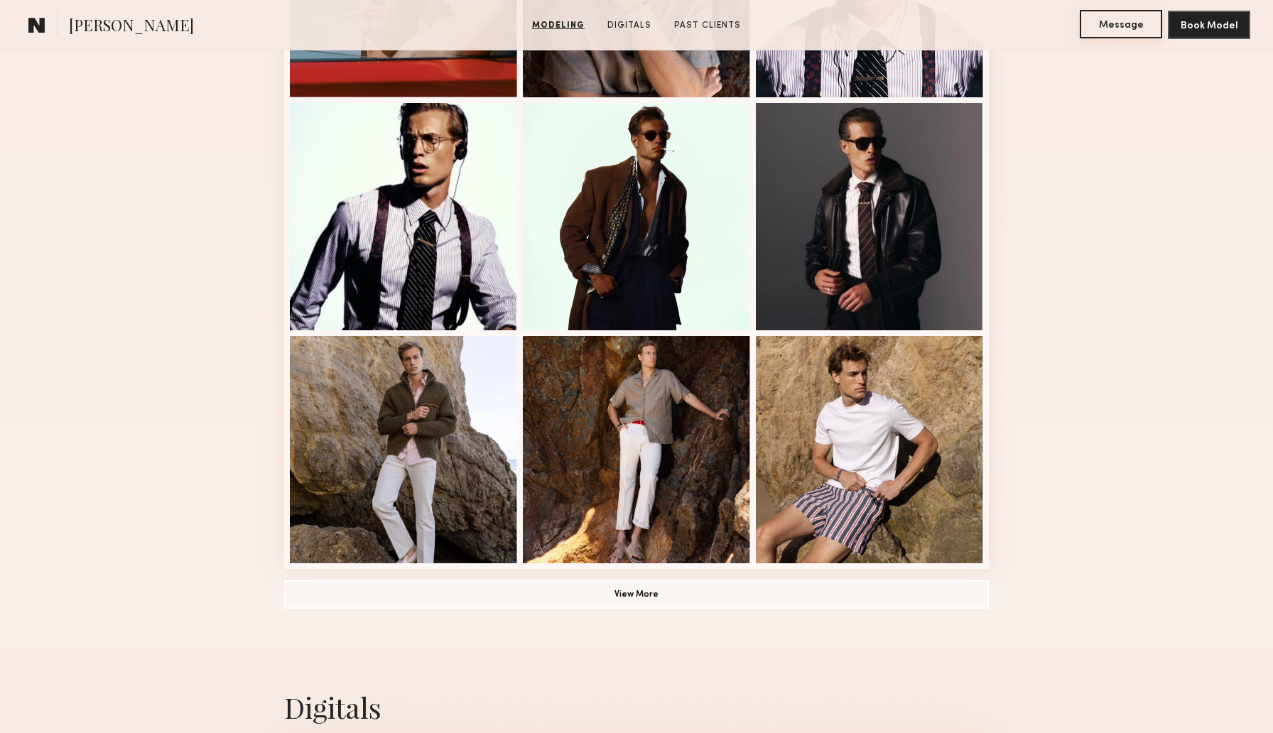
click at [1102, 19] on button "Message" at bounding box center [1121, 24] width 82 height 28
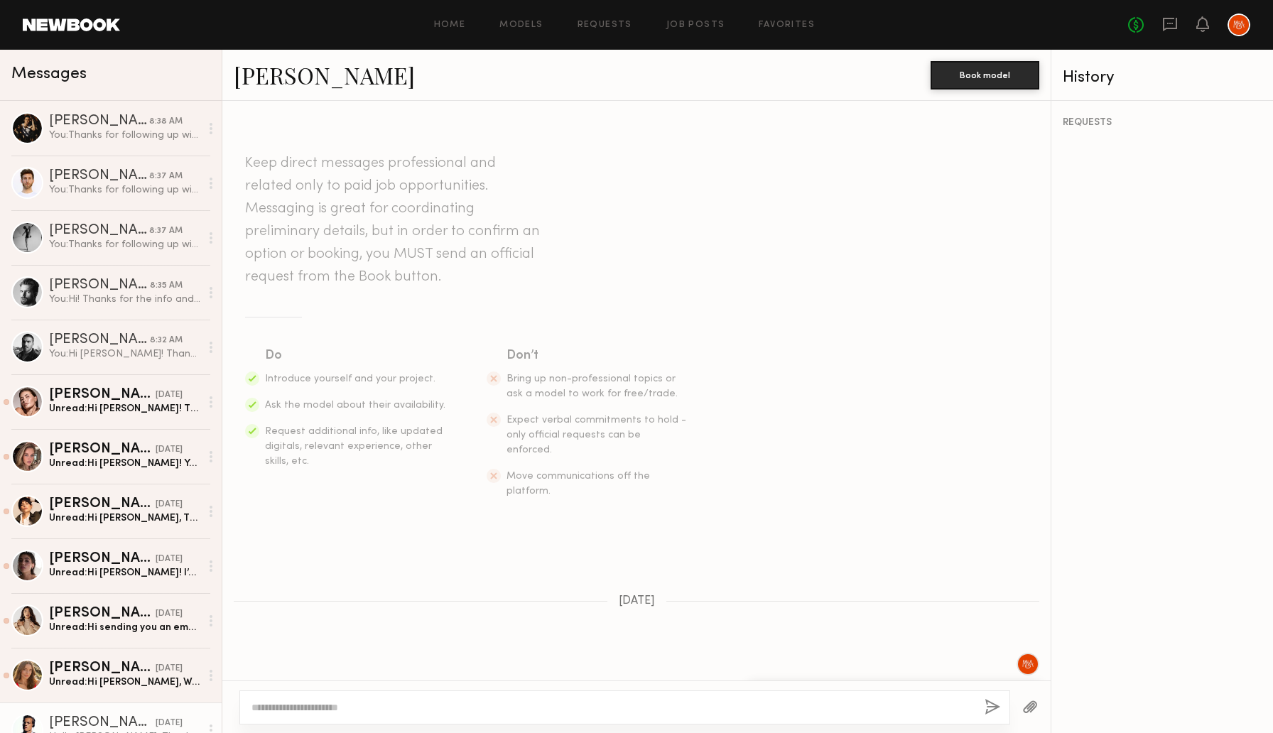
scroll to position [798, 0]
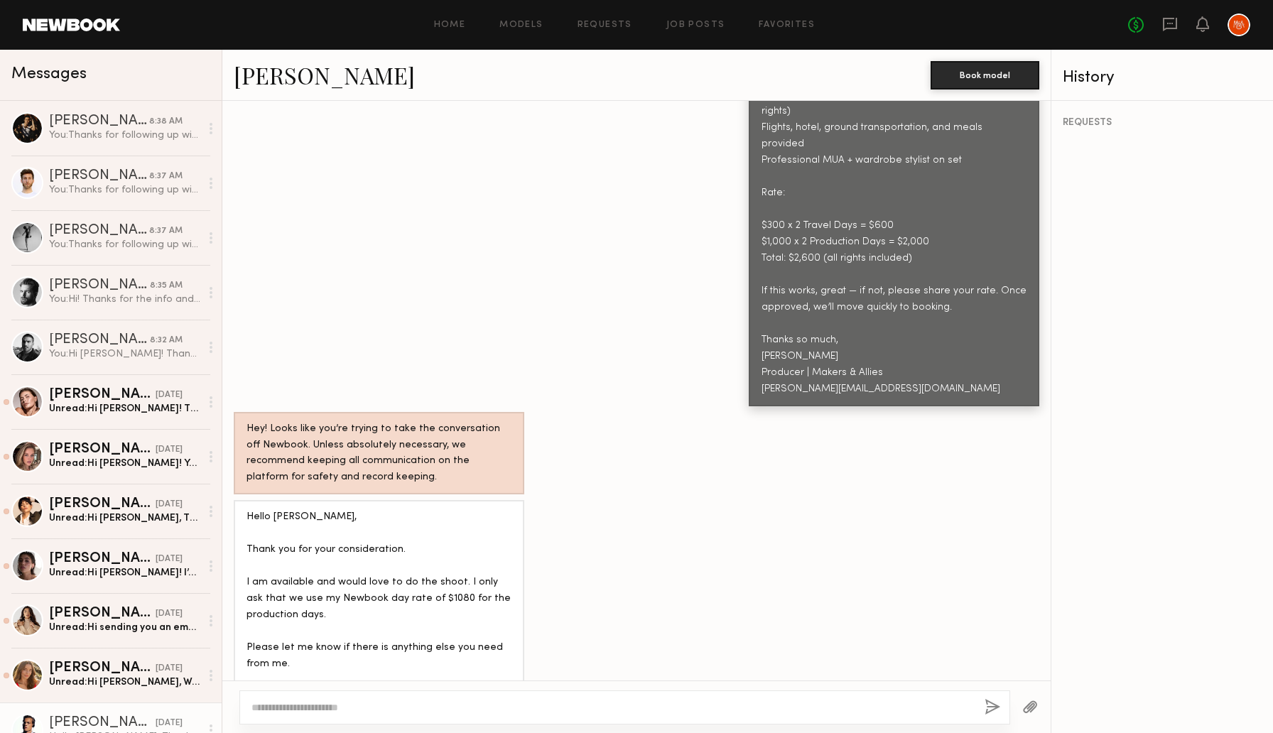
click at [364, 709] on textarea at bounding box center [612, 707] width 722 height 14
type textarea "**********"
click at [988, 710] on button "button" at bounding box center [992, 708] width 16 height 18
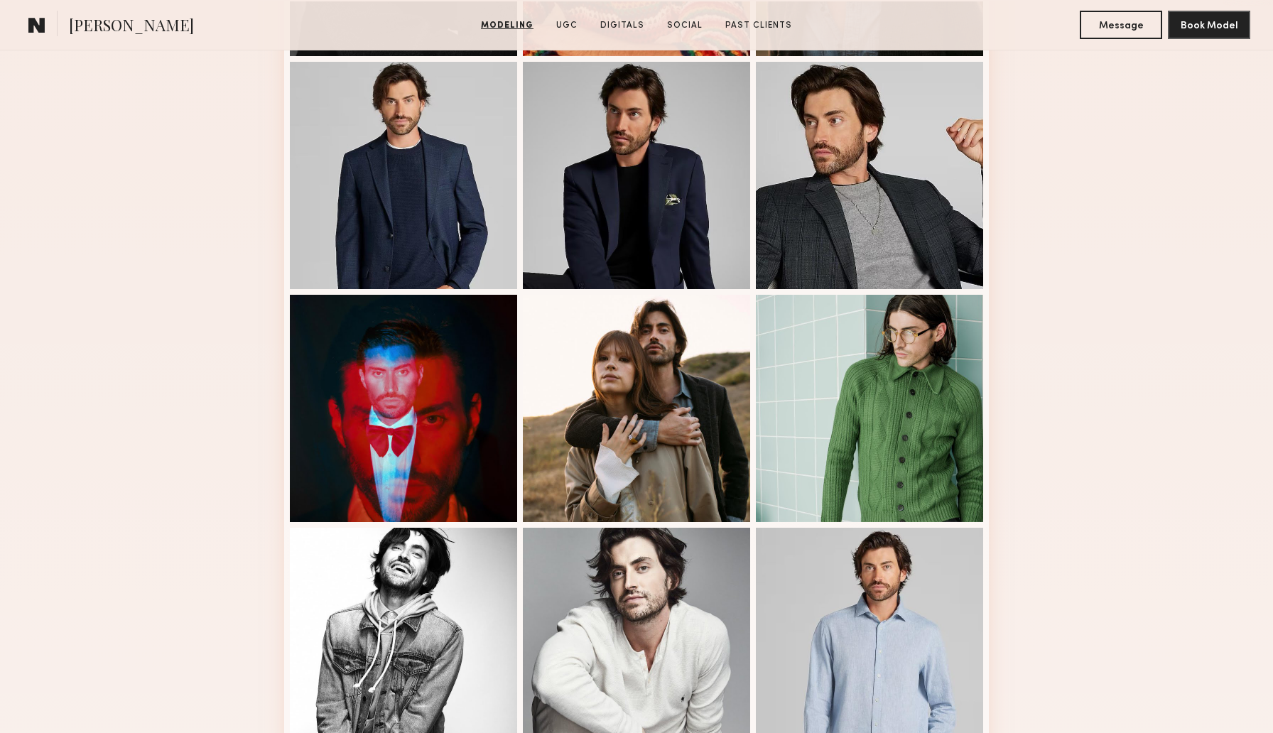
scroll to position [631, 0]
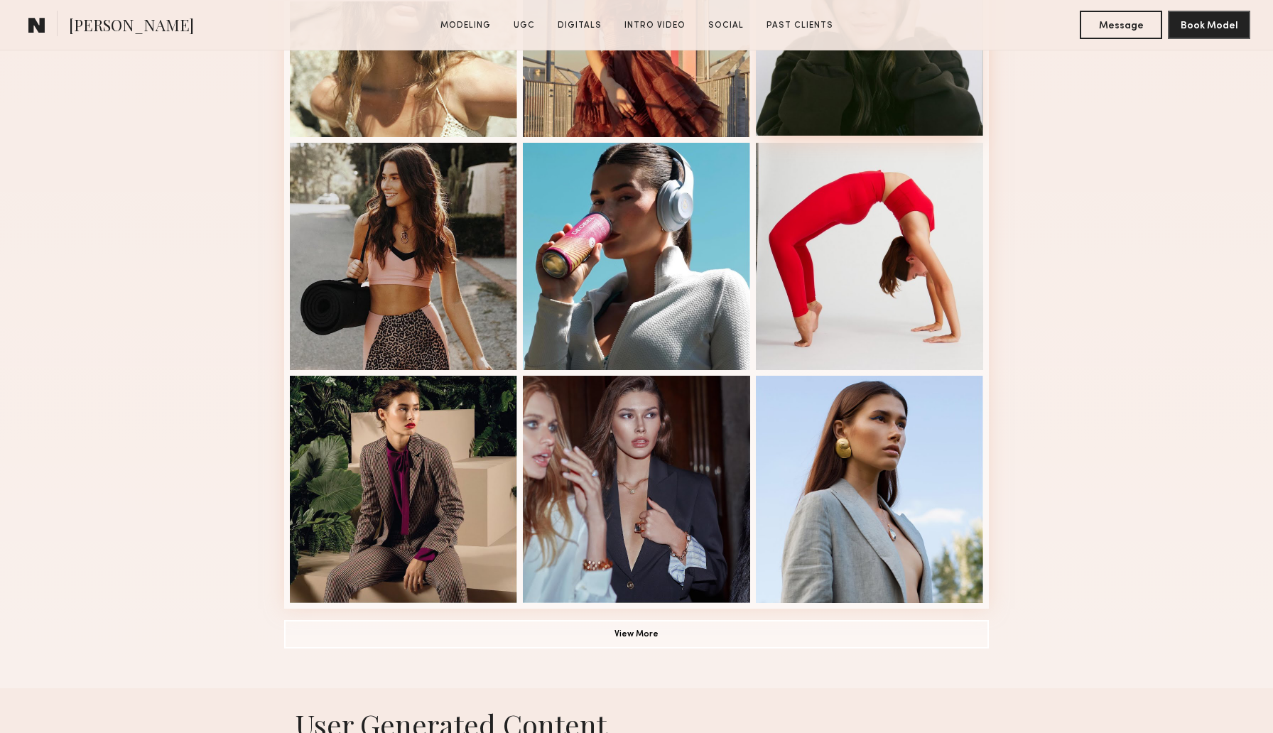
scroll to position [798, 0]
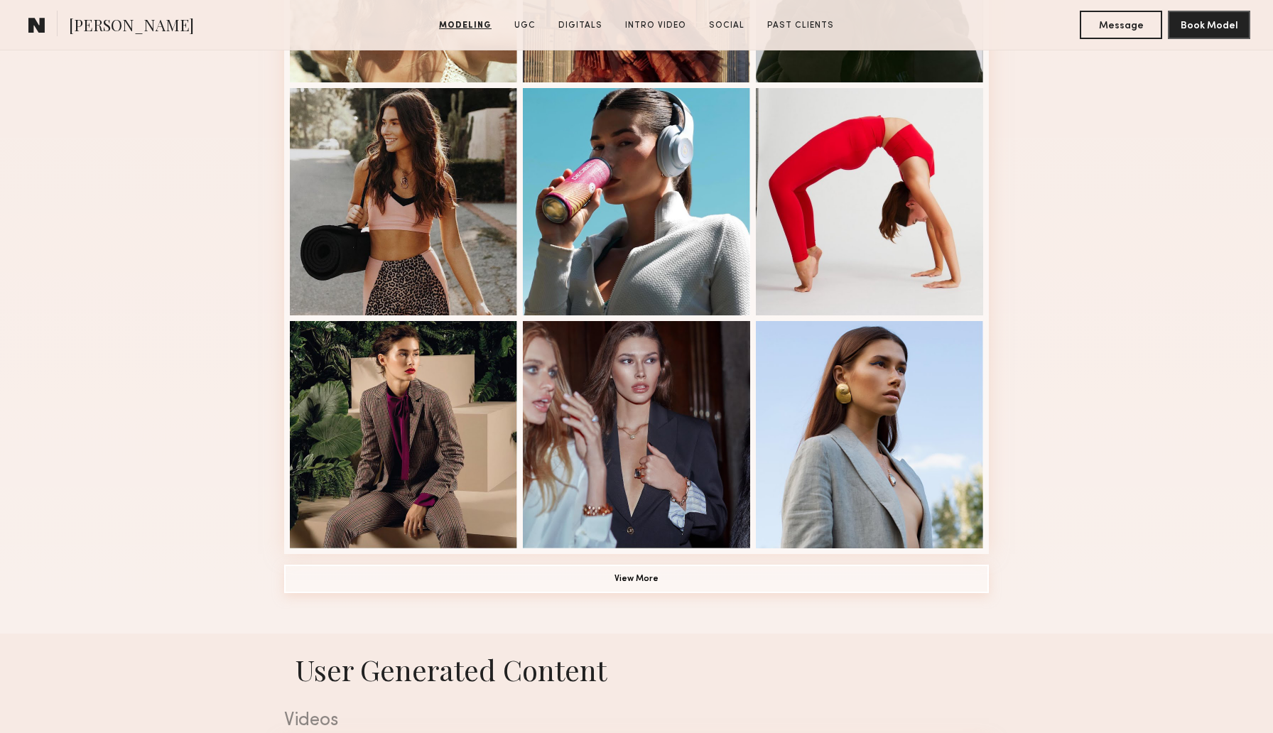
click at [668, 580] on button "View More" at bounding box center [636, 579] width 705 height 28
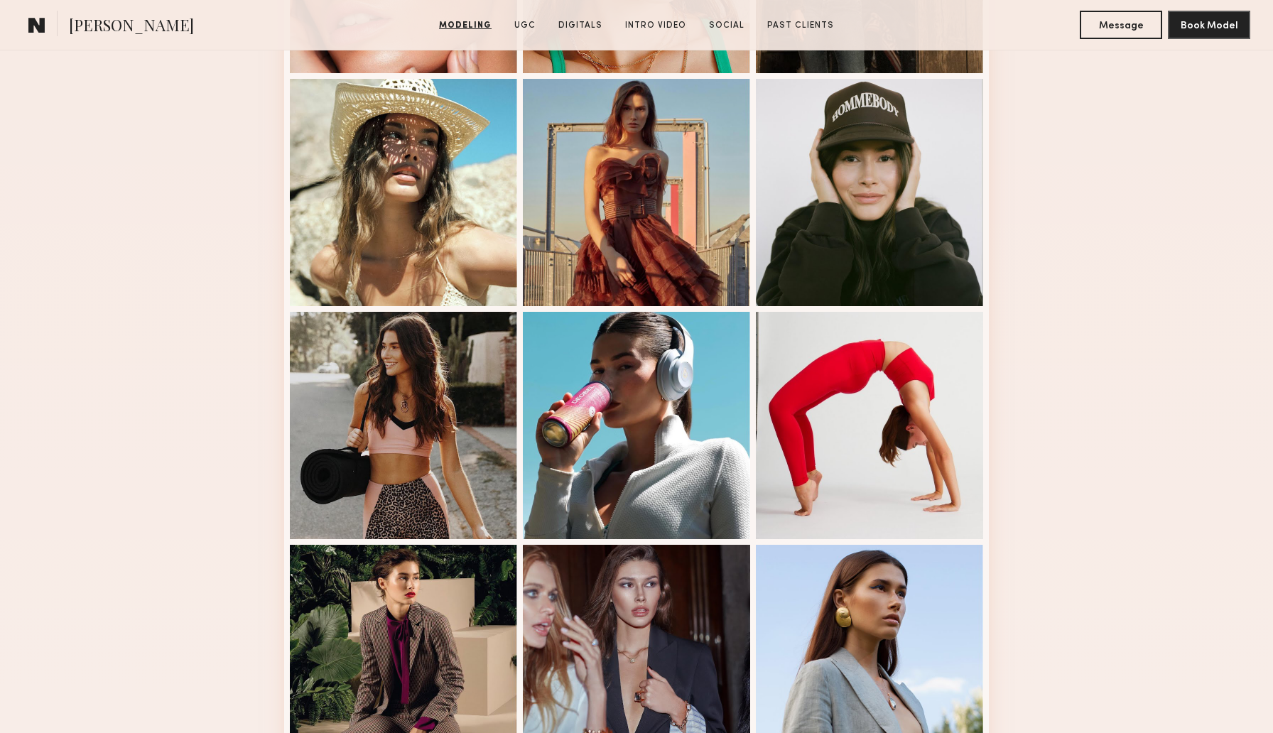
scroll to position [492, 0]
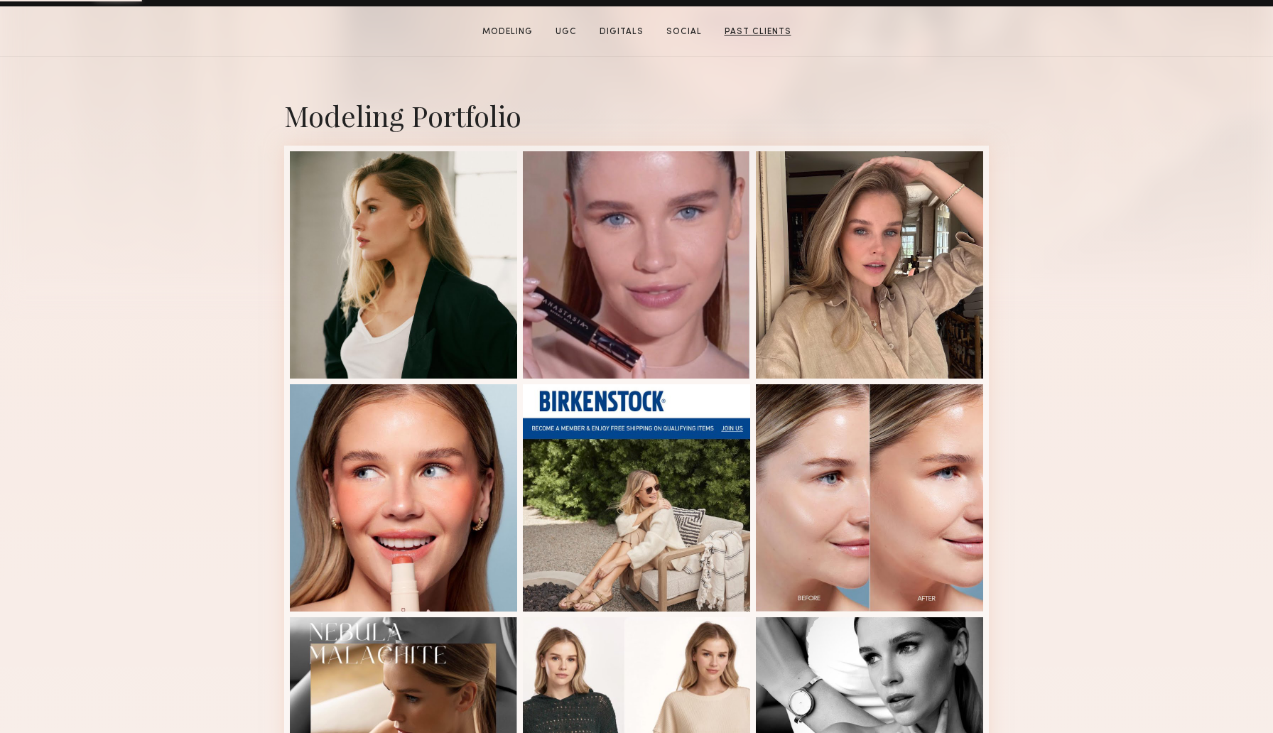
scroll to position [270, 0]
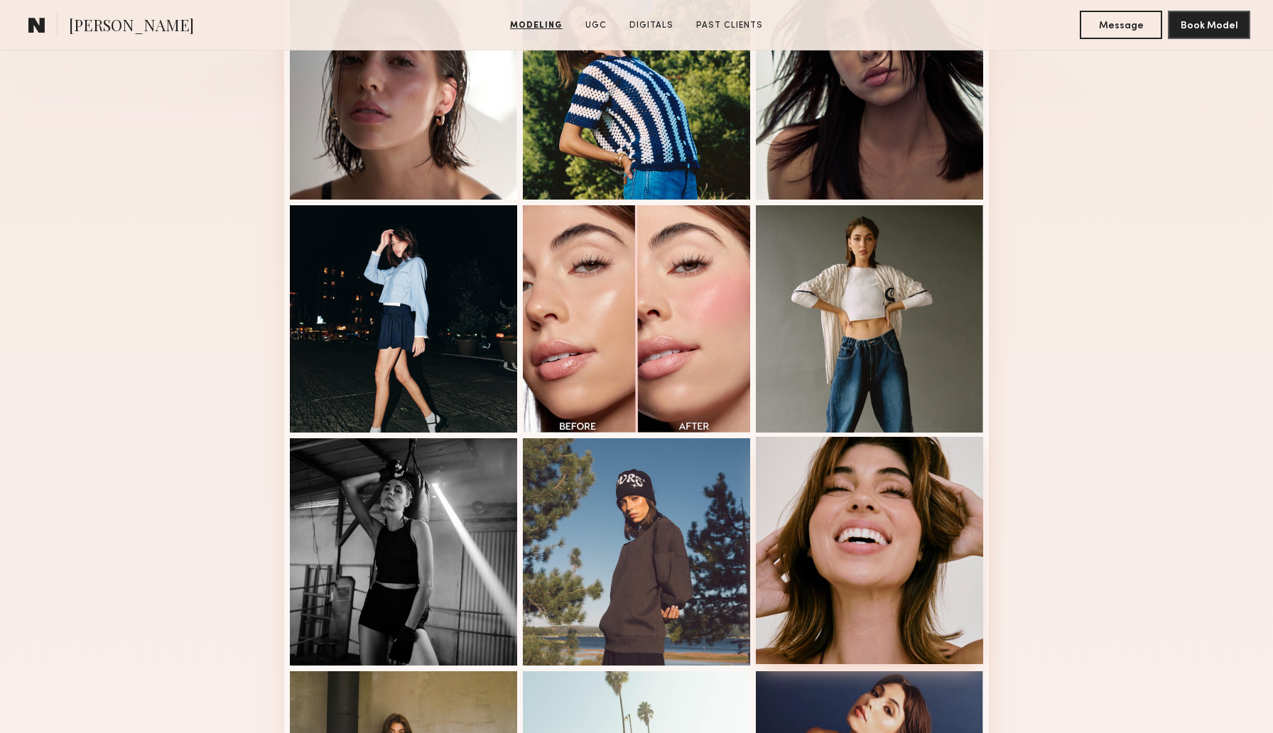
scroll to position [422, 0]
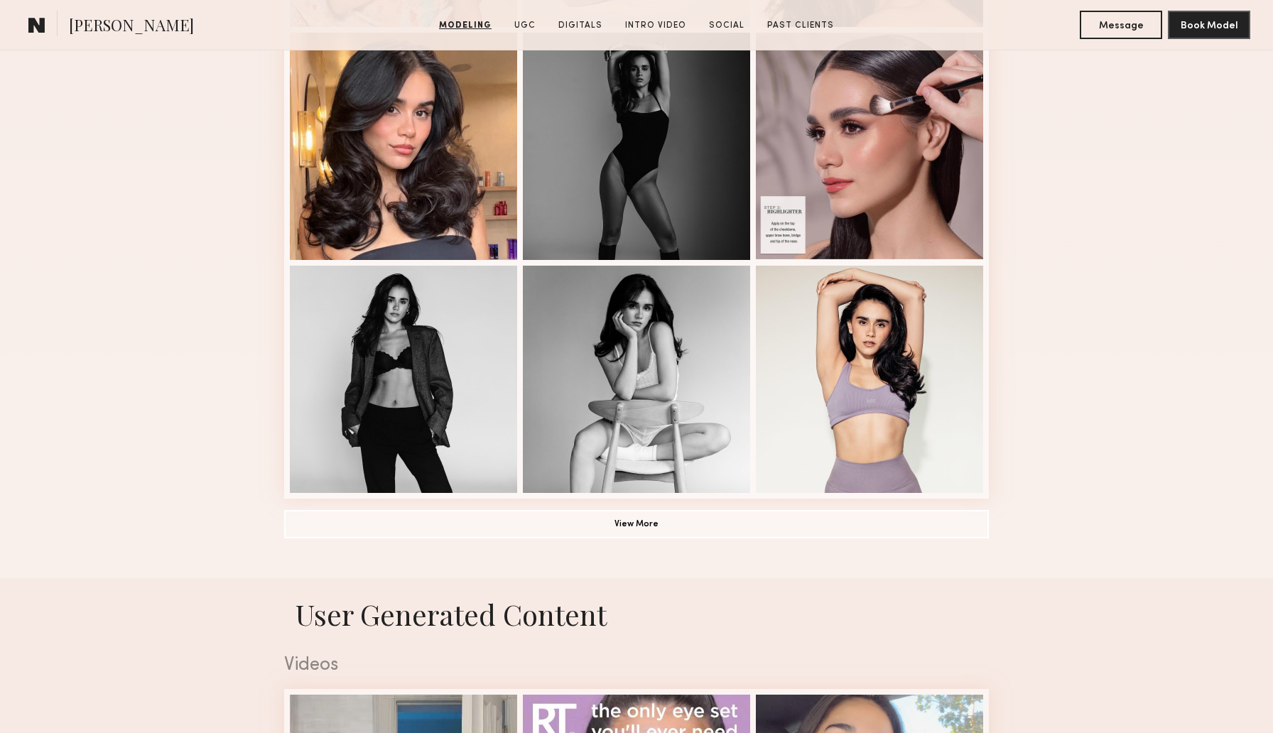
scroll to position [886, 0]
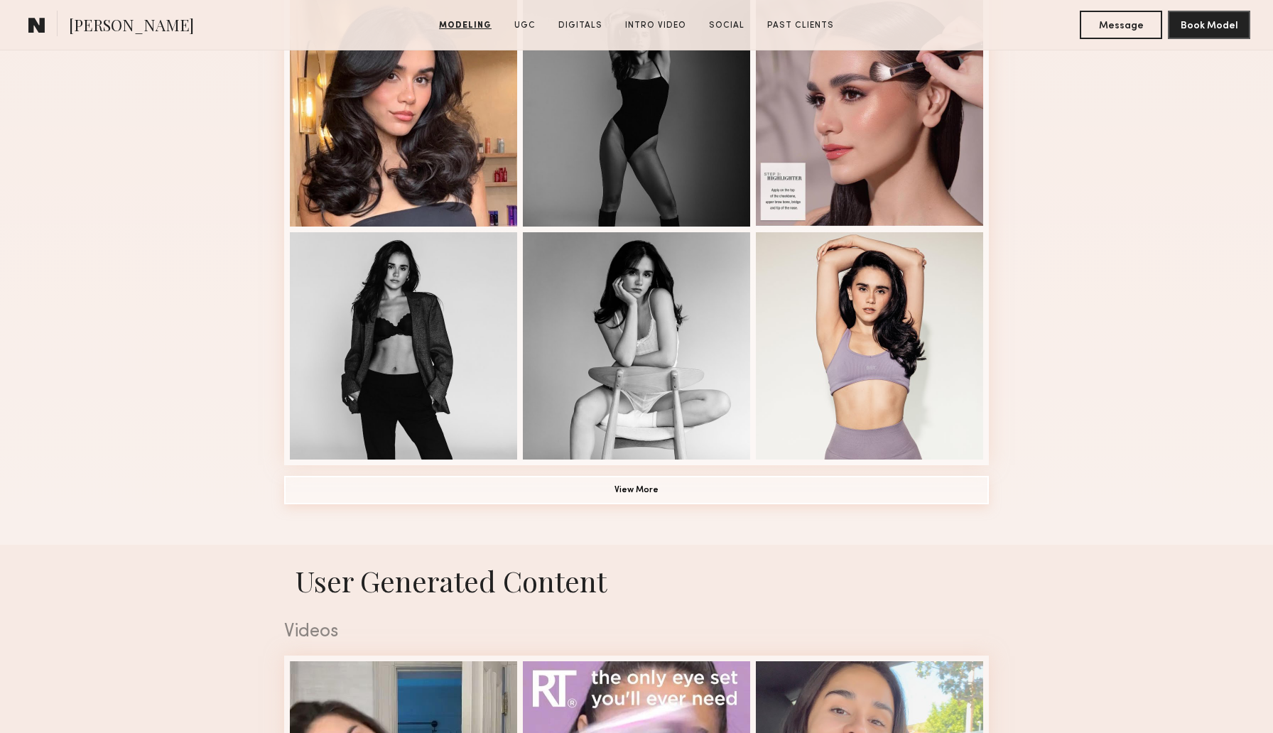
click at [653, 496] on button "View More" at bounding box center [636, 490] width 705 height 28
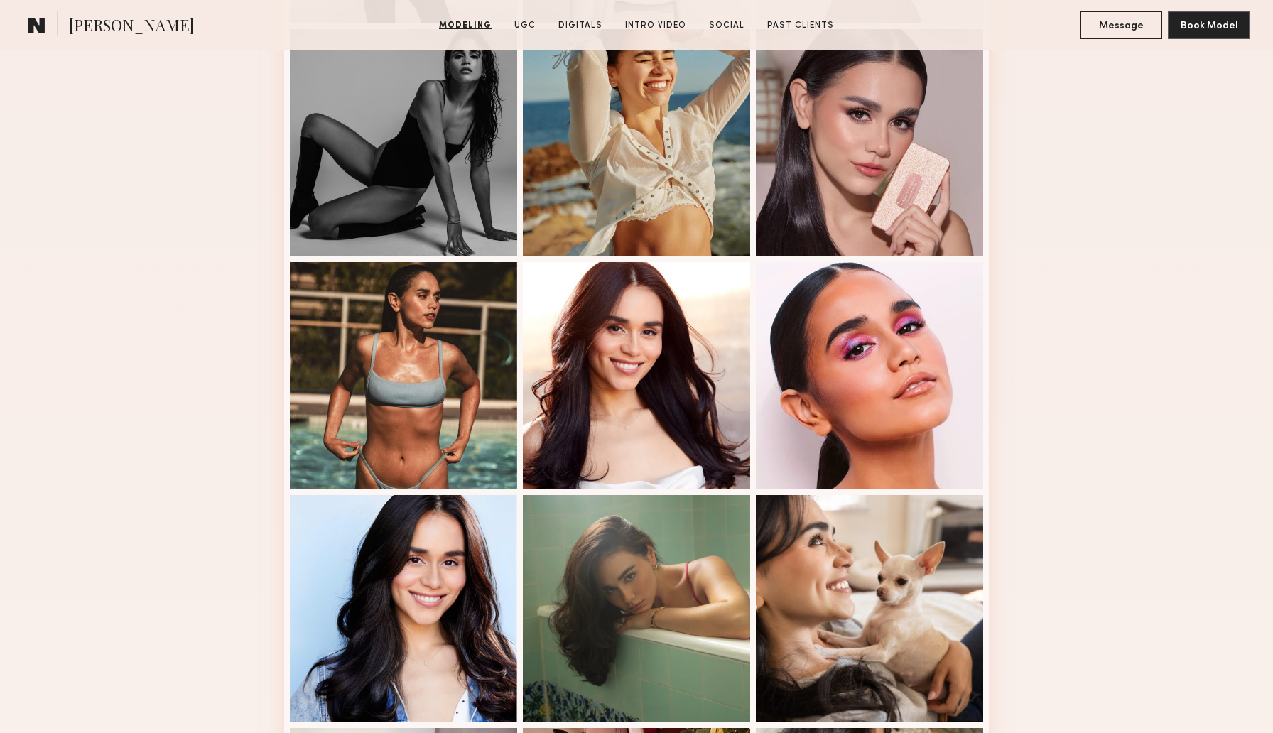
scroll to position [1482, 0]
